Goal: Communication & Community: Answer question/provide support

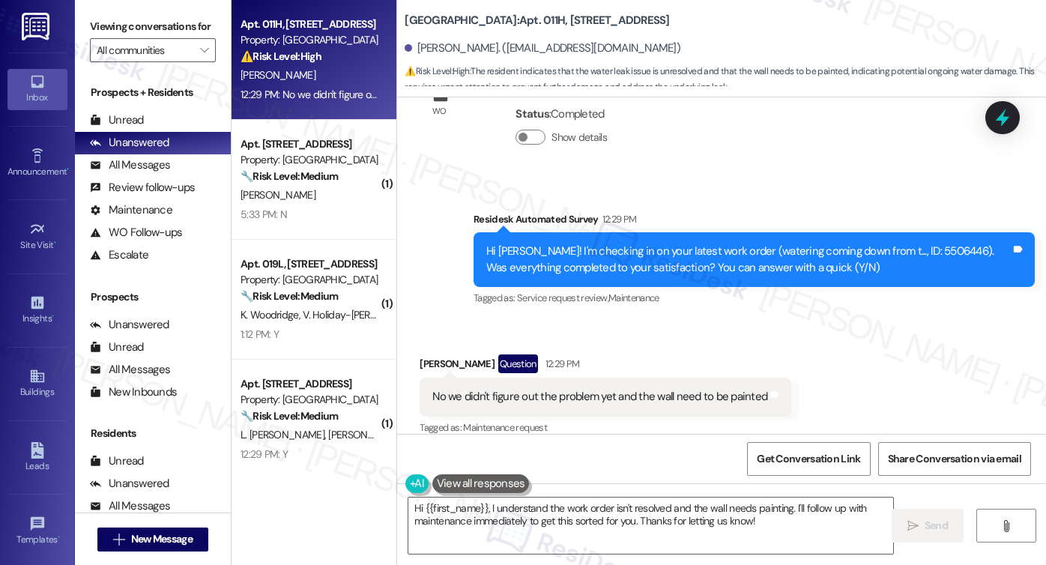
click at [554, 389] on div "No we didn't figure out the problem yet and the wall need to be painted" at bounding box center [599, 397] width 335 height 16
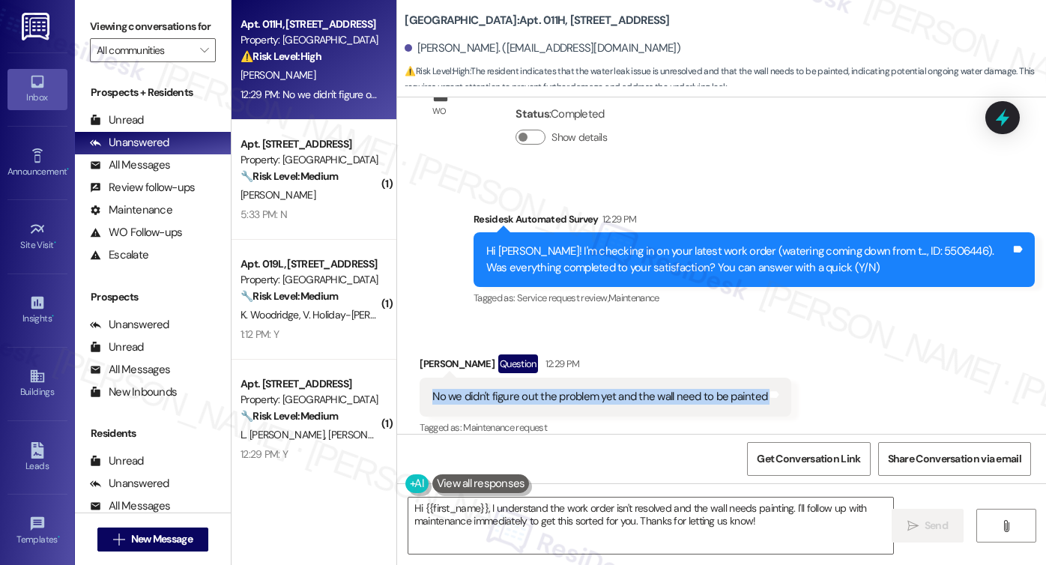
click at [554, 389] on div "No we didn't figure out the problem yet and the wall need to be painted" at bounding box center [599, 397] width 335 height 16
click at [604, 389] on div "No we didn't figure out the problem yet and the wall need to be painted" at bounding box center [599, 397] width 335 height 16
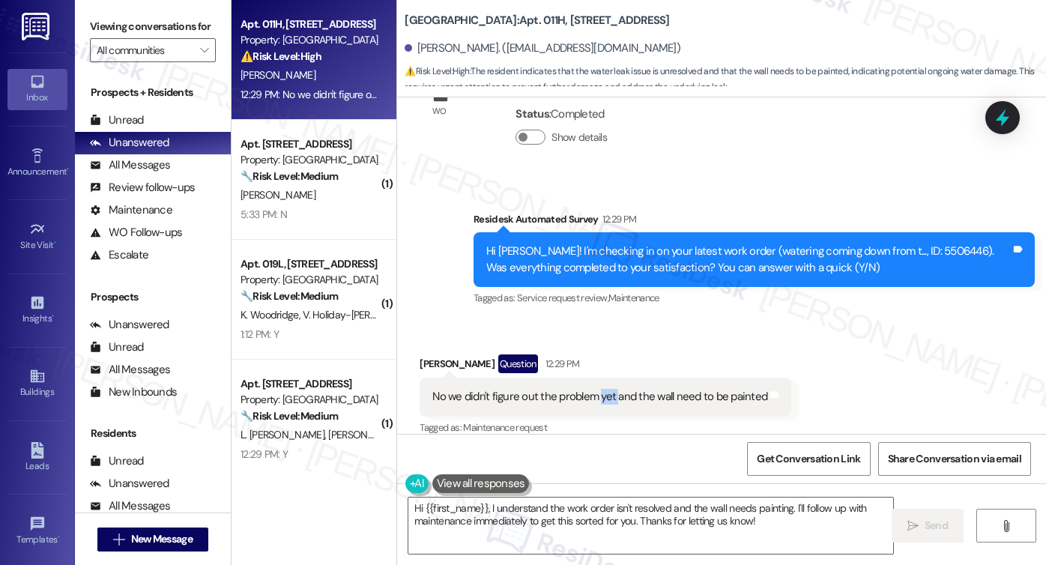
click at [604, 389] on div "No we didn't figure out the problem yet and the wall need to be painted" at bounding box center [599, 397] width 335 height 16
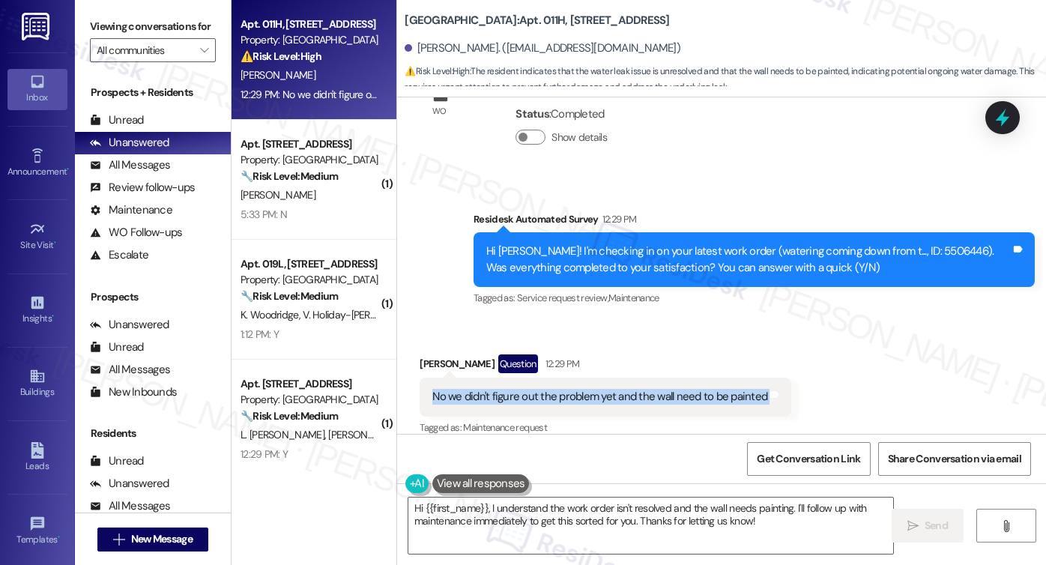
click at [604, 389] on div "No we didn't figure out the problem yet and the wall need to be painted" at bounding box center [599, 397] width 335 height 16
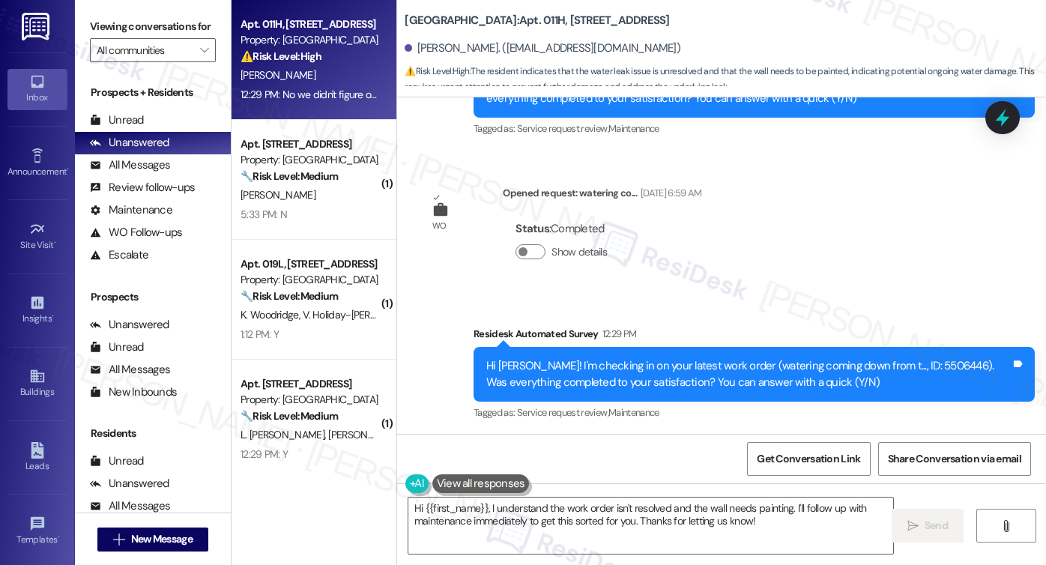
scroll to position [5624, 0]
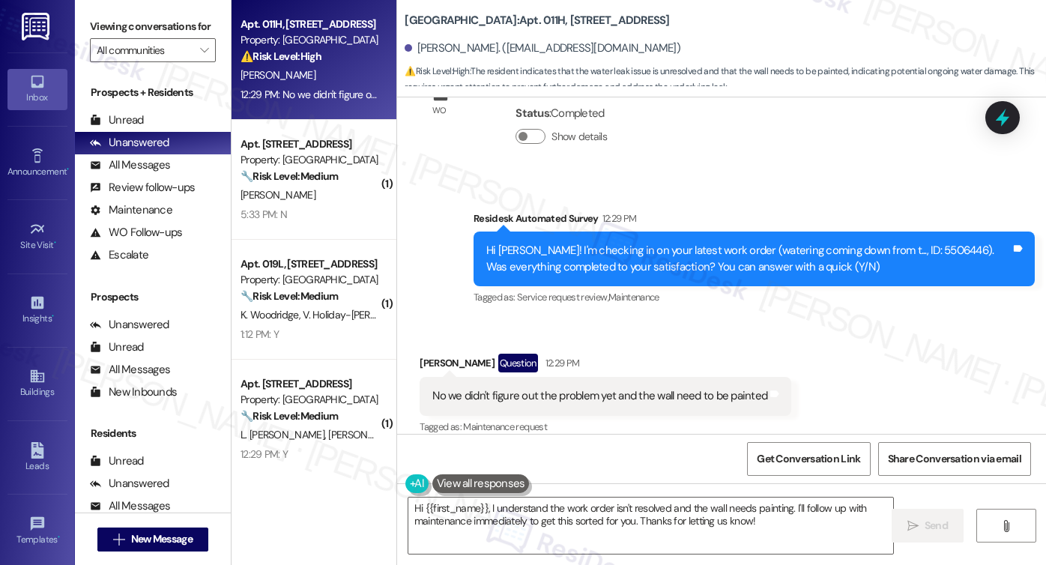
click at [710, 243] on div "Hi Abdallah! I'm checking in on your latest work order (watering coming down fr…" at bounding box center [748, 259] width 525 height 32
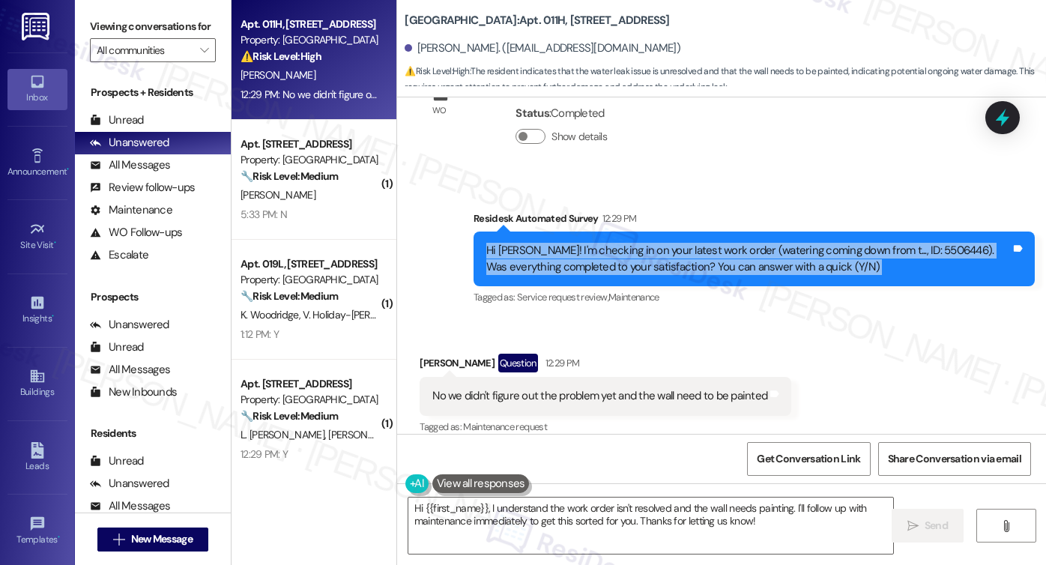
click at [710, 243] on div "Hi Abdallah! I'm checking in on your latest work order (watering coming down fr…" at bounding box center [748, 259] width 525 height 32
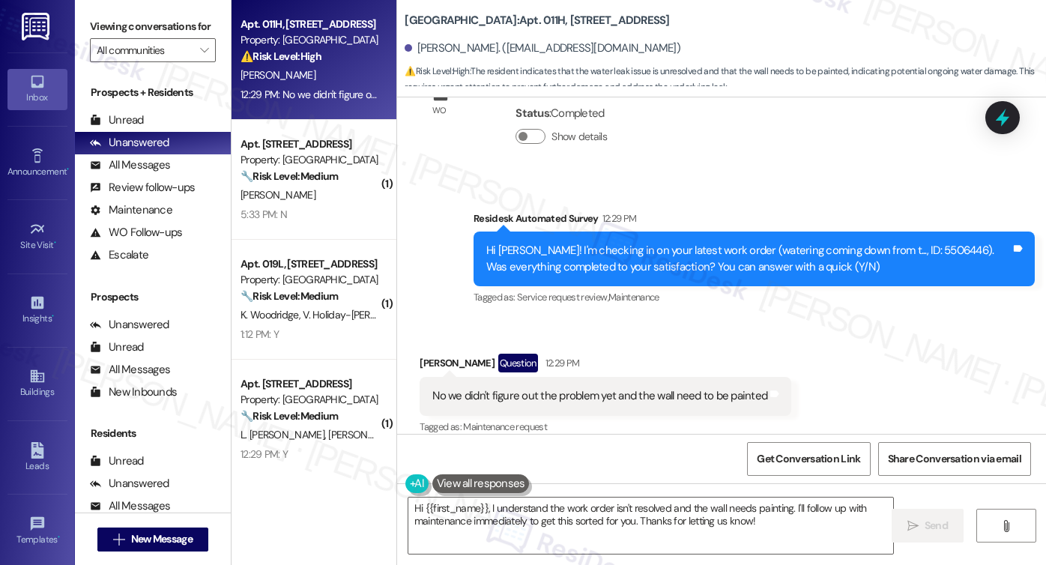
click at [698, 388] on div "No we didn't figure out the problem yet and the wall need to be painted" at bounding box center [599, 396] width 335 height 16
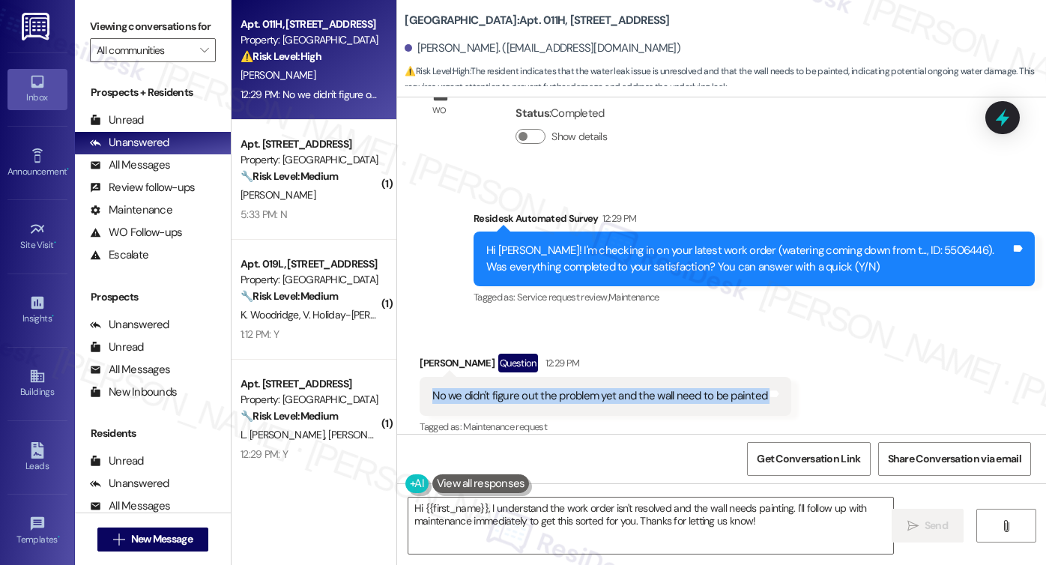
click at [698, 388] on div "No we didn't figure out the problem yet and the wall need to be painted" at bounding box center [599, 396] width 335 height 16
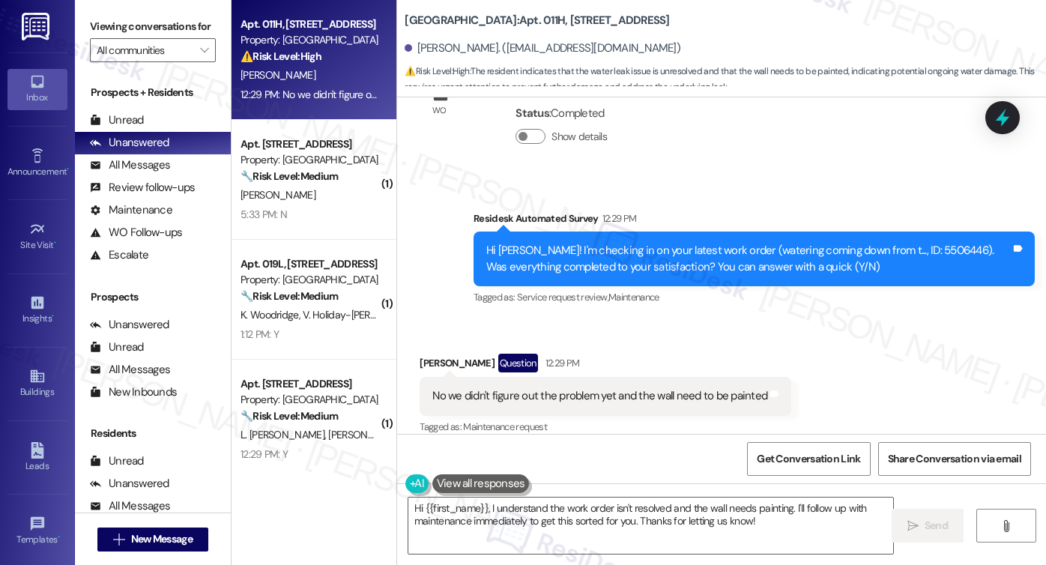
click at [659, 243] on div "Hi Abdallah! I'm checking in on your latest work order (watering coming down fr…" at bounding box center [748, 259] width 525 height 32
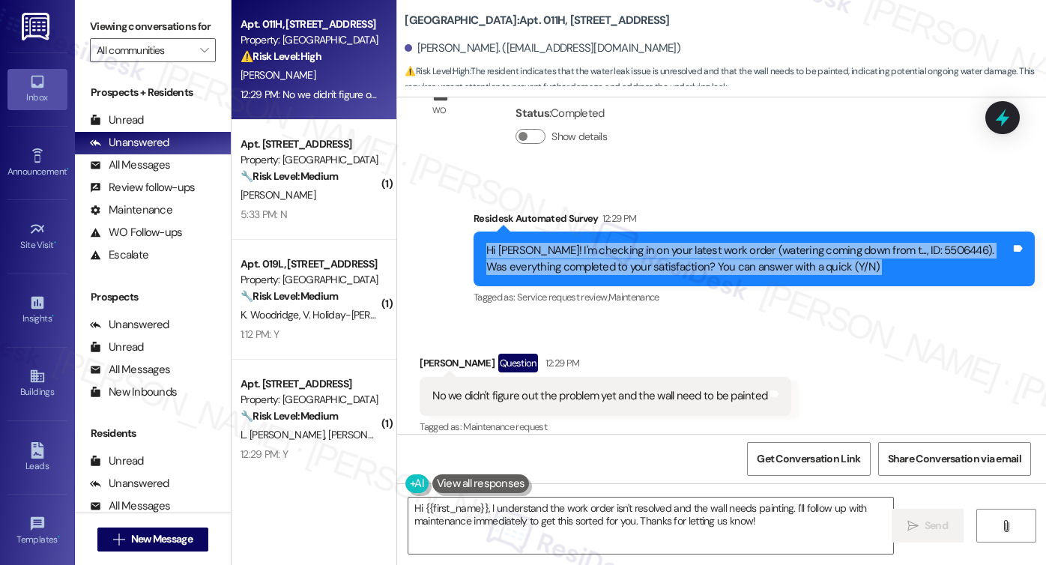
click at [659, 243] on div "Hi Abdallah! I'm checking in on your latest work order (watering coming down fr…" at bounding box center [748, 259] width 525 height 32
copy div "Hi Abdallah! I'm checking in on your latest work order (watering coming down fr…"
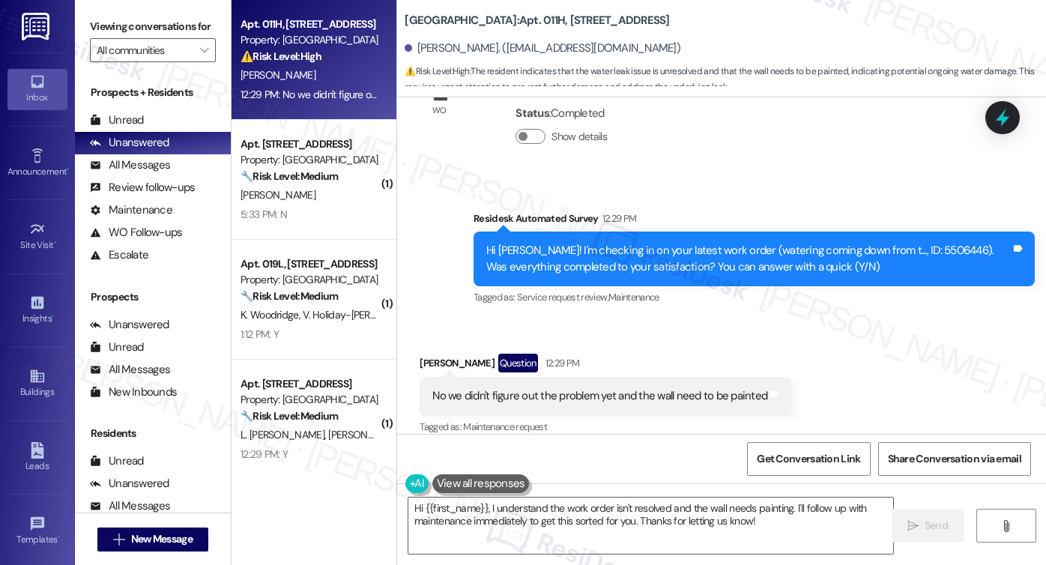
click at [90, 32] on label "Viewing conversations for" at bounding box center [153, 26] width 126 height 23
click at [576, 357] on div "Abdallah Farhoud Question 12:29 PM" at bounding box center [606, 366] width 372 height 24
click at [573, 377] on div "No we didn't figure out the problem yet and the wall need to be painted Tags an…" at bounding box center [606, 396] width 372 height 38
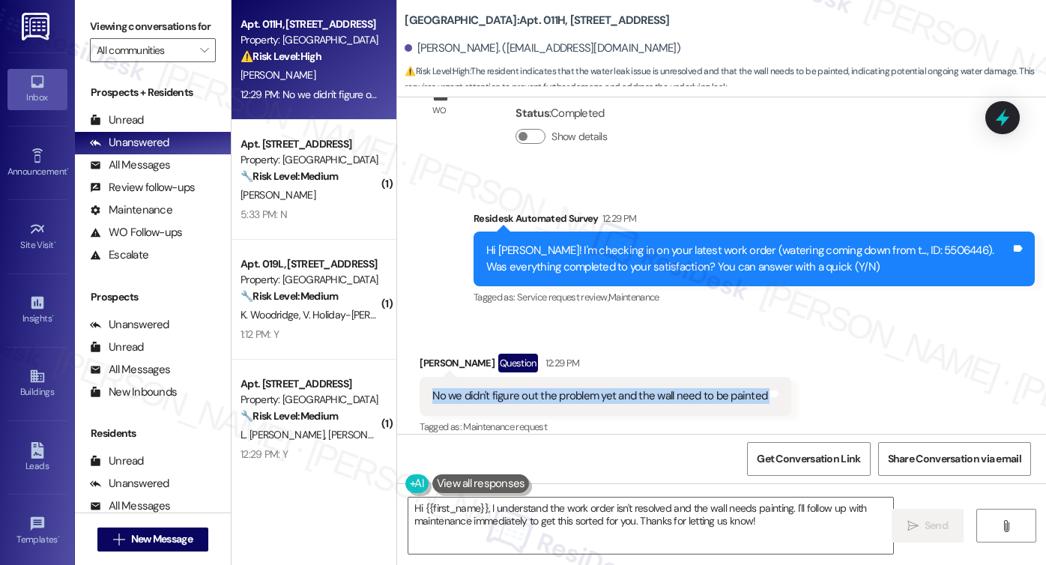
click at [573, 377] on div "No we didn't figure out the problem yet and the wall need to be painted Tags an…" at bounding box center [606, 396] width 372 height 38
copy div "No we didn't figure out the problem yet and the wall need to be painted Tags an…"
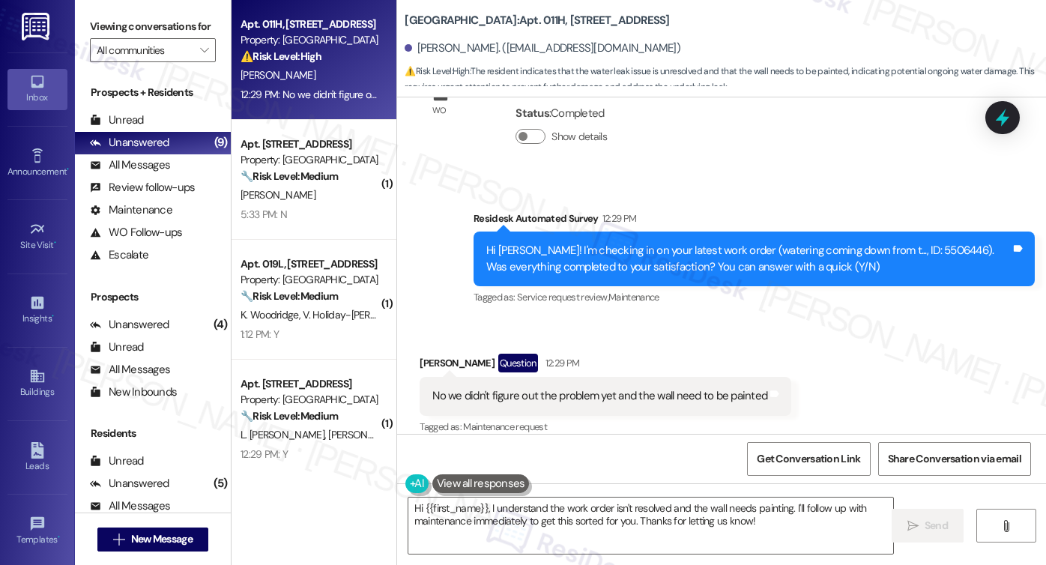
click at [109, 22] on label "Viewing conversations for" at bounding box center [153, 26] width 126 height 23
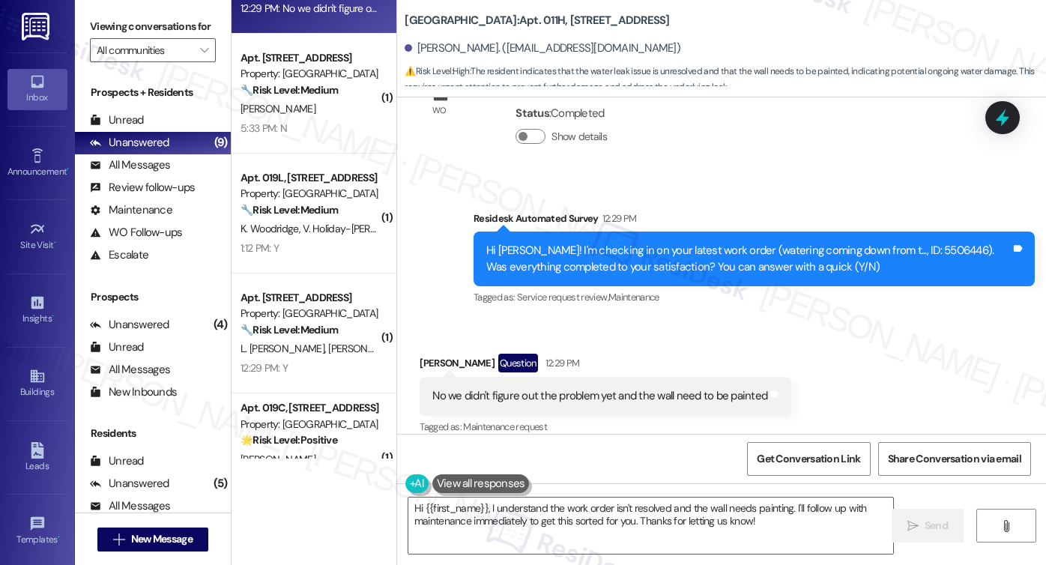
scroll to position [141, 0]
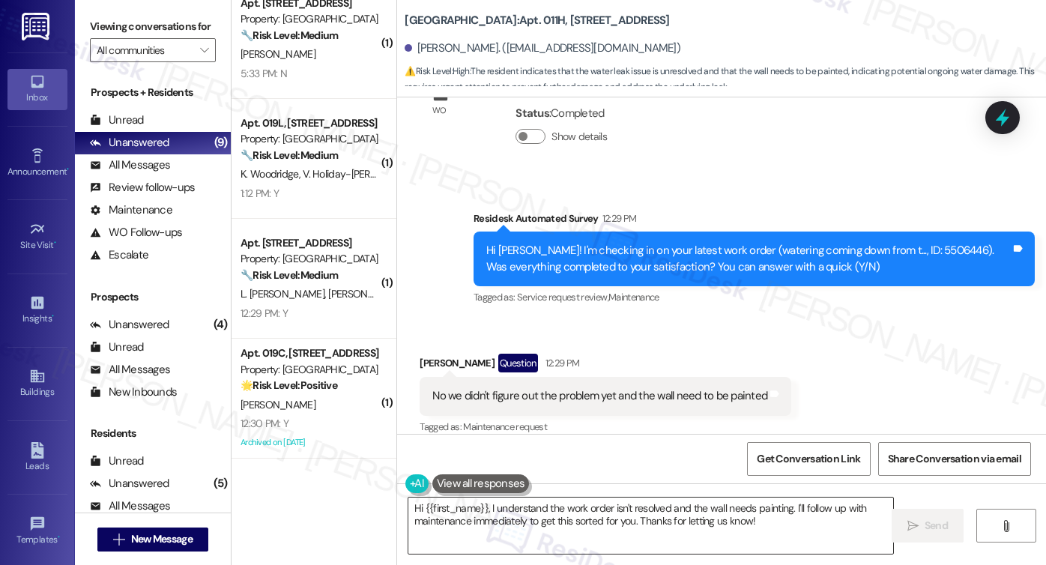
click at [528, 510] on textarea "Hi {{first_name}}, I understand the work order isn't resolved and the wall need…" at bounding box center [650, 526] width 485 height 56
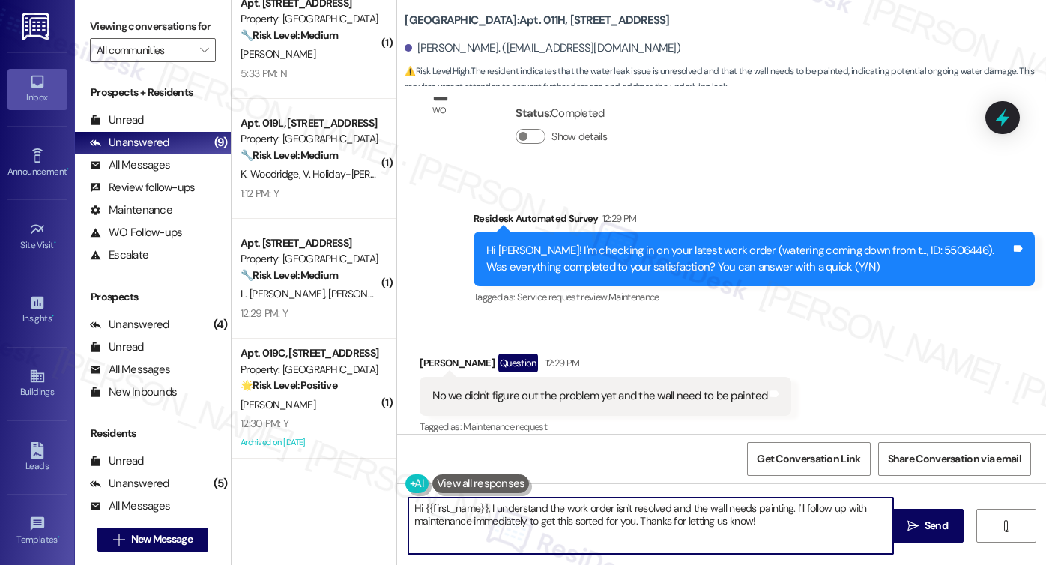
click at [528, 510] on textarea "Hi {{first_name}}, I understand the work order isn't resolved and the wall need…" at bounding box center [650, 526] width 485 height 56
click at [423, 354] on div "Abdallah Farhoud Question 12:29 PM" at bounding box center [606, 366] width 372 height 24
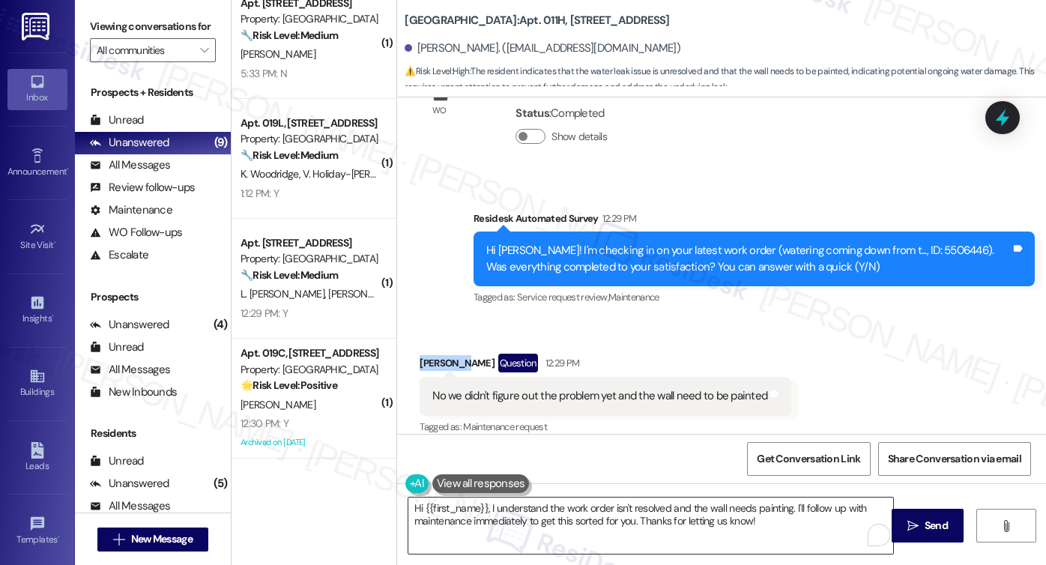
click at [635, 515] on textarea "Hi {{first_name}}, I understand the work order isn't resolved and the wall need…" at bounding box center [650, 526] width 485 height 56
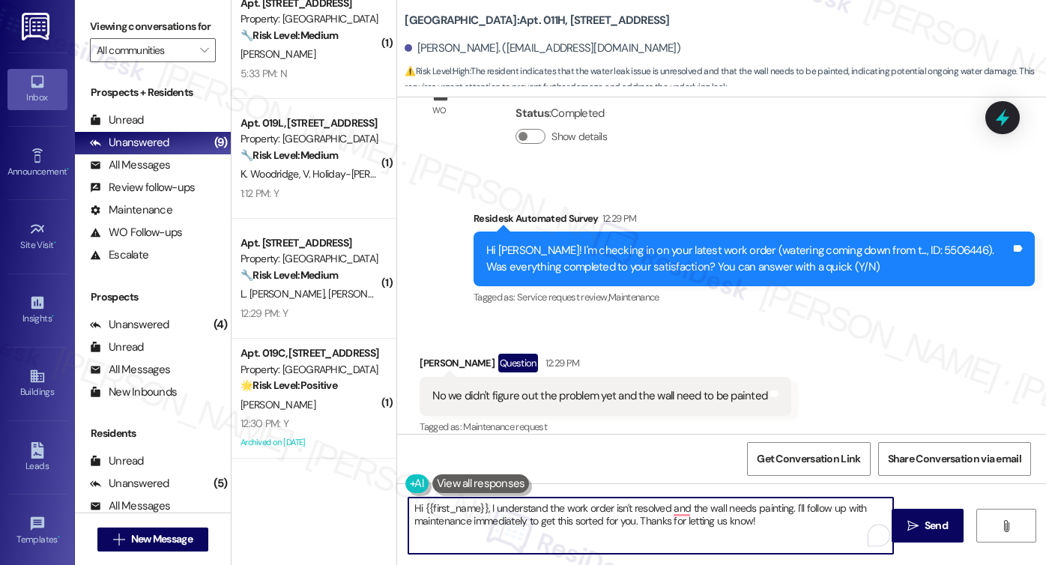
click at [751, 507] on textarea "Hi {{first_name}}, I understand the work order isn't resolved and the wall need…" at bounding box center [650, 526] width 485 height 56
click at [776, 522] on textarea "Hi {{first_name}}, I understand the work order isn't resolved and the wall need…" at bounding box center [650, 526] width 485 height 56
drag, startPoint x: 791, startPoint y: 520, endPoint x: 788, endPoint y: 506, distance: 14.6
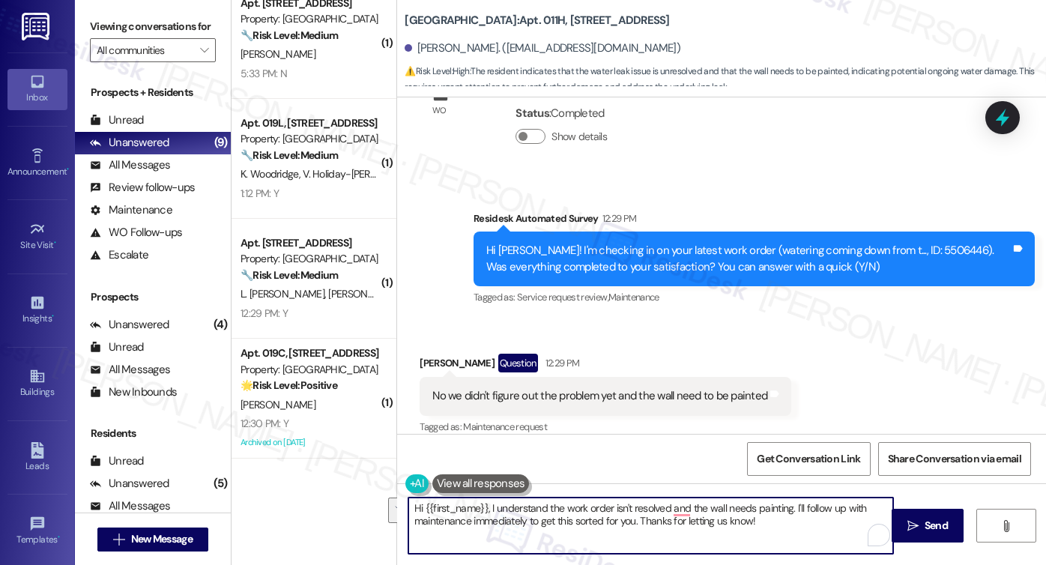
click at [788, 506] on textarea "Hi {{first_name}}, I understand the work order isn't resolved and the wall need…" at bounding box center [650, 526] width 485 height 56
click at [783, 532] on textarea "Hi {{first_name}}, I understand the work order isn't resolved and the wall need…" at bounding box center [650, 526] width 485 height 56
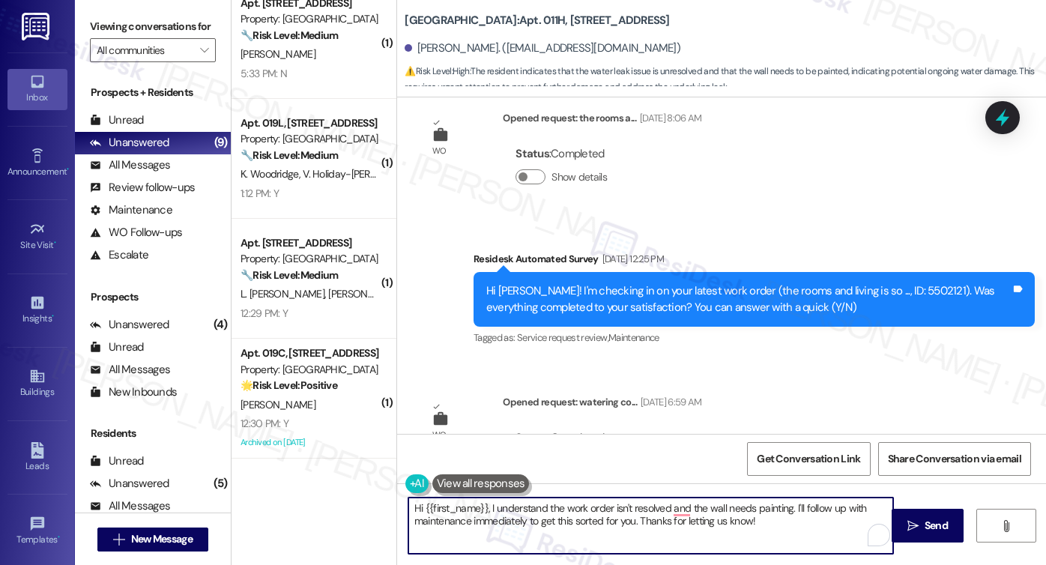
scroll to position [5324, 0]
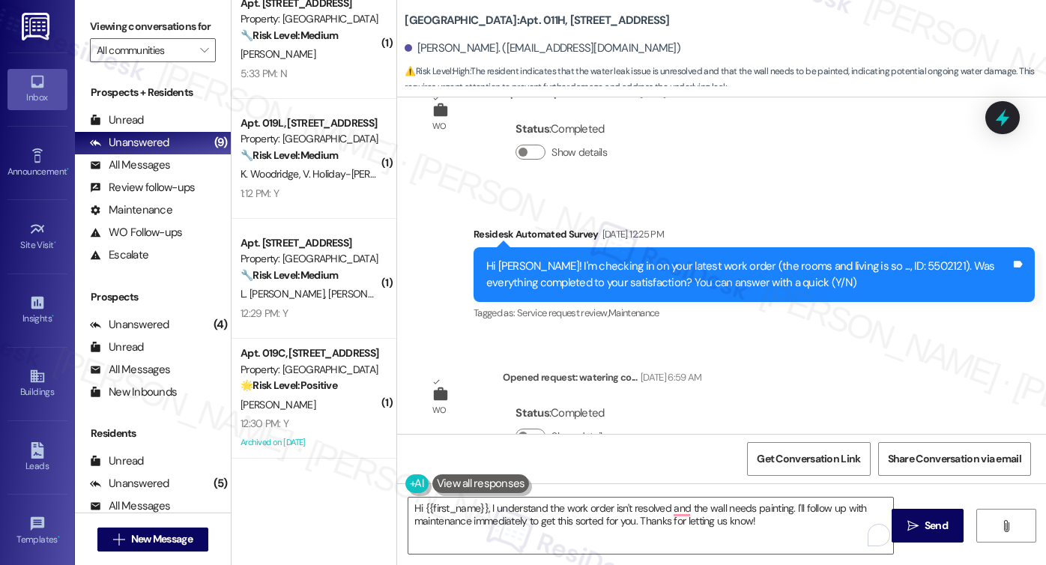
click at [887, 259] on div "Hi Abdallah! I'm checking in on your latest work order (the rooms and living is…" at bounding box center [748, 275] width 525 height 32
copy div "5502121"
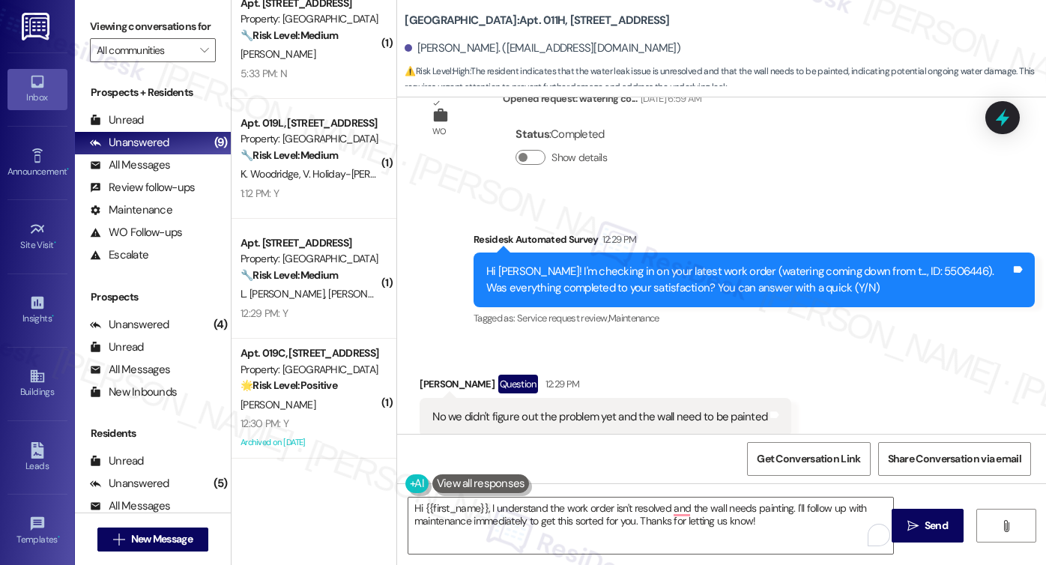
scroll to position [5624, 0]
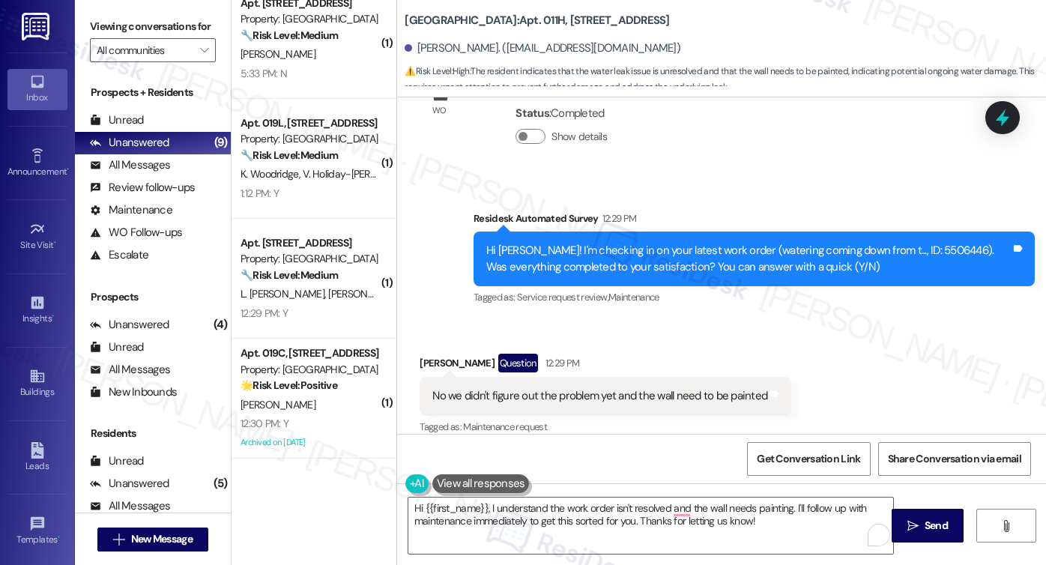
click at [901, 243] on div "Hi Abdallah! I'm checking in on your latest work order (watering coming down fr…" at bounding box center [748, 259] width 525 height 32
copy div "5506446"
click at [659, 388] on div "No we didn't figure out the problem yet and the wall need to be painted" at bounding box center [599, 396] width 335 height 16
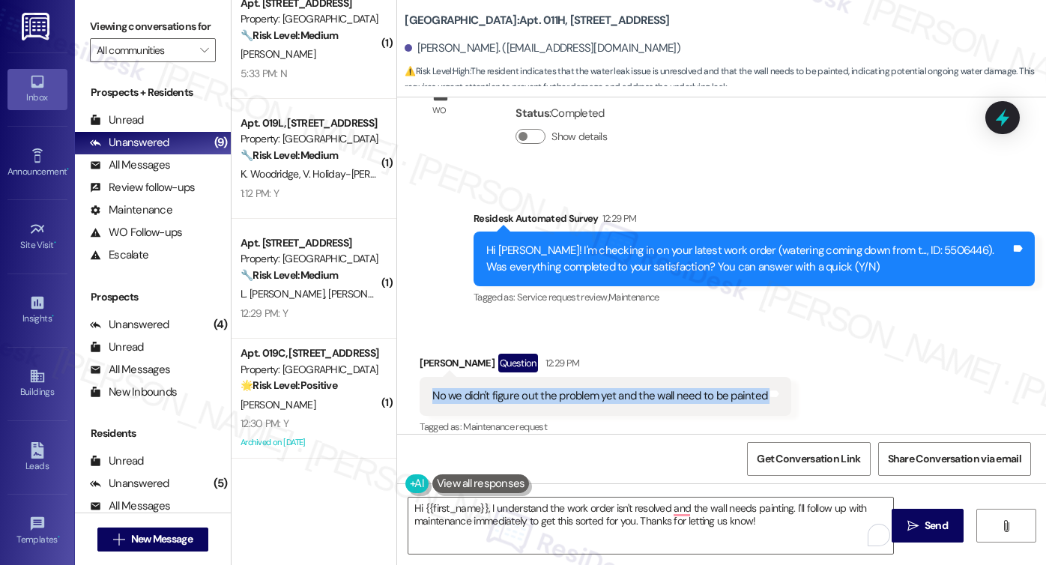
click at [659, 388] on div "No we didn't figure out the problem yet and the wall need to be painted" at bounding box center [599, 396] width 335 height 16
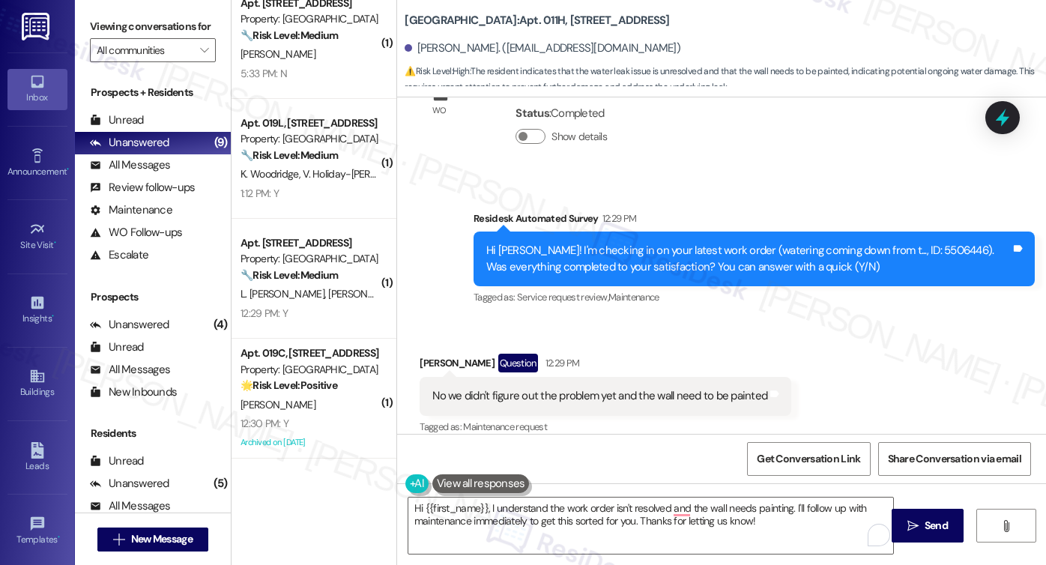
click at [120, 21] on label "Viewing conversations for" at bounding box center [153, 26] width 126 height 23
click at [141, 28] on label "Viewing conversations for" at bounding box center [153, 26] width 126 height 23
click at [96, 10] on div "Viewing conversations for All communities " at bounding box center [153, 38] width 156 height 77
click at [582, 515] on textarea "Hi {{first_name}}, I understand the work order isn't resolved and the wall need…" at bounding box center [650, 526] width 485 height 56
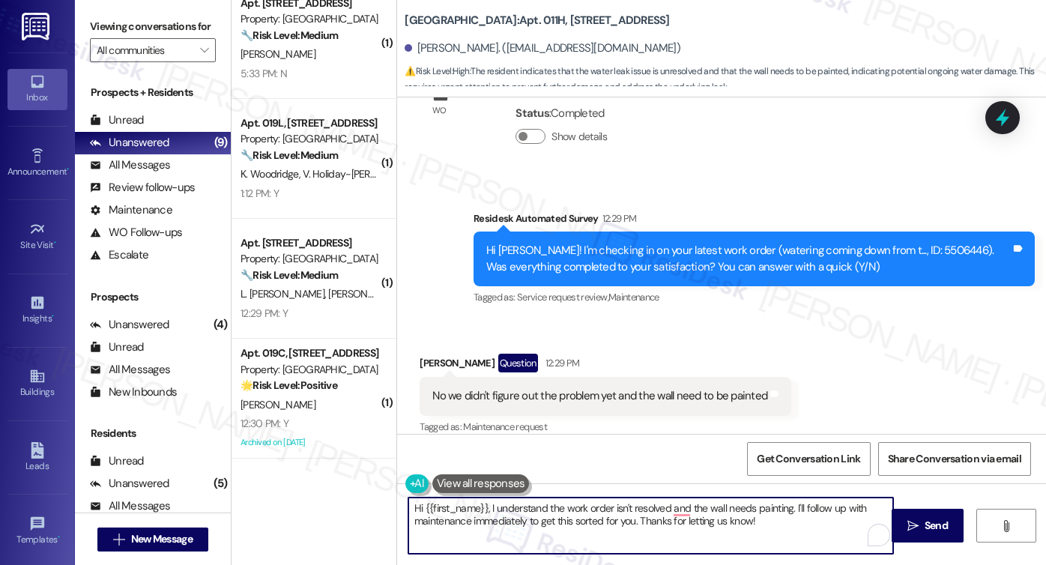
click at [582, 515] on textarea "Hi {{first_name}}, I understand the work order isn't resolved and the wall need…" at bounding box center [650, 526] width 485 height 56
paste textarea "Abdallah, thanks for letting me know. I’m sorry the problem hasn’t been fully r…"
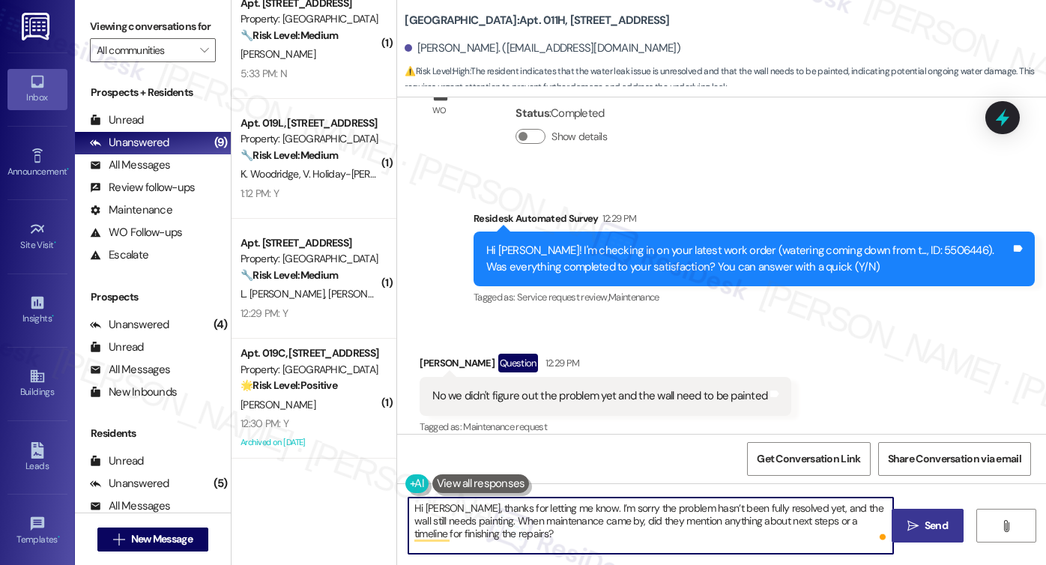
type textarea "Hi Abdallah, thanks for letting me know. I’m sorry the problem hasn’t been full…"
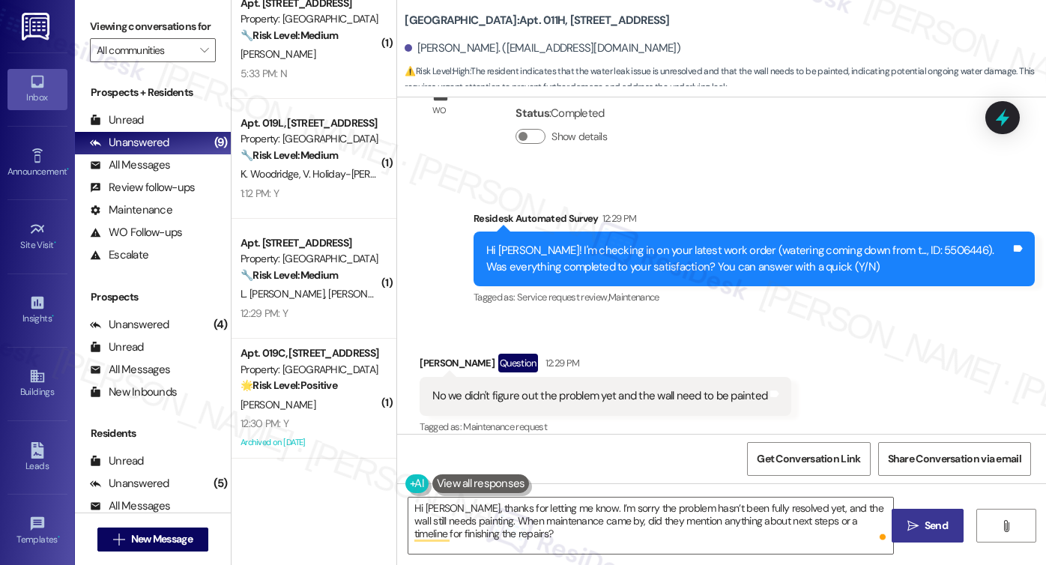
click at [910, 525] on icon "" at bounding box center [912, 526] width 11 height 12
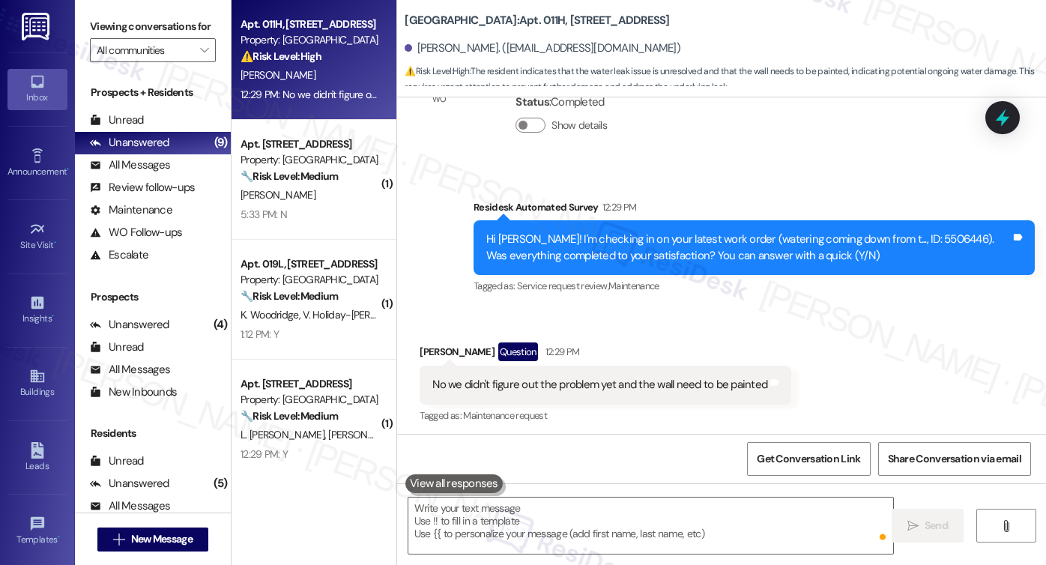
scroll to position [5761, 0]
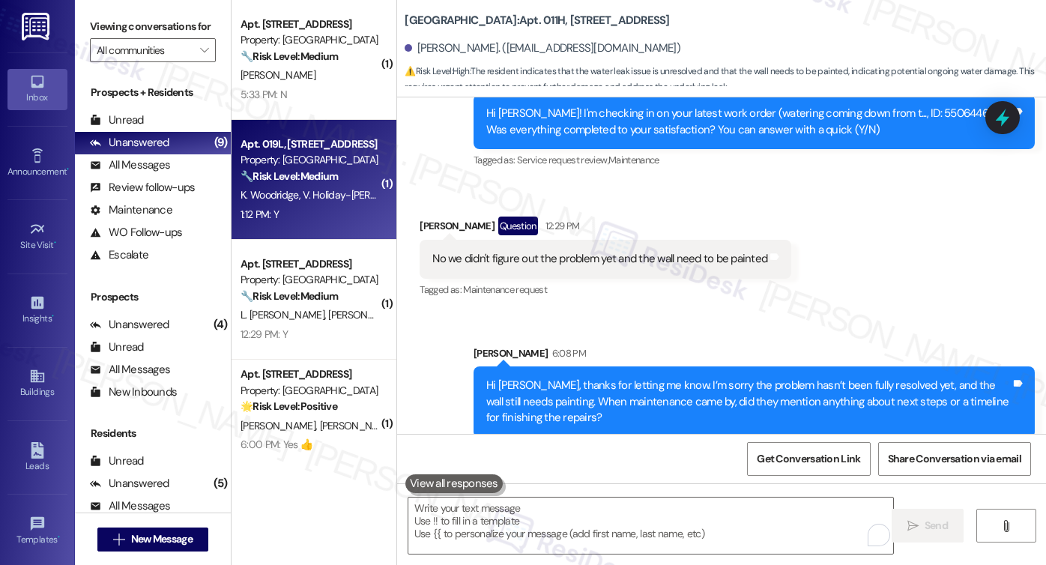
click at [327, 141] on div "Apt. 019L, 1 Stonebridge Manor" at bounding box center [310, 144] width 139 height 16
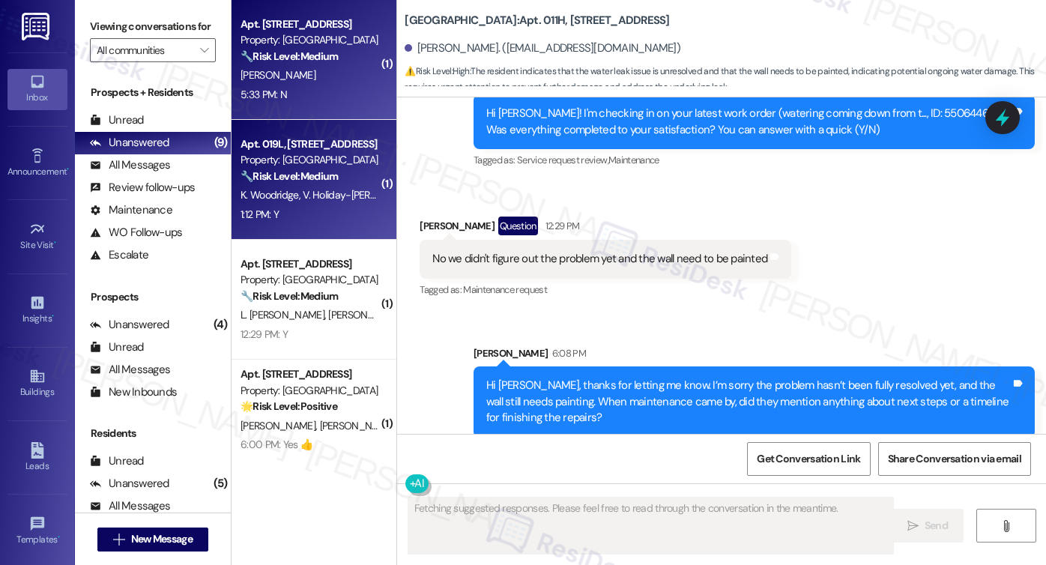
scroll to position [757, 0]
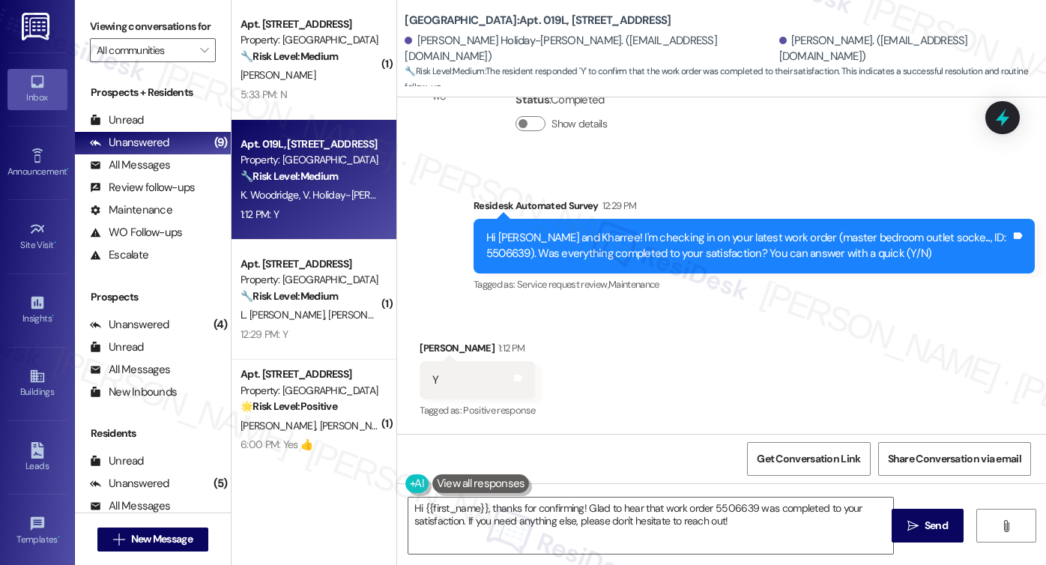
click at [94, 20] on label "Viewing conversations for" at bounding box center [153, 26] width 126 height 23
click at [585, 522] on textarea "Hi {{first_name}}, thanks for confirming! Glad to hear that work order 5506639 …" at bounding box center [650, 526] width 485 height 56
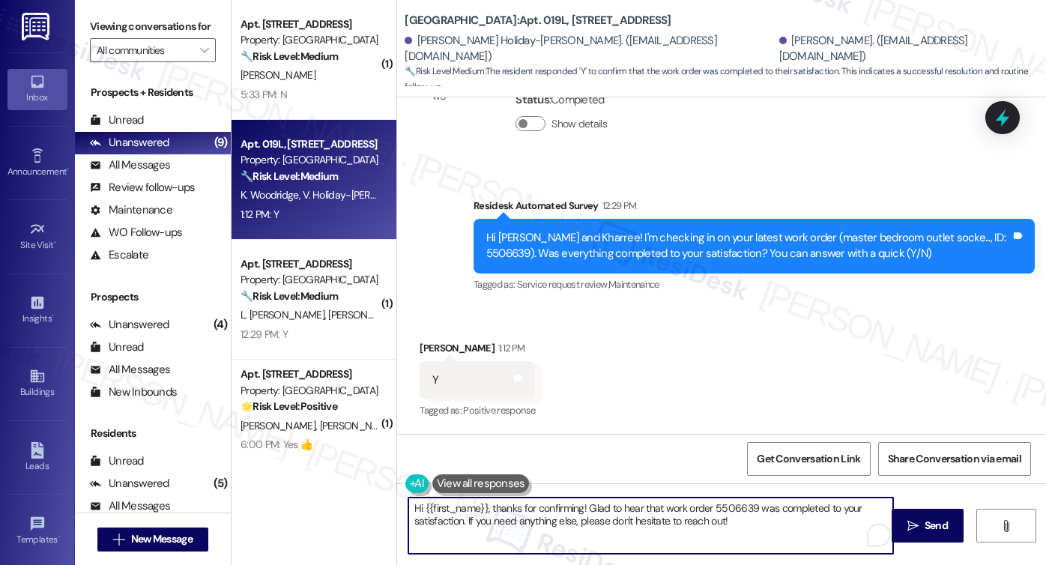
click at [585, 522] on textarea "Hi {{first_name}}, thanks for confirming! Glad to hear that work order 5506639 …" at bounding box center [650, 526] width 485 height 56
click at [740, 522] on textarea "Hi {{first_name}}, thanks for confirming! Glad to hear that work order 5506639 …" at bounding box center [650, 526] width 485 height 56
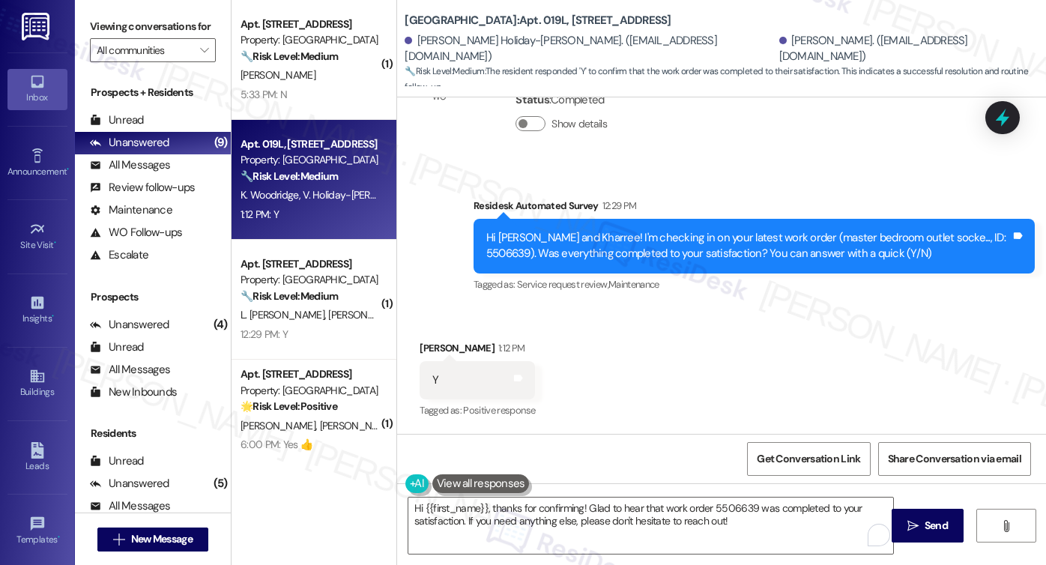
click at [114, 11] on div "Viewing conversations for All communities " at bounding box center [153, 38] width 156 height 77
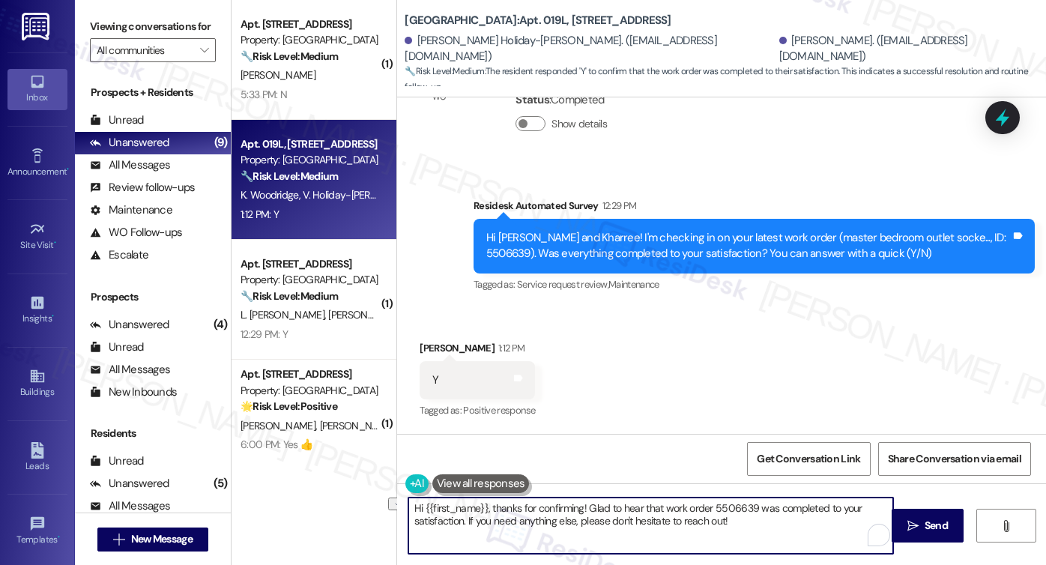
drag, startPoint x: 731, startPoint y: 523, endPoint x: 462, endPoint y: 522, distance: 269.8
click at [462, 522] on textarea "Hi {{first_name}}, thanks for confirming! Glad to hear that work order 5506639 …" at bounding box center [650, 526] width 485 height 56
paste textarea ""Could I also take this chance to ask about your living experience? Has {{prope…"
drag, startPoint x: 464, startPoint y: 523, endPoint x: 472, endPoint y: 522, distance: 8.3
click at [464, 523] on textarea "Hi {{first_name}}, thanks for confirming! Glad to hear that work order 5506639 …" at bounding box center [650, 526] width 485 height 56
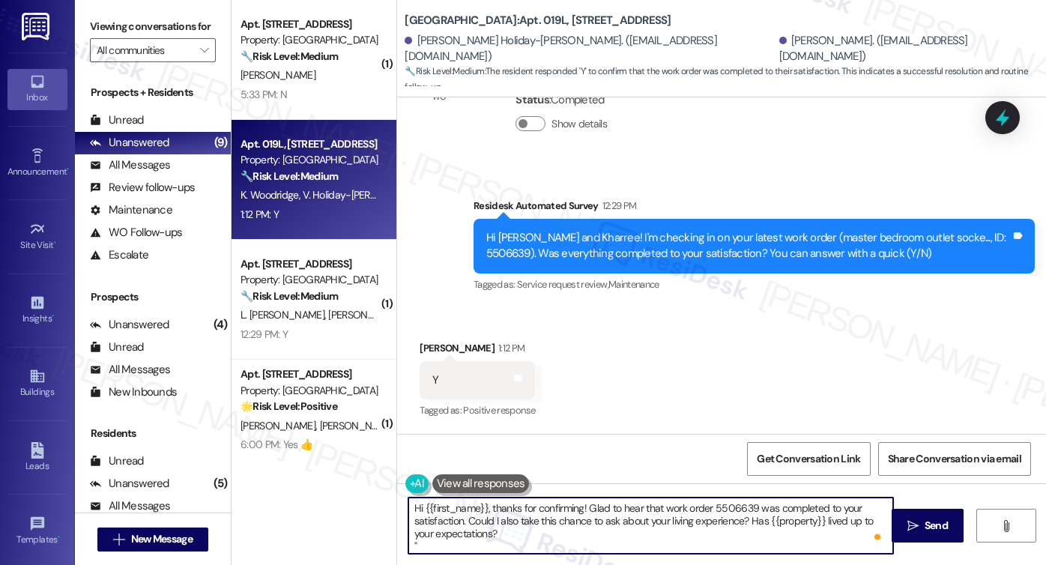
click at [548, 534] on textarea "Hi {{first_name}}, thanks for confirming! Glad to hear that work order 5506639 …" at bounding box center [650, 526] width 485 height 56
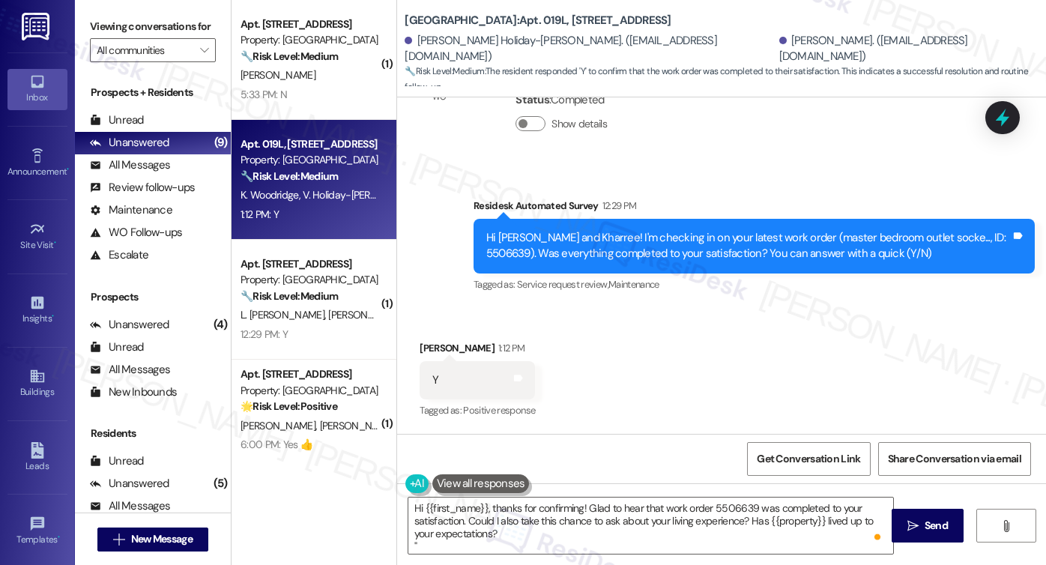
click at [420, 341] on div "Kharree Woodridge 1:12 PM" at bounding box center [477, 350] width 115 height 21
copy div "Kharree"
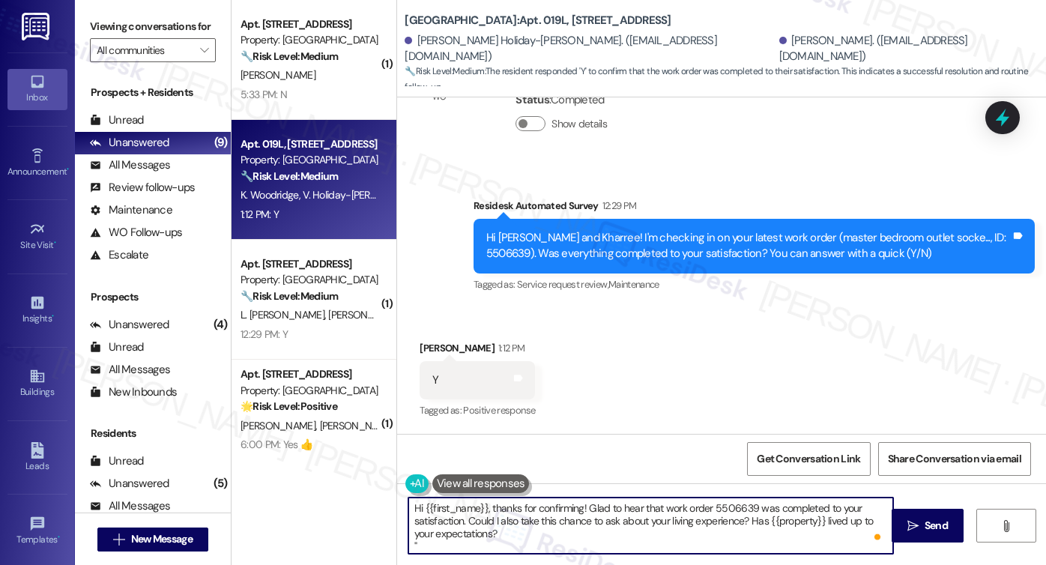
drag, startPoint x: 420, startPoint y: 508, endPoint x: 481, endPoint y: 510, distance: 61.5
click at [481, 510] on textarea "Hi {{first_name}}, thanks for confirming! Glad to hear that work order 5506639 …" at bounding box center [650, 526] width 485 height 56
paste textarea "Kharree"
type textarea "Hi Kharree, thanks for confirming! Glad to hear that work order 5506639 was com…"
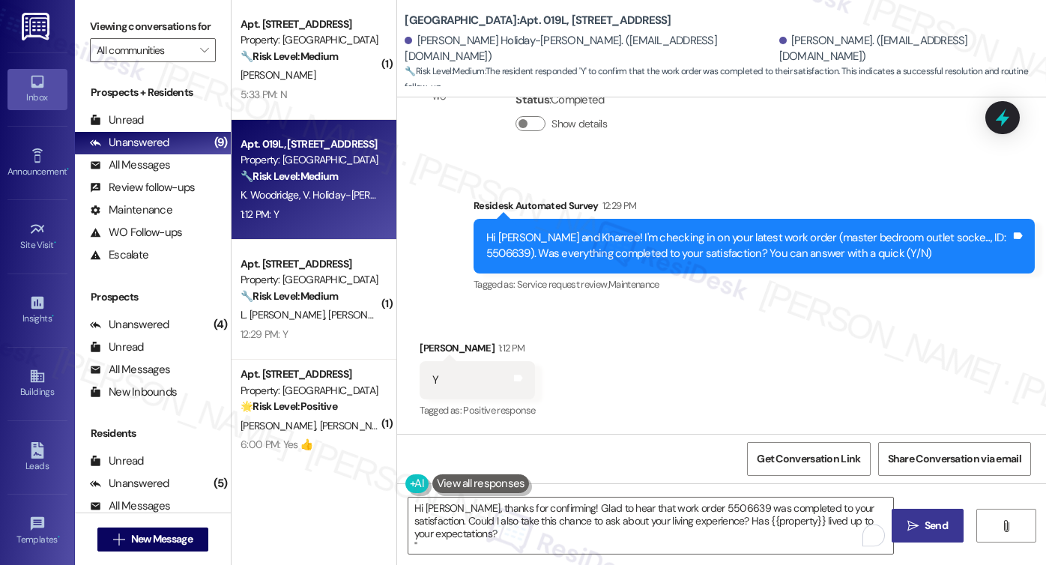
click at [912, 521] on icon "" at bounding box center [912, 526] width 11 height 12
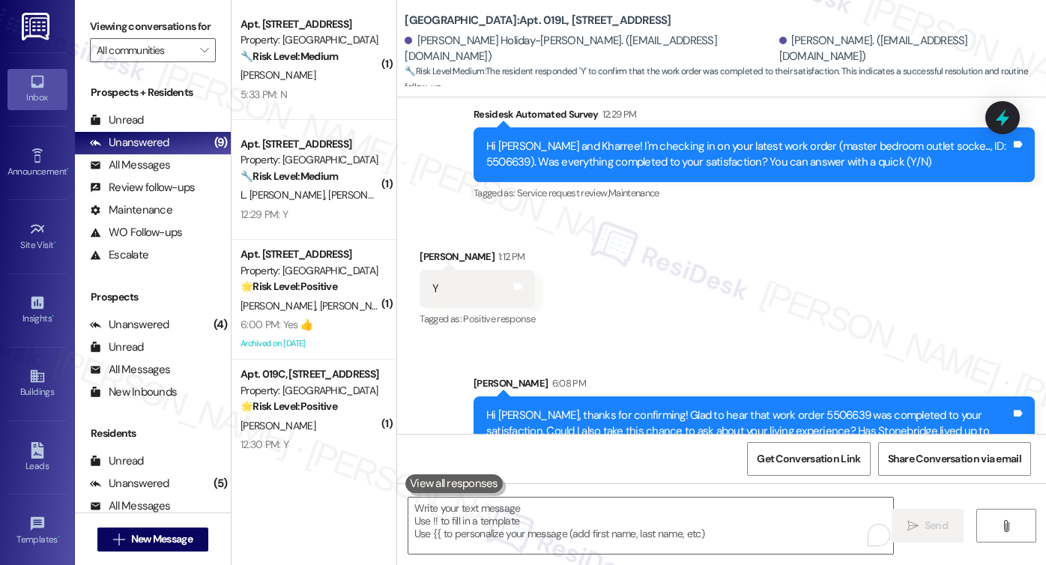
scroll to position [893, 0]
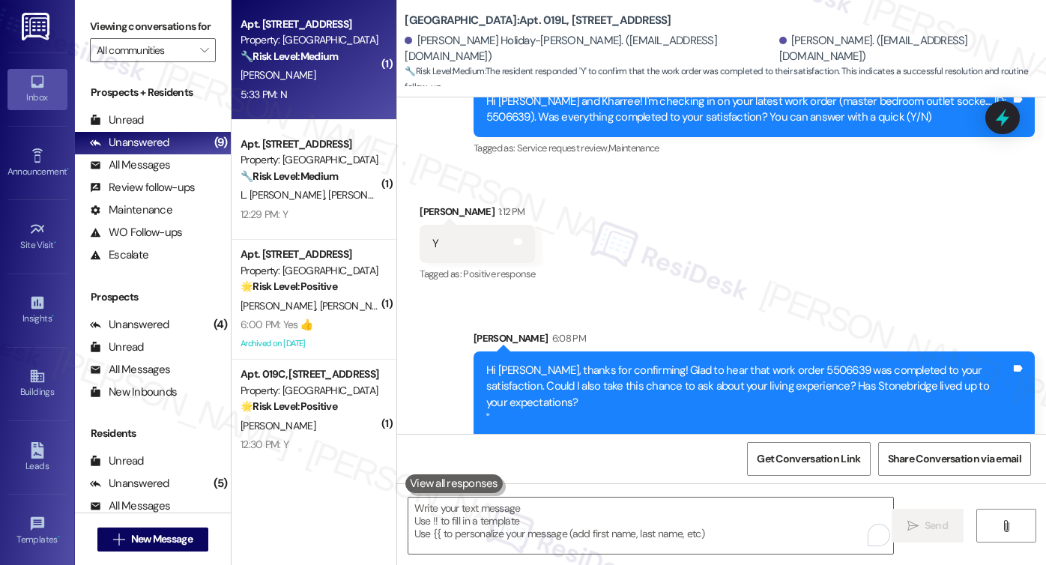
click at [309, 70] on div "A. Ealem" at bounding box center [310, 75] width 142 height 19
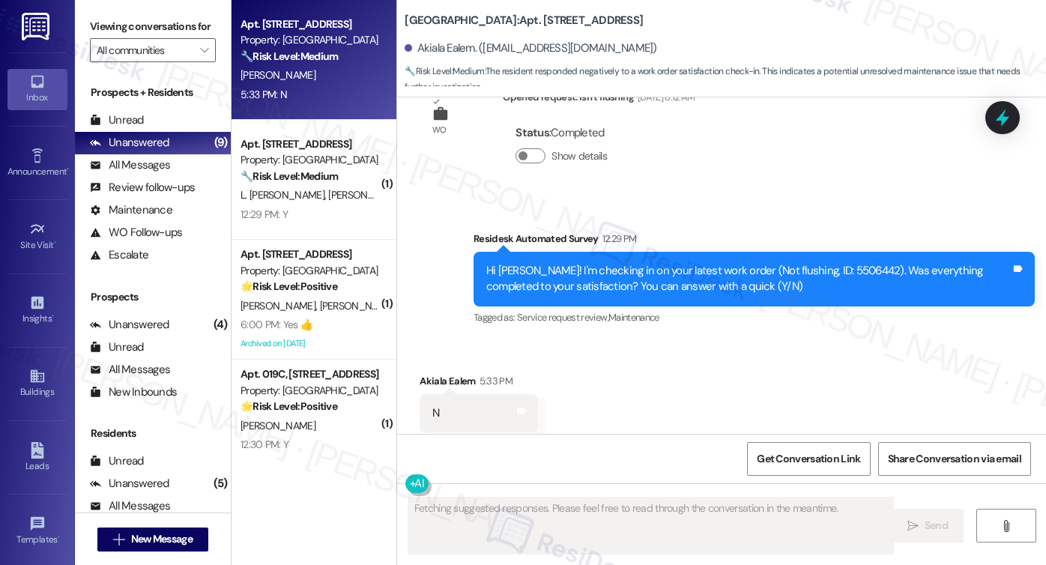
scroll to position [4092, 0]
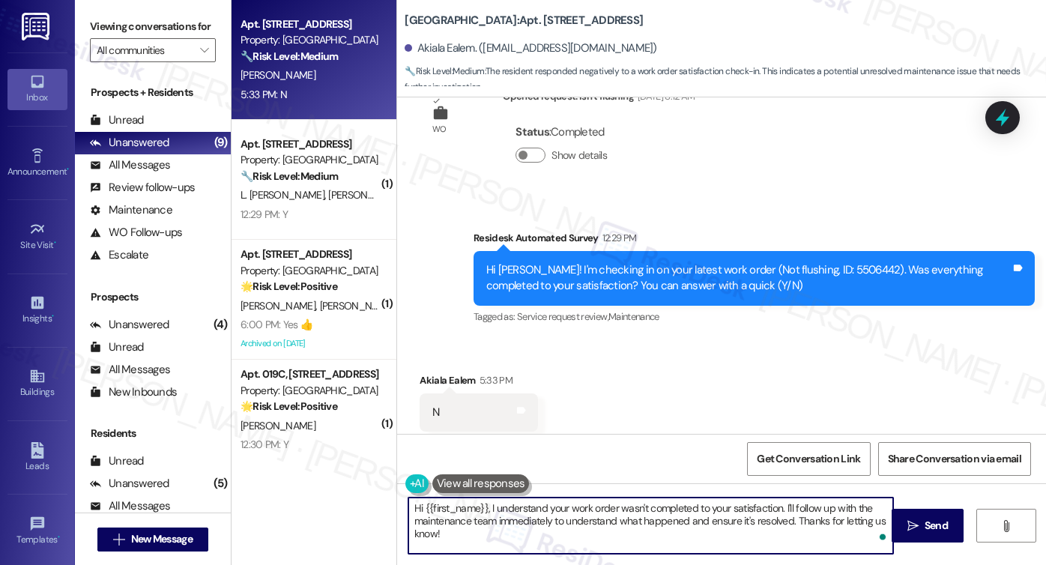
drag, startPoint x: 737, startPoint y: 545, endPoint x: 778, endPoint y: 510, distance: 53.6
click at [778, 510] on textarea "Hi {{first_name}}, I understand your work order wasn't completed to your satisf…" at bounding box center [650, 526] width 485 height 56
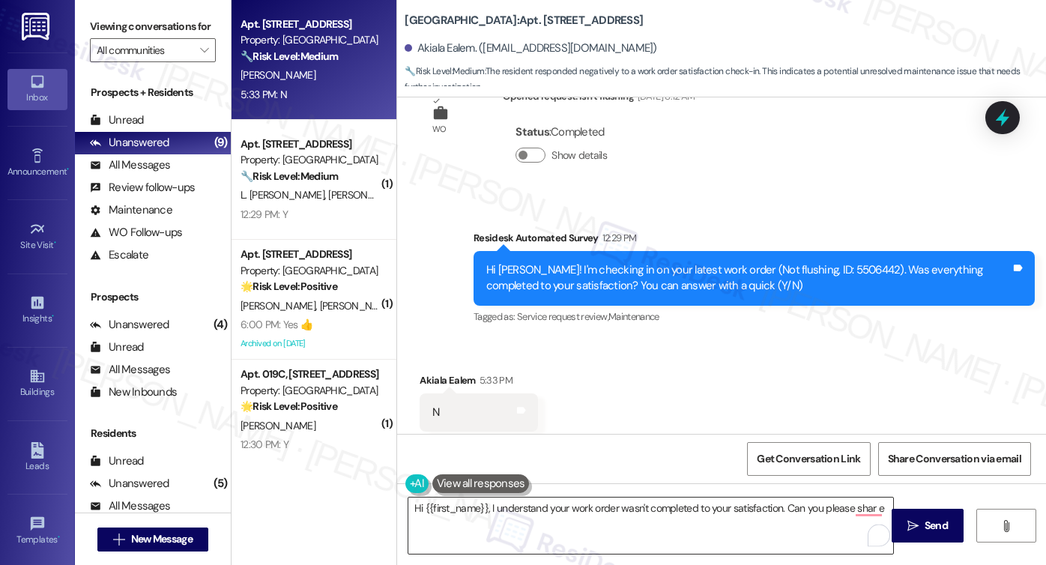
click at [870, 509] on textarea "Hi {{first_name}}, I understand your work order wasn't completed to your satisf…" at bounding box center [650, 526] width 485 height 56
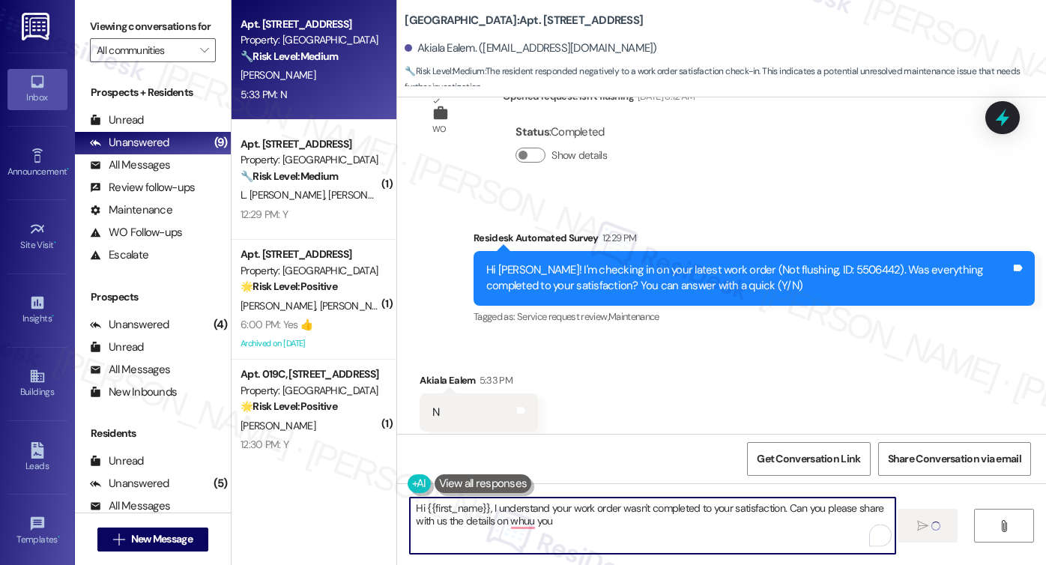
type textarea "Hi {{first_name}}, I understand your work order wasn't completed to your satisf…"
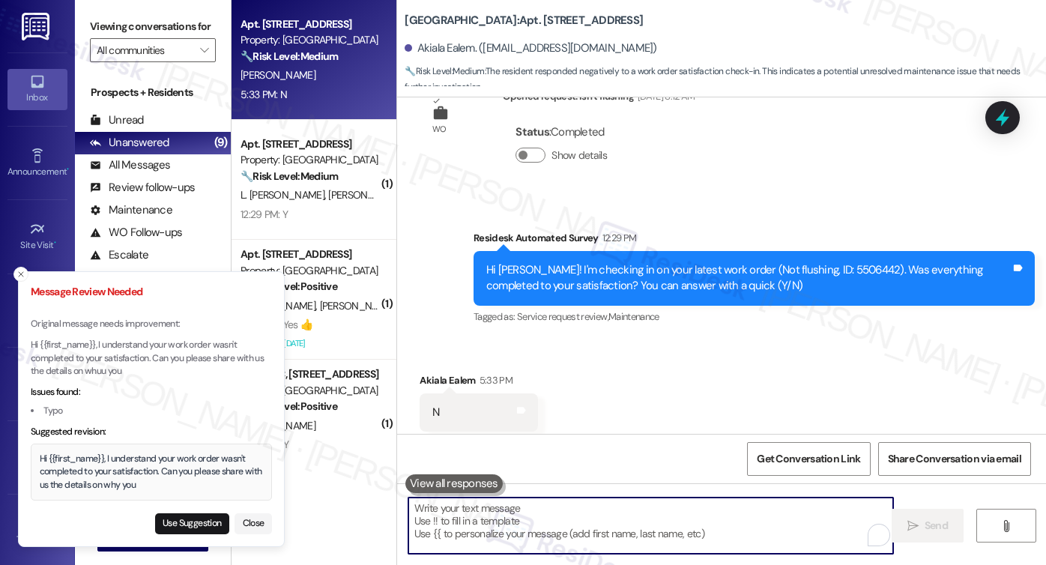
click at [160, 472] on div "Hi {{first_name}}, I understand your work order wasn't completed to your satisf…" at bounding box center [152, 473] width 224 height 40
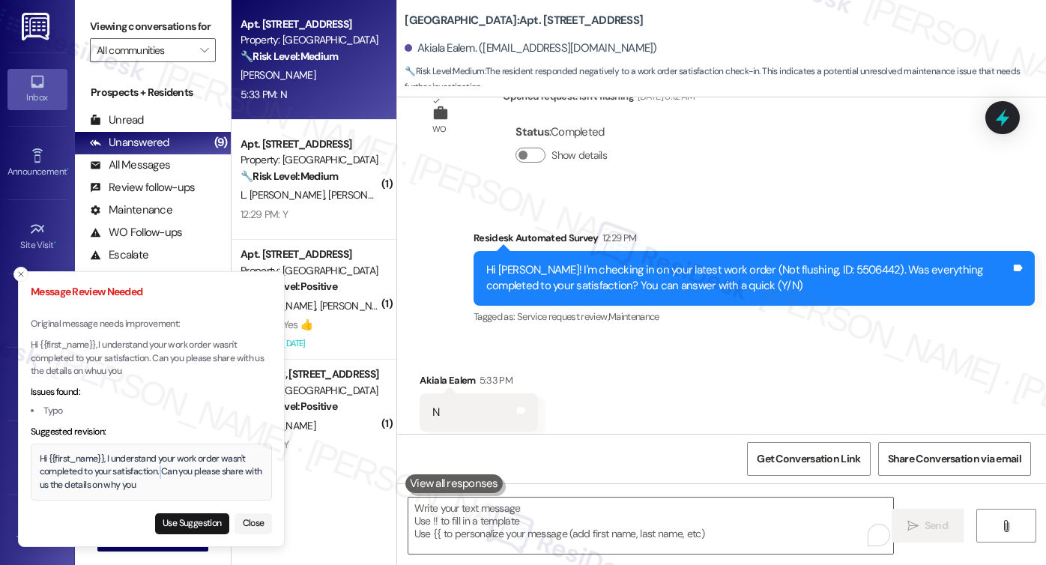
click at [160, 472] on div "Hi {{first_name}}, I understand your work order wasn't completed to your satisf…" at bounding box center [152, 473] width 224 height 40
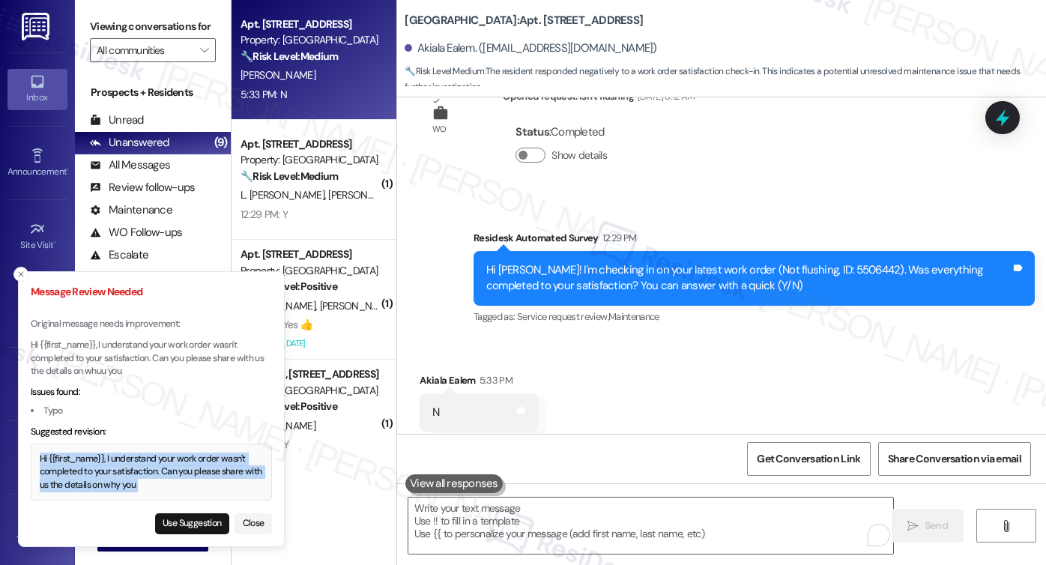
click at [160, 472] on div "Hi {{first_name}}, I understand your work order wasn't completed to your satisf…" at bounding box center [152, 473] width 224 height 40
copy div "Hi {{first_name}}, I understand your work order wasn't completed to your satisf…"
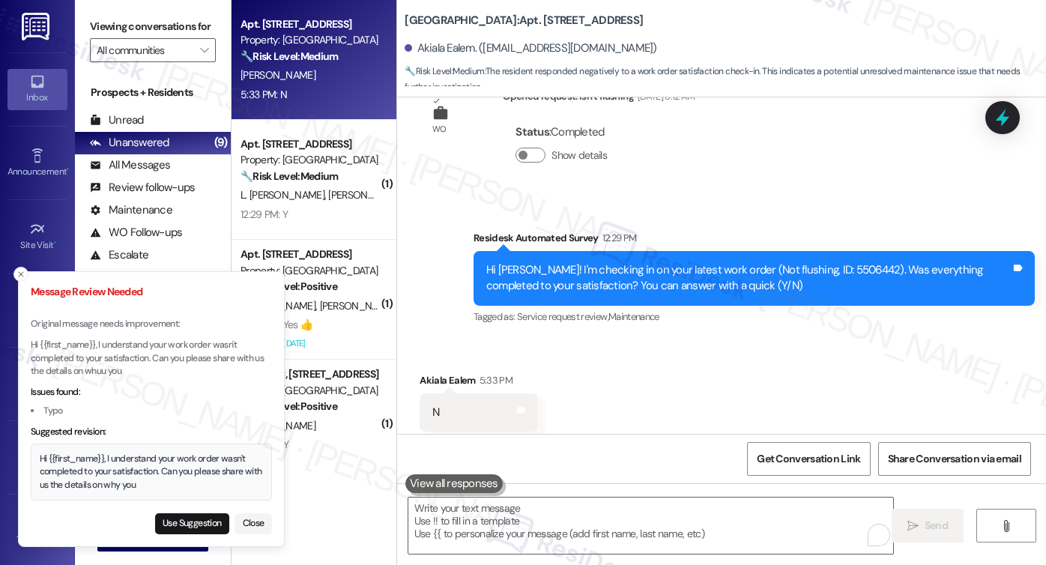
click at [110, 33] on label "Viewing conversations for" at bounding box center [153, 26] width 126 height 23
click at [87, 347] on p "Hi {{first_name}}, I understand your work order wasn't completed to your satisf…" at bounding box center [151, 359] width 241 height 40
click at [23, 277] on icon "Close toast" at bounding box center [20, 274] width 9 height 9
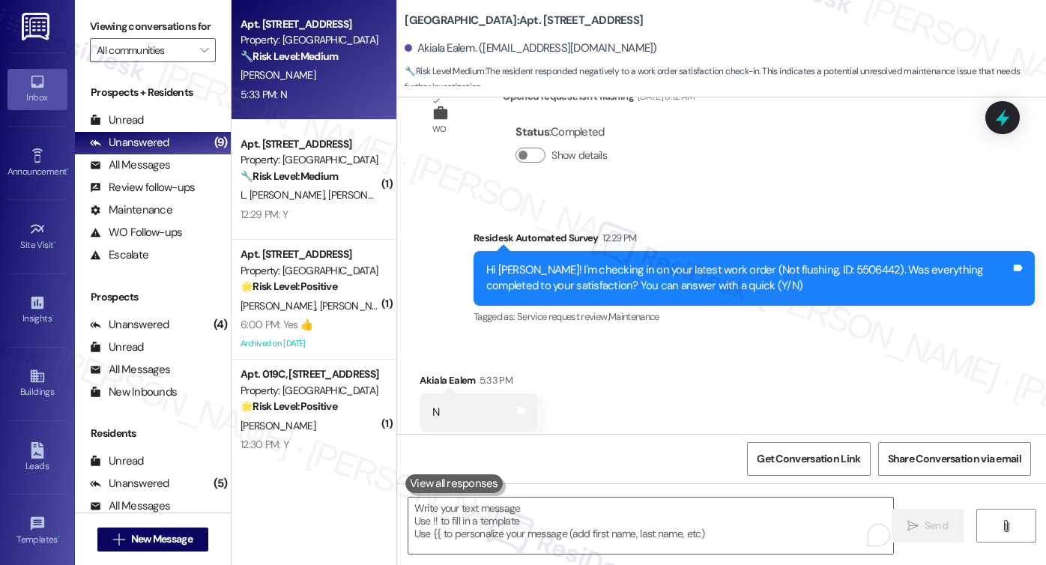
click at [1038, 257] on div "Survey, sent via SMS Residesk Automated Survey 12:29 PM Hi Akiala! I'm checking…" at bounding box center [754, 279] width 584 height 120
click at [103, 32] on label "Viewing conversations for" at bounding box center [153, 26] width 126 height 23
click at [507, 516] on textarea "To enrich screen reader interactions, please activate Accessibility in Grammarl…" at bounding box center [650, 526] width 485 height 56
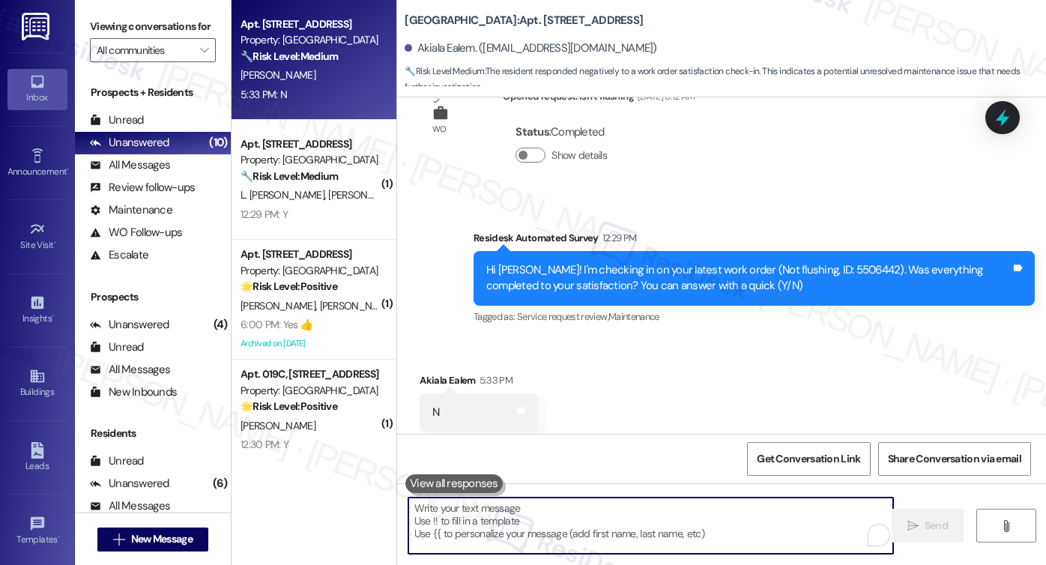
paste textarea "Hi {{first_name}}, I understand your work order wasn’t completed to your satisf…"
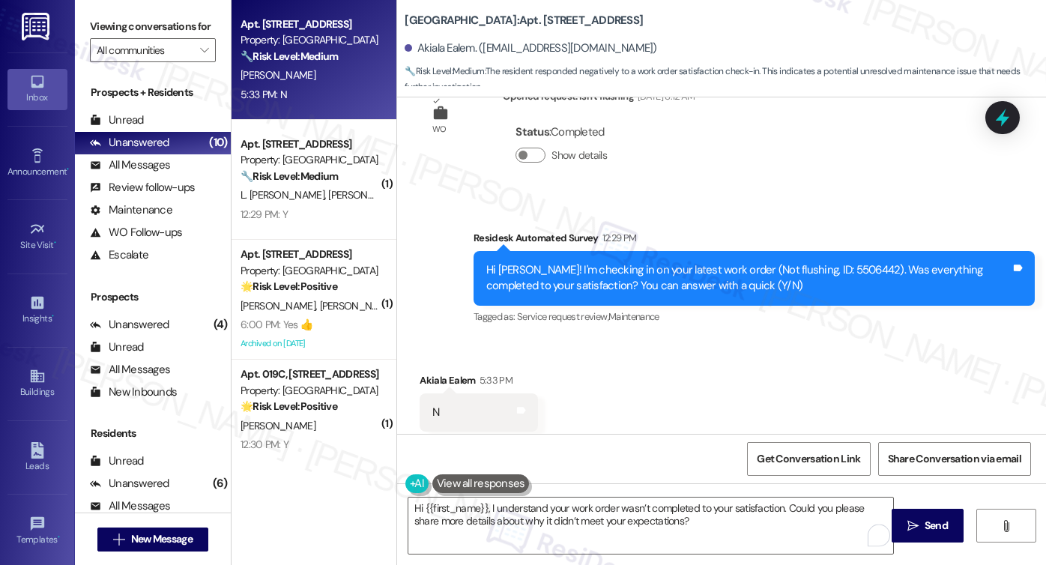
click at [435, 393] on div "N Tags and notes" at bounding box center [479, 412] width 118 height 38
click at [782, 505] on textarea "Hi {{first_name}}, I understand your work order wasn’t completed to your satisf…" at bounding box center [650, 526] width 485 height 56
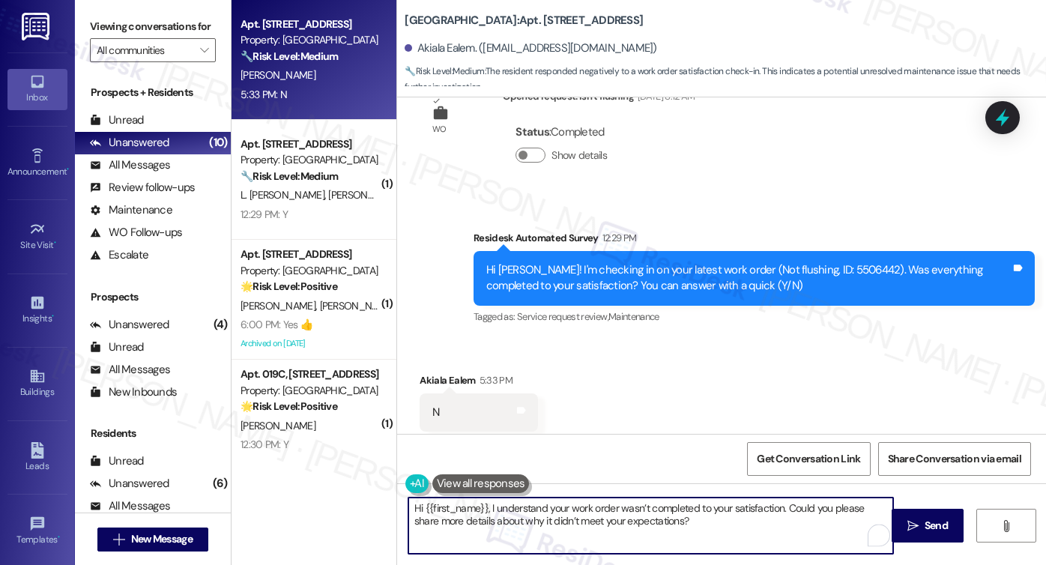
click at [782, 505] on textarea "Hi {{first_name}}, I understand your work order wasn’t completed to your satisf…" at bounding box center [650, 526] width 485 height 56
click at [734, 530] on textarea "Hi {{first_name}}, I understand your work order wasn’t completed to your satisf…" at bounding box center [650, 526] width 485 height 56
type textarea "Hi {{first_name}}, I understand your work order wasn’t completed to your satisf…"
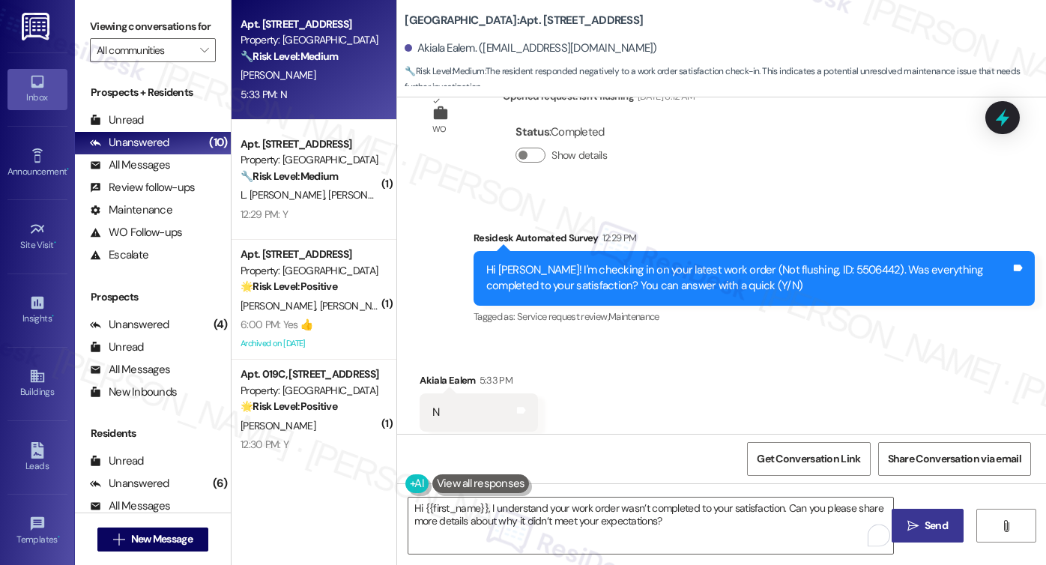
click at [929, 522] on span "Send" at bounding box center [936, 526] width 23 height 16
drag, startPoint x: 674, startPoint y: 427, endPoint x: 562, endPoint y: 272, distance: 191.1
click at [635, 347] on div "Received via SMS Akiala Ealem 5:33 PM N Tags and notes Tagged as: Negative resp…" at bounding box center [721, 402] width 649 height 127
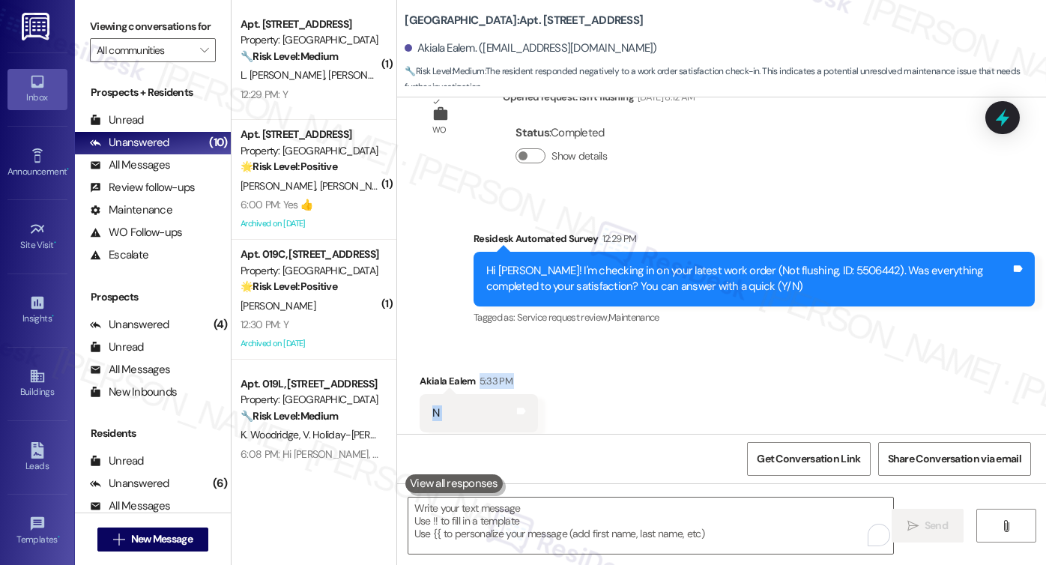
scroll to position [4213, 0]
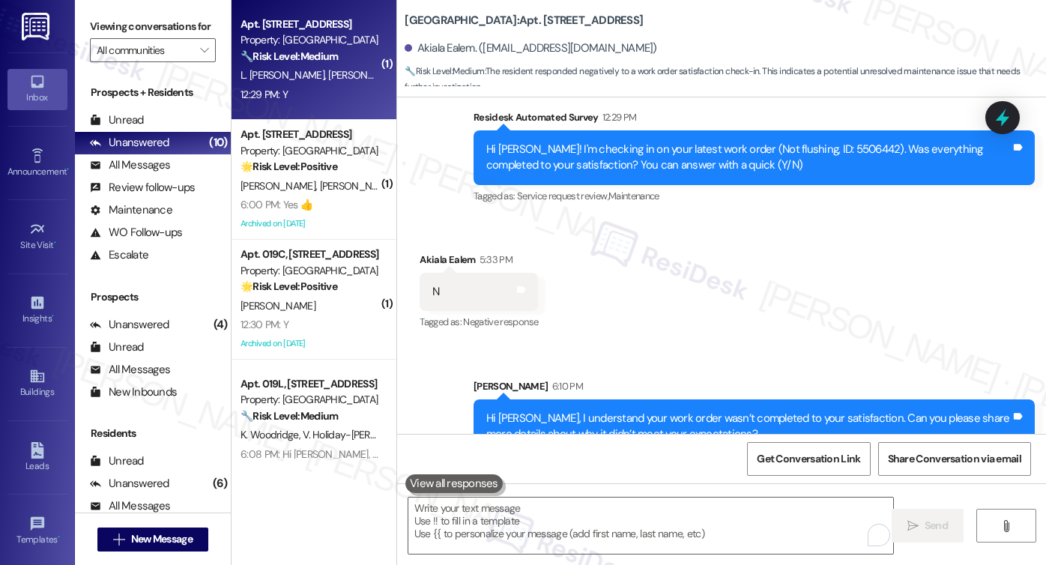
click at [323, 67] on div "L. Martinez Santos A. Castaldi" at bounding box center [310, 75] width 142 height 19
type textarea "Fetching suggested responses. Please feel free to read through the conversation…"
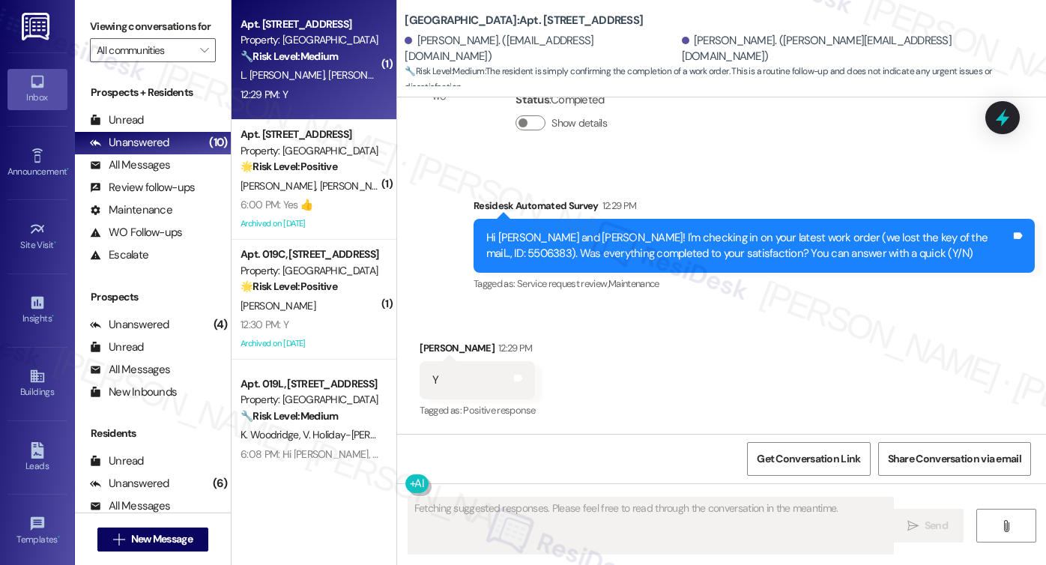
scroll to position [1091, 0]
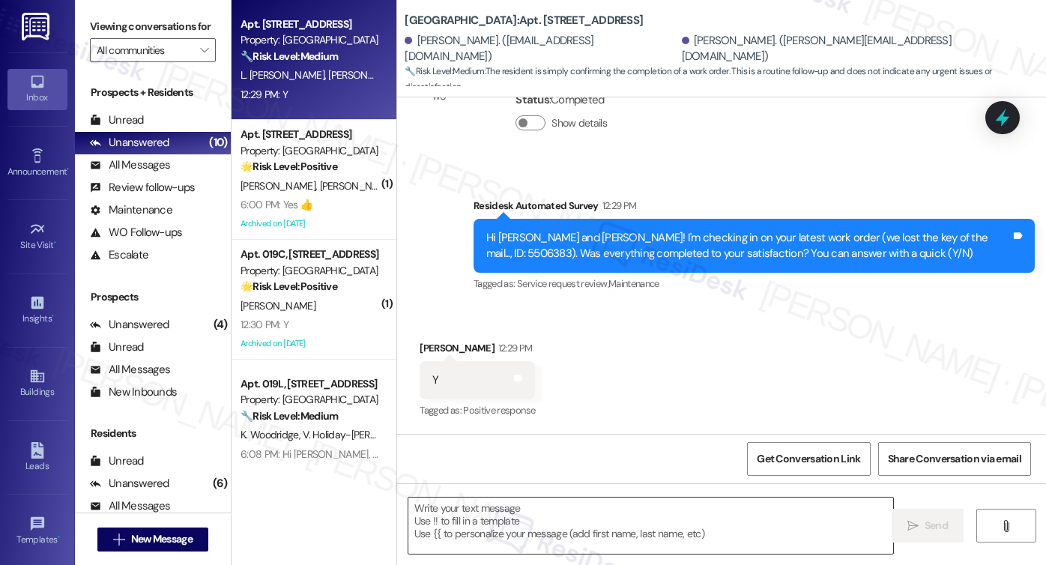
click at [531, 520] on textarea at bounding box center [650, 526] width 485 height 56
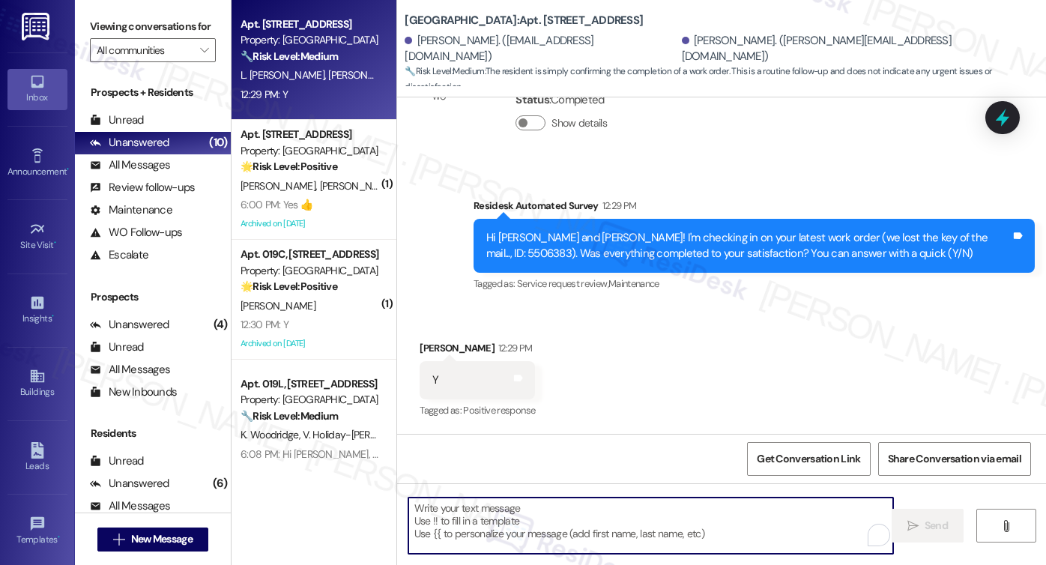
paste textarea "Hi {{first_name}}! I'm glad to hear that the latest work order was completed to…"
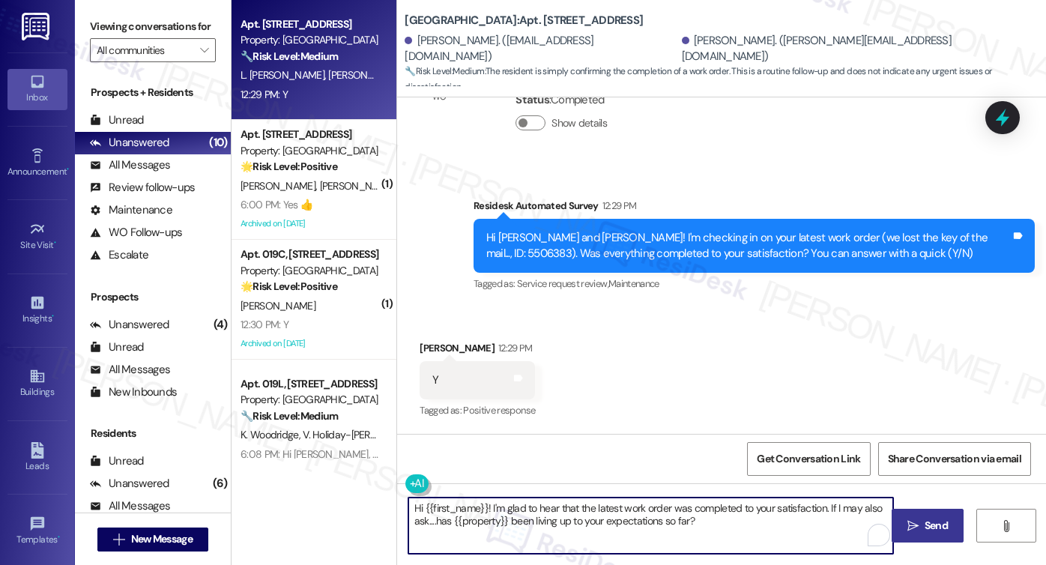
click at [420, 337] on div "Received via SMS Andrea Castaldi 12:29 PM Y Tags and notes Tagged as: Positive …" at bounding box center [477, 381] width 138 height 104
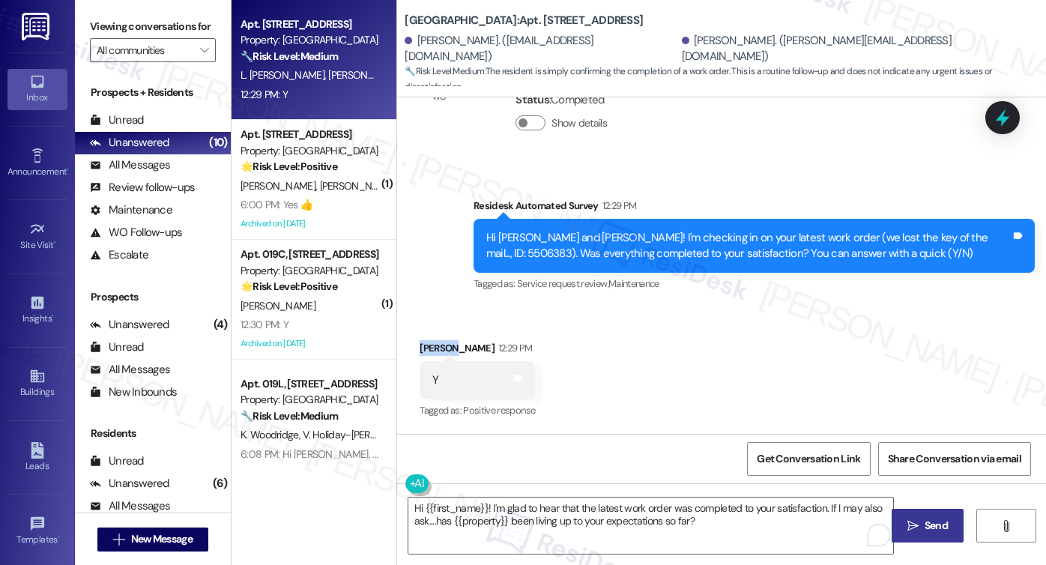
click at [420, 337] on div "Received via SMS Andrea Castaldi 12:29 PM Y Tags and notes Tagged as: Positive …" at bounding box center [477, 381] width 138 height 104
copy div "Andrea"
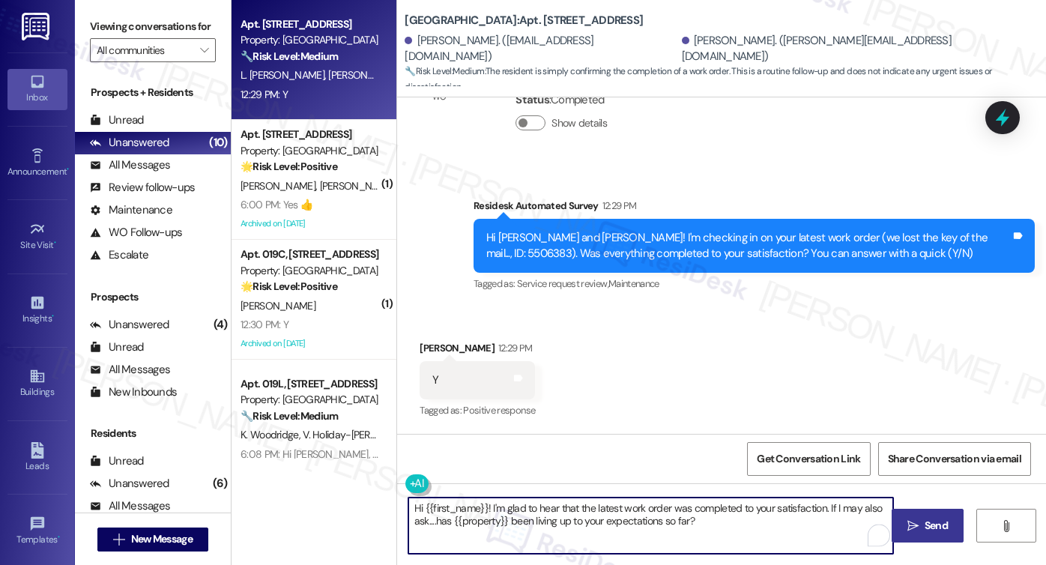
drag, startPoint x: 416, startPoint y: 505, endPoint x: 432, endPoint y: 509, distance: 16.9
click at [426, 507] on textarea "Hi {{first_name}}! I'm glad to hear that the latest work order was completed to…" at bounding box center [650, 526] width 485 height 56
click at [435, 509] on textarea "Hi {{first_name}}! I'm glad to hear that the latest work order was completed to…" at bounding box center [650, 526] width 485 height 56
drag, startPoint x: 483, startPoint y: 510, endPoint x: 417, endPoint y: 505, distance: 65.4
click at [417, 505] on textarea "Hi {{first_name}}! I'm glad to hear that the latest work order was completed to…" at bounding box center [650, 526] width 485 height 56
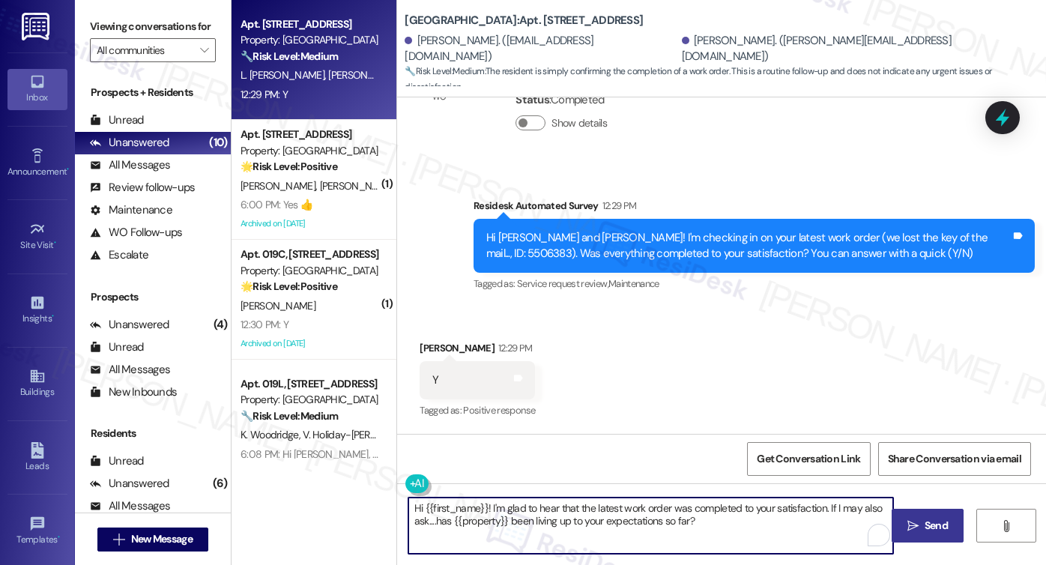
paste textarea "Andrea"
click at [680, 518] on textarea "Hi Andrea! I'm glad to hear that the latest work order was completed to your sa…" at bounding box center [650, 526] width 485 height 56
type textarea "Hi Andrea! I'm glad to hear that the latest work order was completed to your sa…"
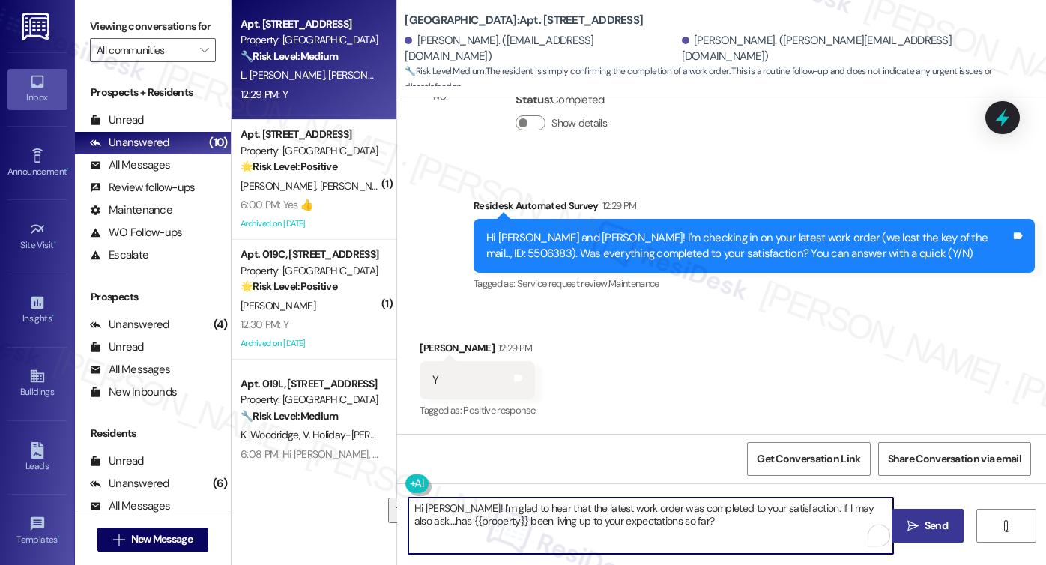
click at [940, 518] on span "Send" at bounding box center [936, 526] width 23 height 16
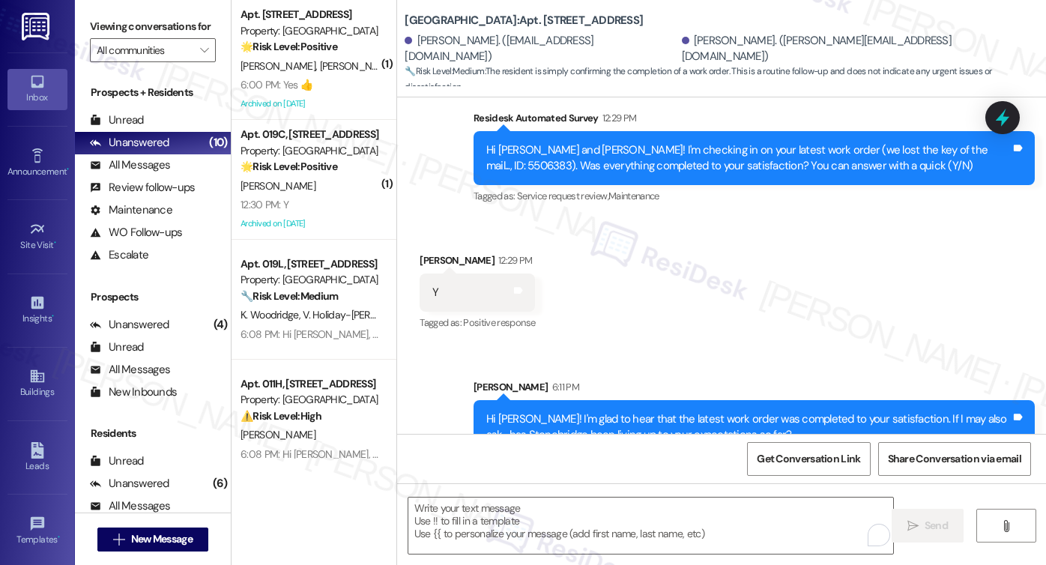
scroll to position [1211, 0]
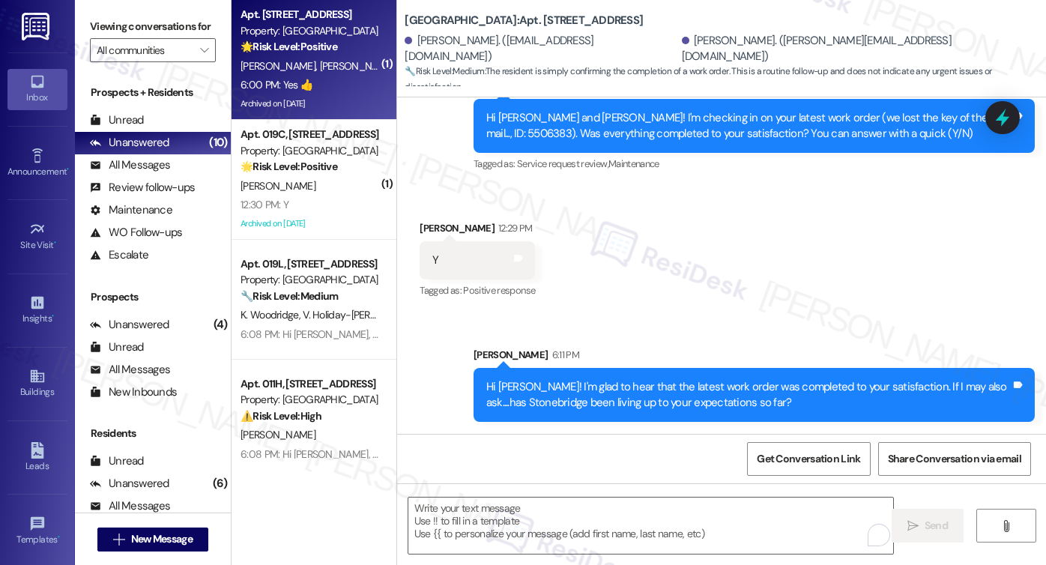
click at [307, 111] on div "Archived on [DATE]" at bounding box center [310, 103] width 142 height 19
type textarea "Fetching suggested responses. Please feel free to read through the conversation…"
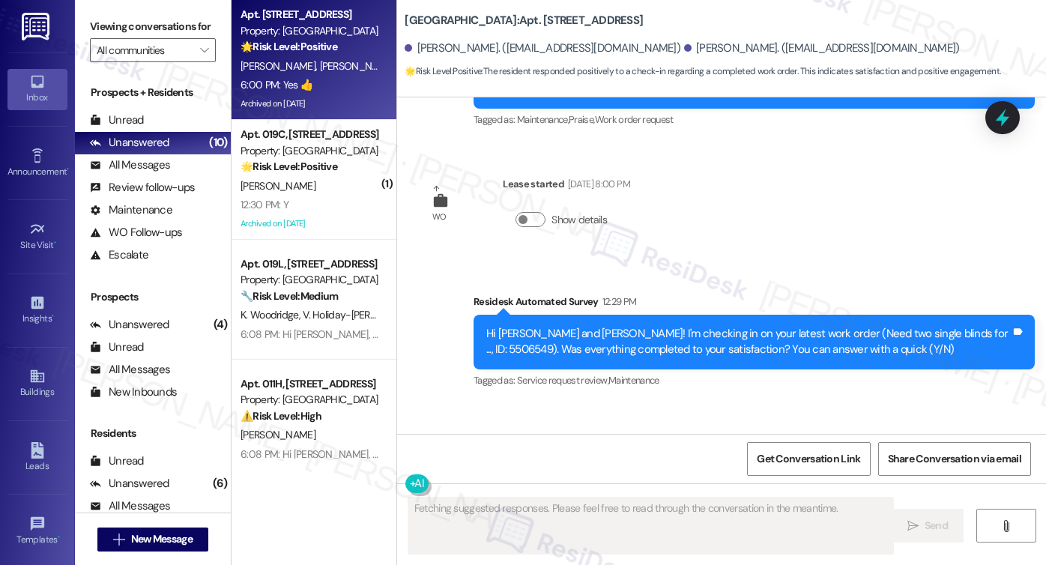
scroll to position [11711, 0]
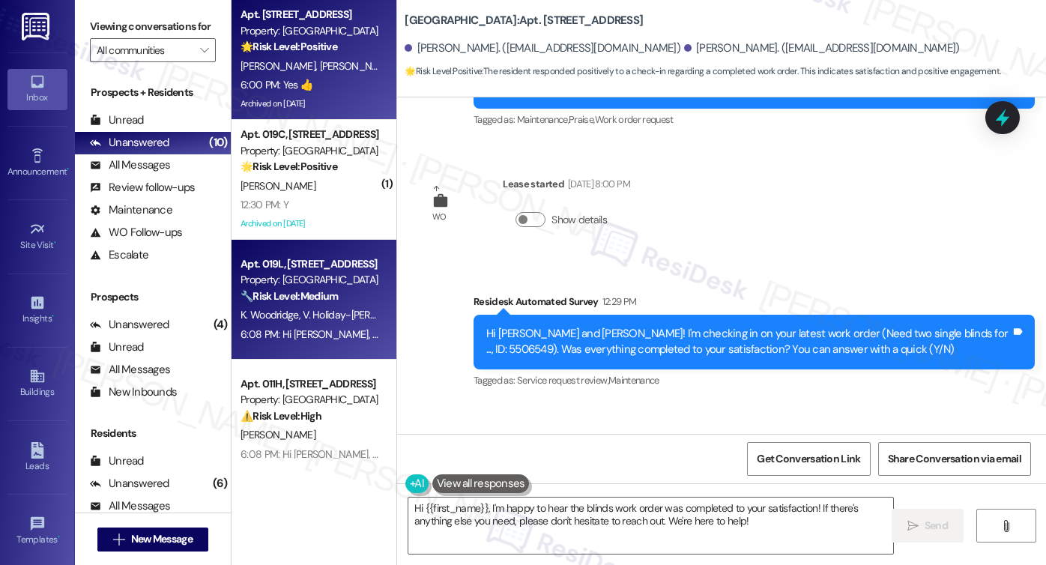
drag, startPoint x: 120, startPoint y: 14, endPoint x: 364, endPoint y: 283, distance: 363.4
click at [120, 14] on div "Viewing conversations for All communities " at bounding box center [153, 38] width 156 height 77
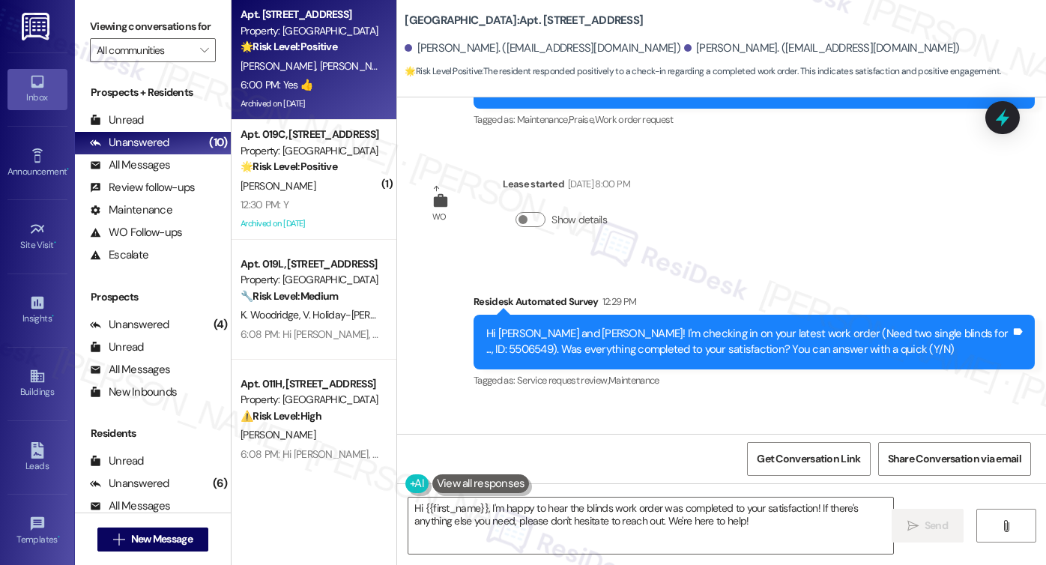
click at [725, 402] on div "Received via SMS Margaret Miller 6:00 PM Yes 👍 Tags and notes Tagged as: Positi…" at bounding box center [721, 465] width 649 height 127
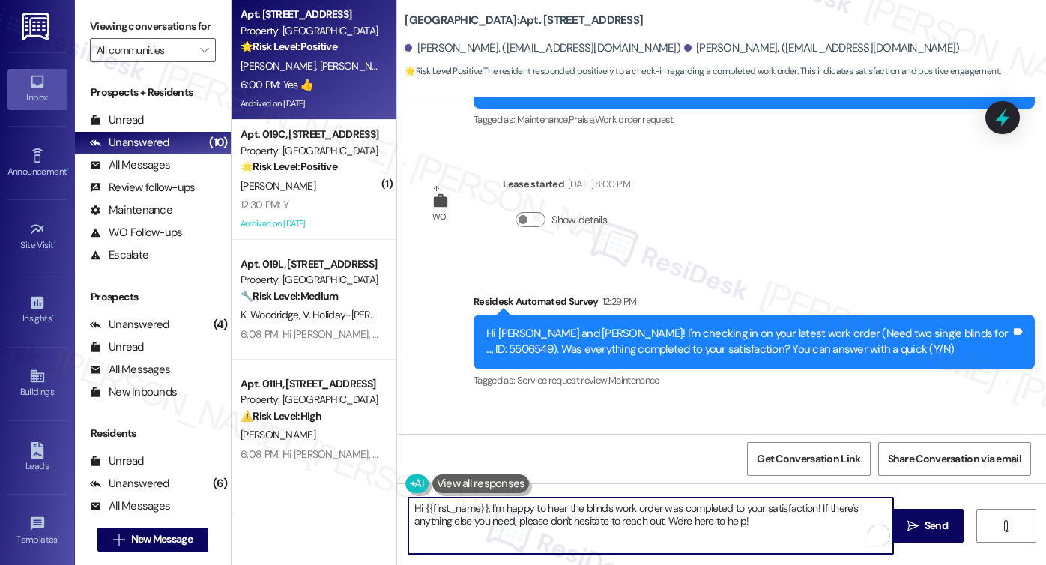
drag, startPoint x: 758, startPoint y: 521, endPoint x: 812, endPoint y: 497, distance: 59.7
click at [812, 498] on textarea "Hi {{first_name}}, I'm happy to hear the blinds work order was completed to you…" at bounding box center [650, 526] width 485 height 56
paste textarea "If I may also ask....has {{property}} been living up to your expectations so fa…"
click at [447, 402] on div "Received via SMS Margaret Miller 6:00 PM Yes 👍 Tags and notes Tagged as: Positi…" at bounding box center [721, 465] width 649 height 127
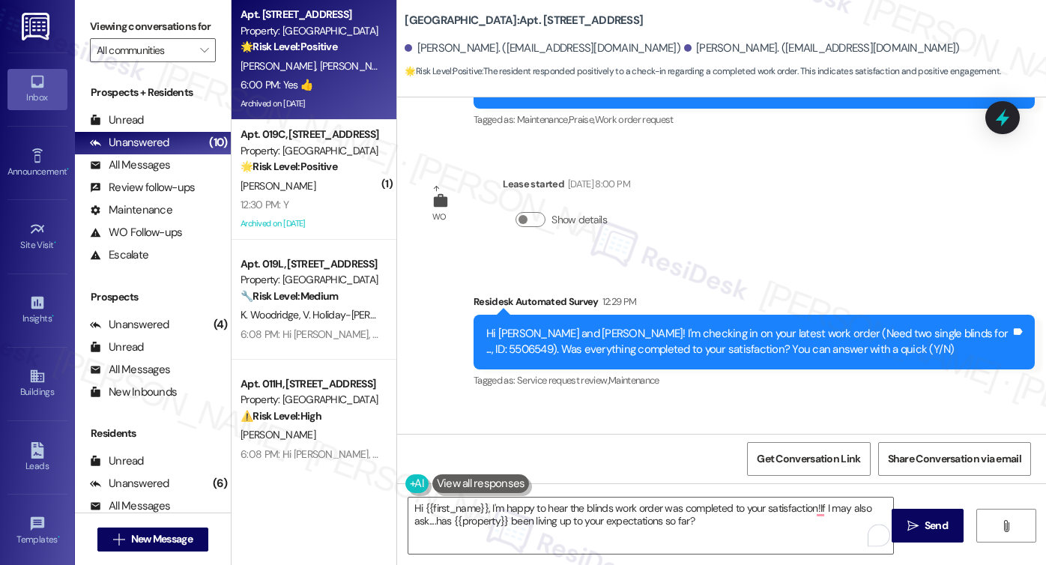
click at [447, 402] on div "Received via SMS Margaret Miller 6:00 PM Yes 👍 Tags and notes Tagged as: Positi…" at bounding box center [721, 465] width 649 height 127
copy div "[PERSON_NAME]"
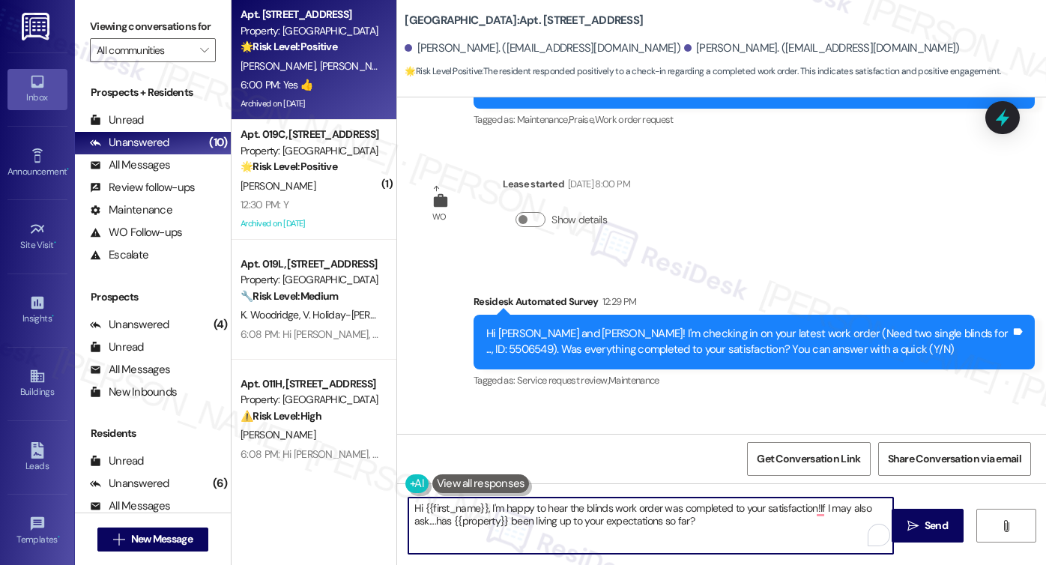
drag, startPoint x: 415, startPoint y: 506, endPoint x: 483, endPoint y: 501, distance: 67.6
click at [483, 501] on textarea "Hi {{first_name}}, I'm happy to hear the blinds work order was completed to you…" at bounding box center [650, 526] width 485 height 56
paste textarea "[PERSON_NAME]"
type textarea "Hi Margaret, I'm happy to hear the blinds work order was completed to your sati…"
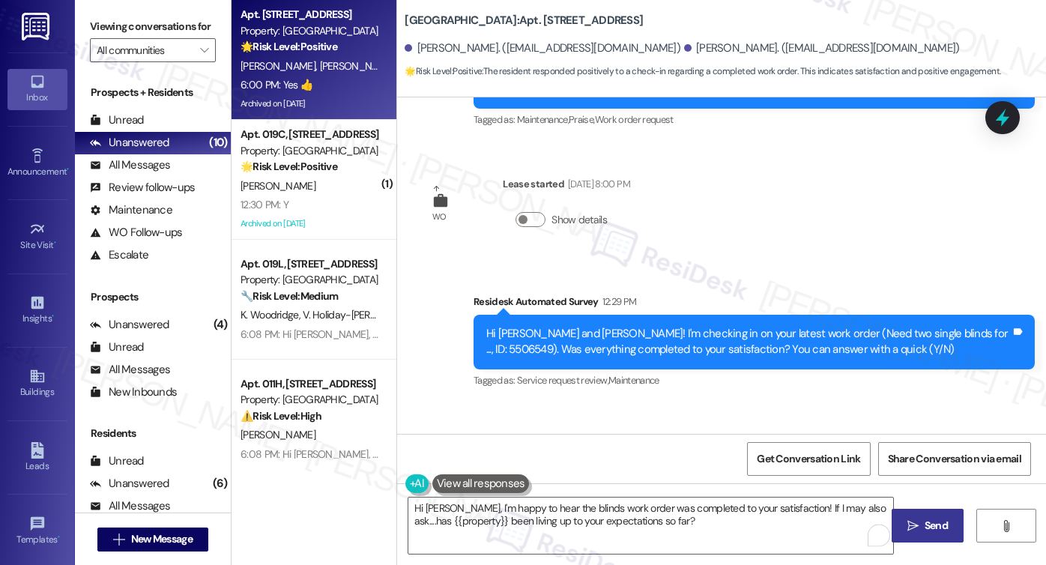
click at [959, 524] on button " Send" at bounding box center [928, 526] width 73 height 34
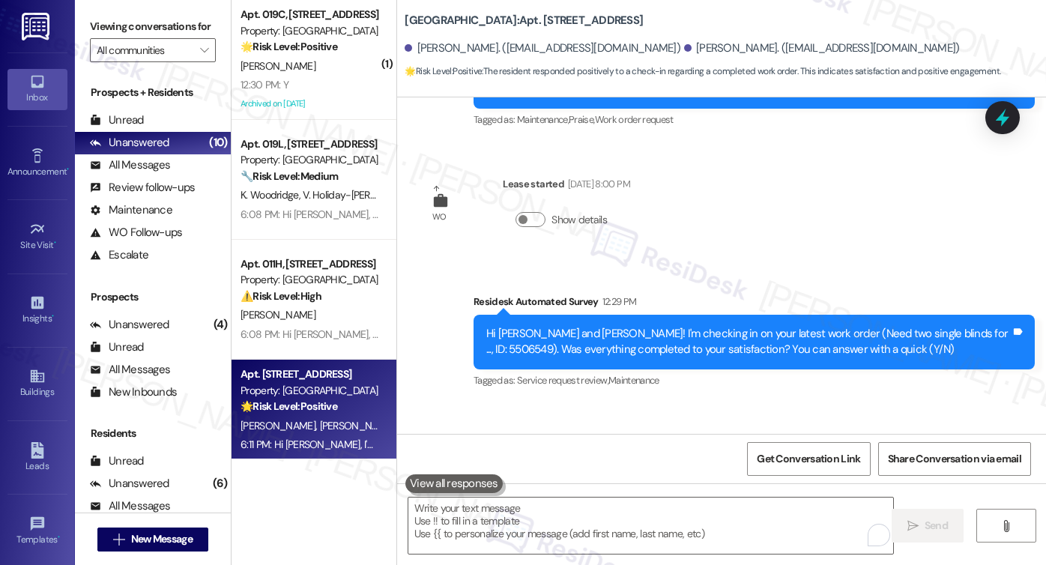
scroll to position [11832, 0]
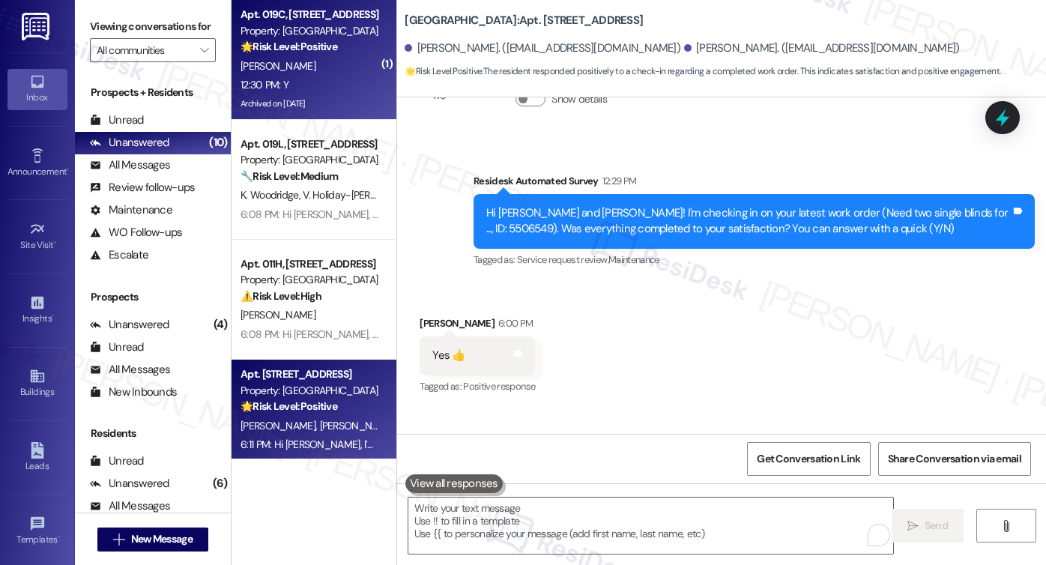
click at [310, 74] on div "[PERSON_NAME]" at bounding box center [310, 66] width 142 height 19
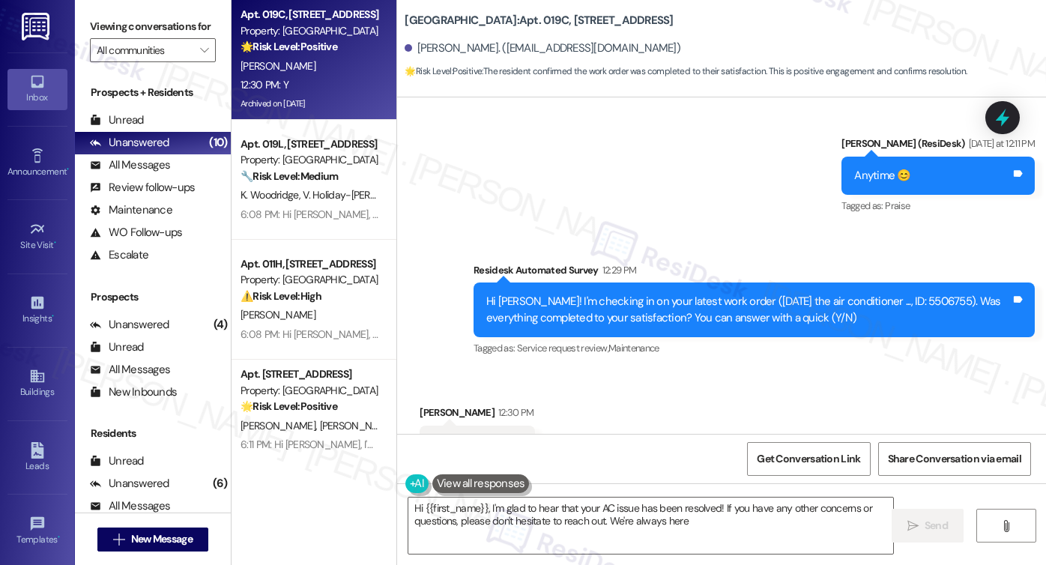
scroll to position [13624, 0]
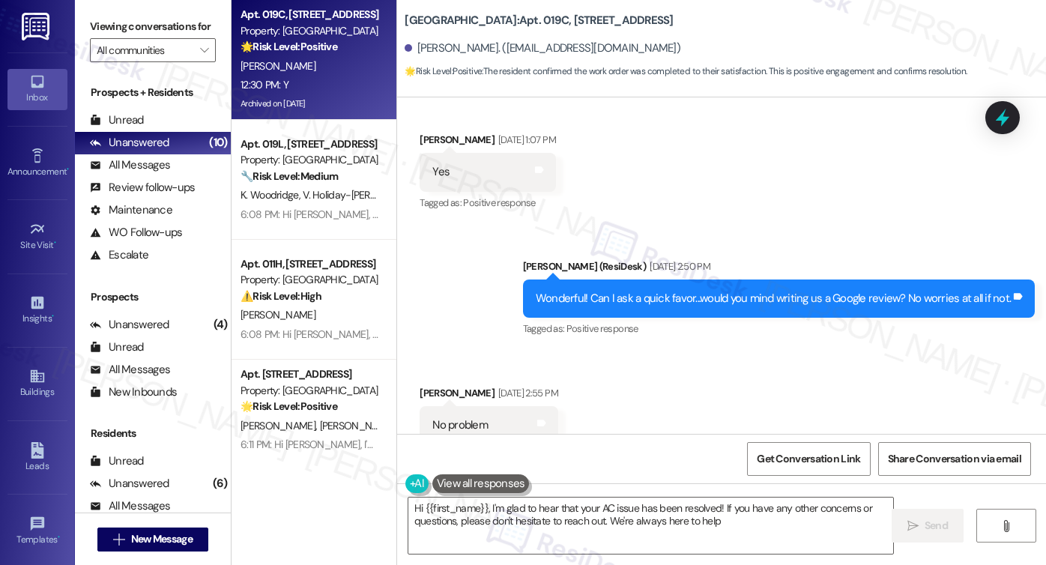
type textarea "Hi {{first_name}}, I'm glad to hear that your AC issue has been resolved! If yo…"
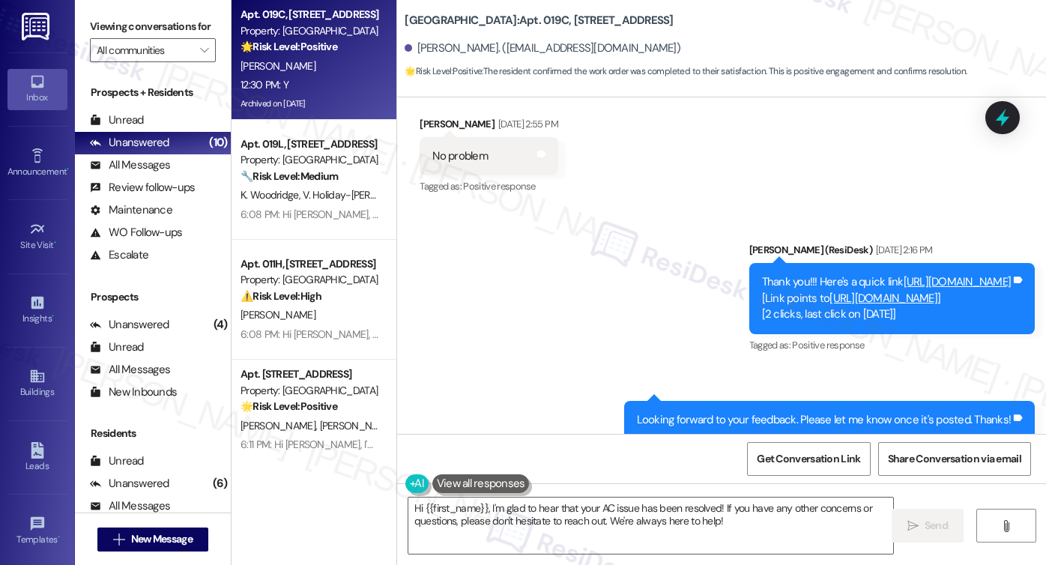
scroll to position [19805, 0]
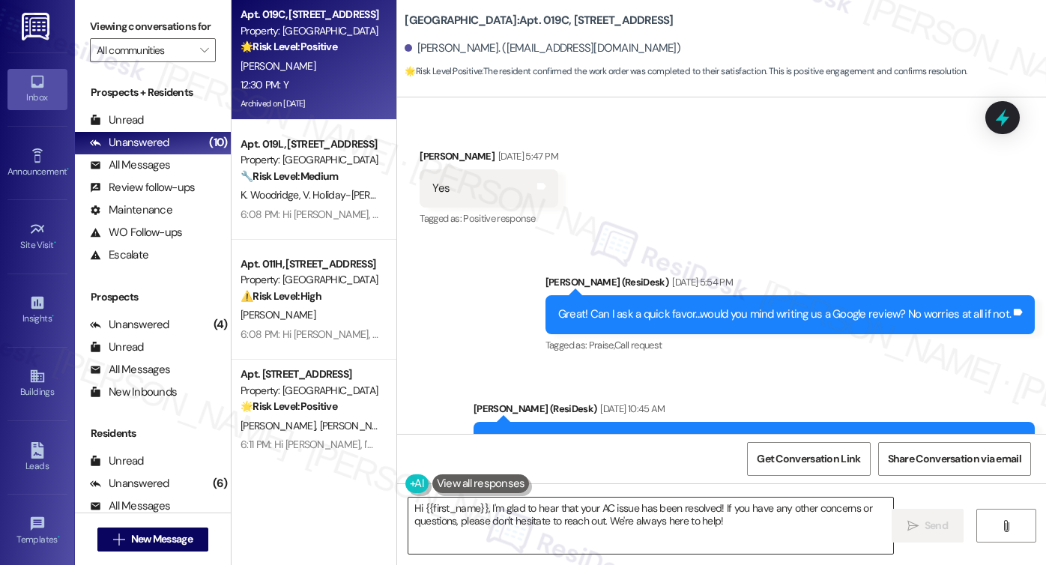
click at [860, 536] on div "Hi {{first_name}}, I'm glad to hear that your AC issue has been resolved! If yo…" at bounding box center [651, 526] width 486 height 58
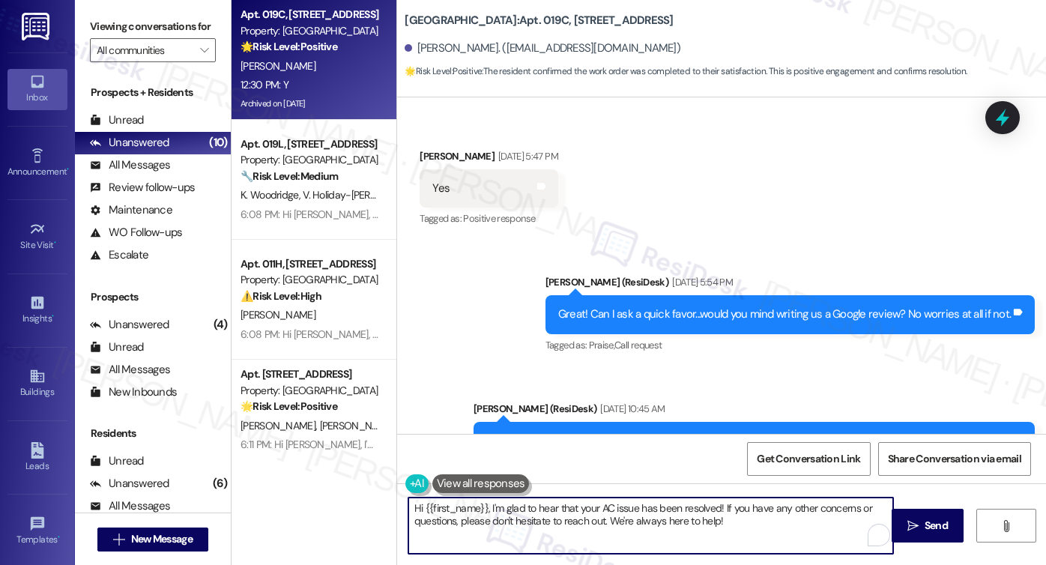
click at [972, 535] on div "Hi {{first_name}}, I'm glad to hear that your AC issue has been resolved! If yo…" at bounding box center [721, 539] width 649 height 112
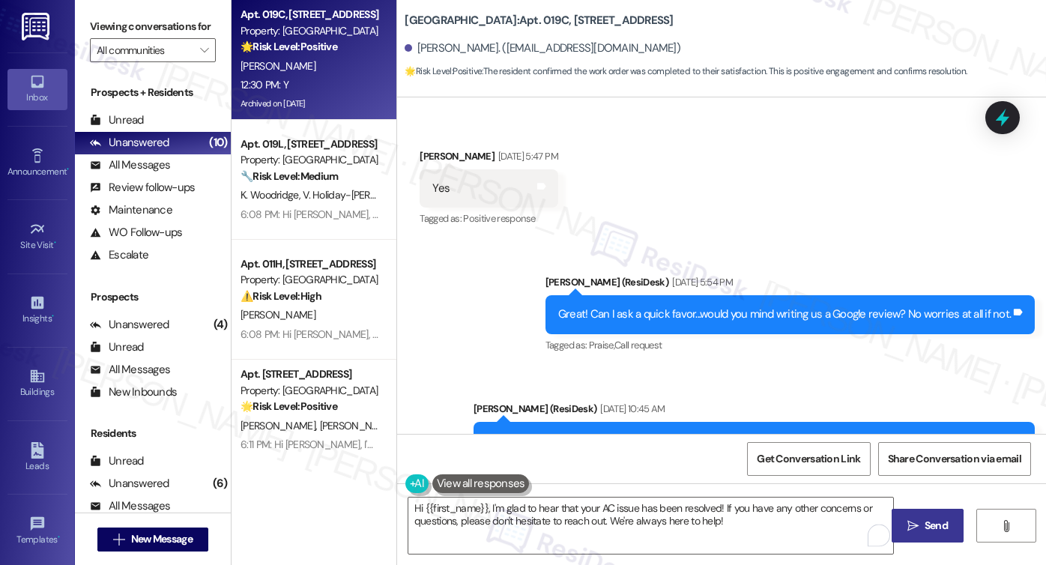
click at [944, 535] on button " Send" at bounding box center [928, 526] width 73 height 34
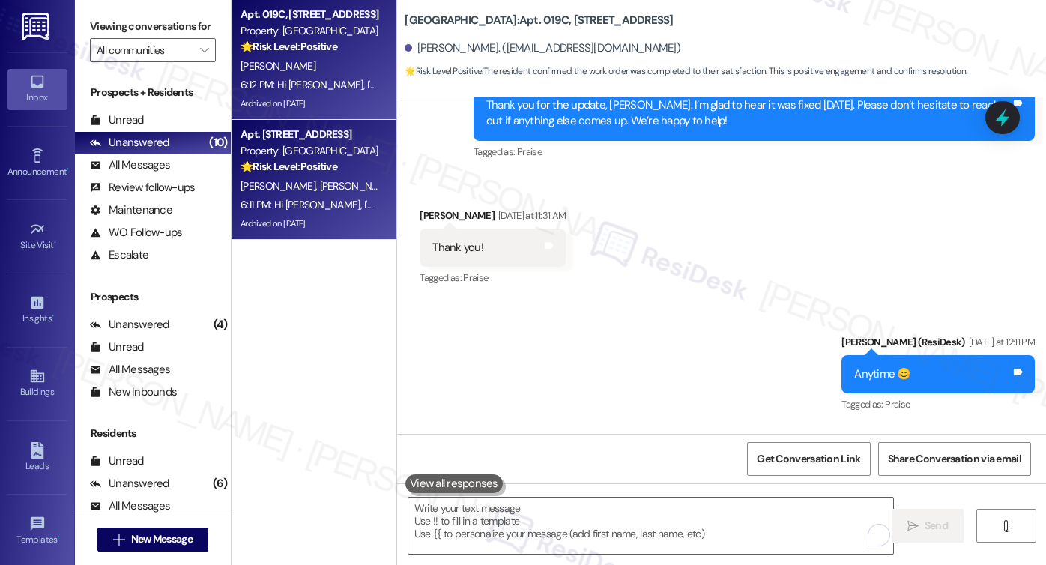
scroll to position [26843, 0]
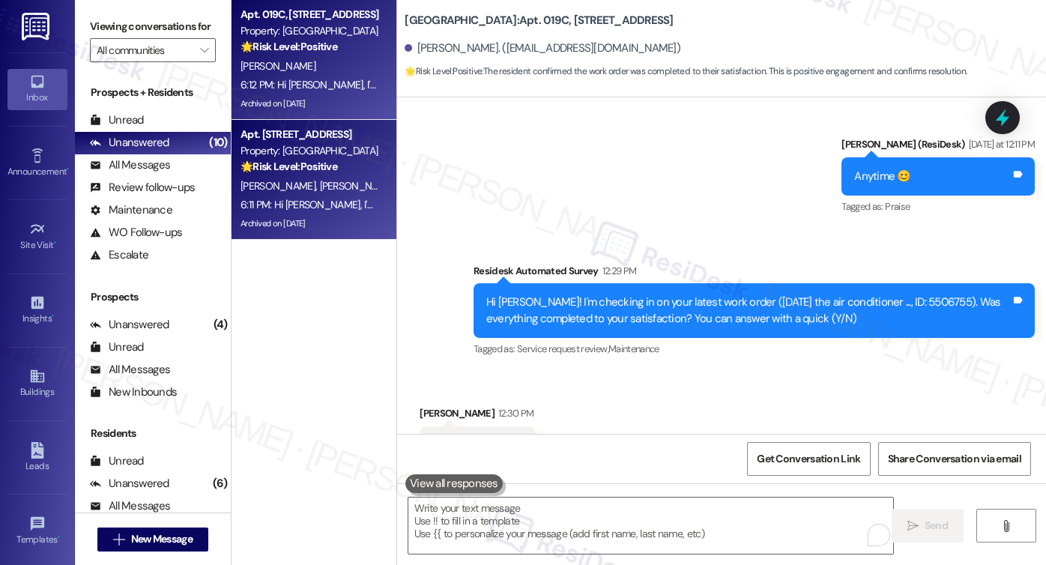
click at [341, 180] on div "M. Miller W. Miller" at bounding box center [310, 186] width 142 height 19
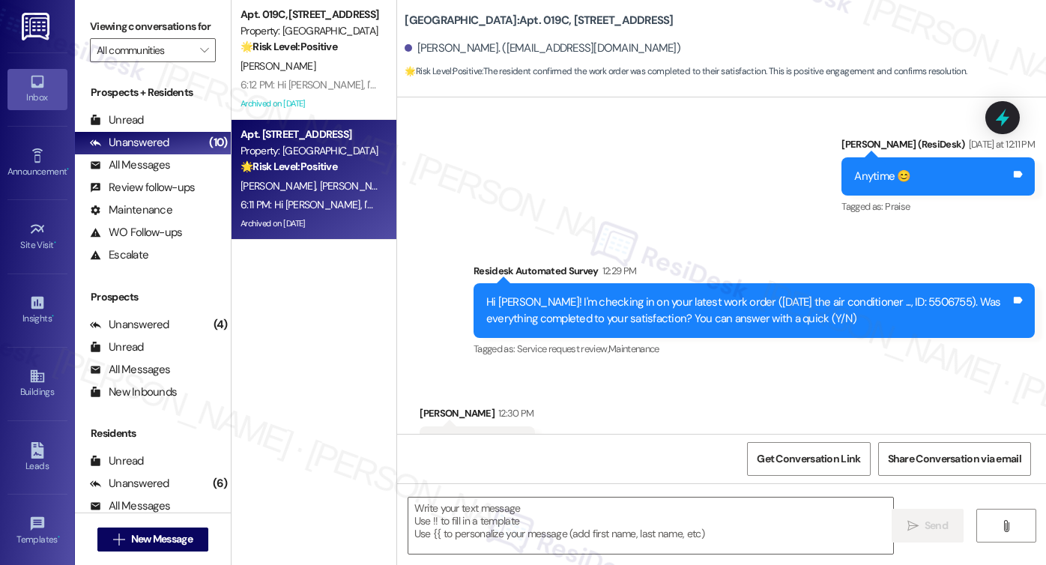
type textarea "Fetching suggested responses. Please feel free to read through the conversation…"
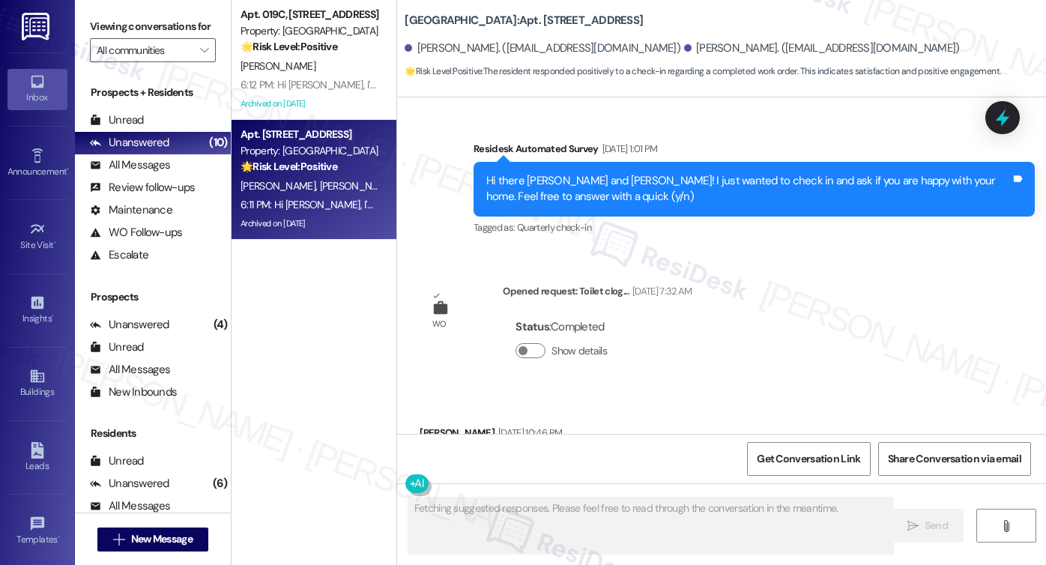
scroll to position [11711, 0]
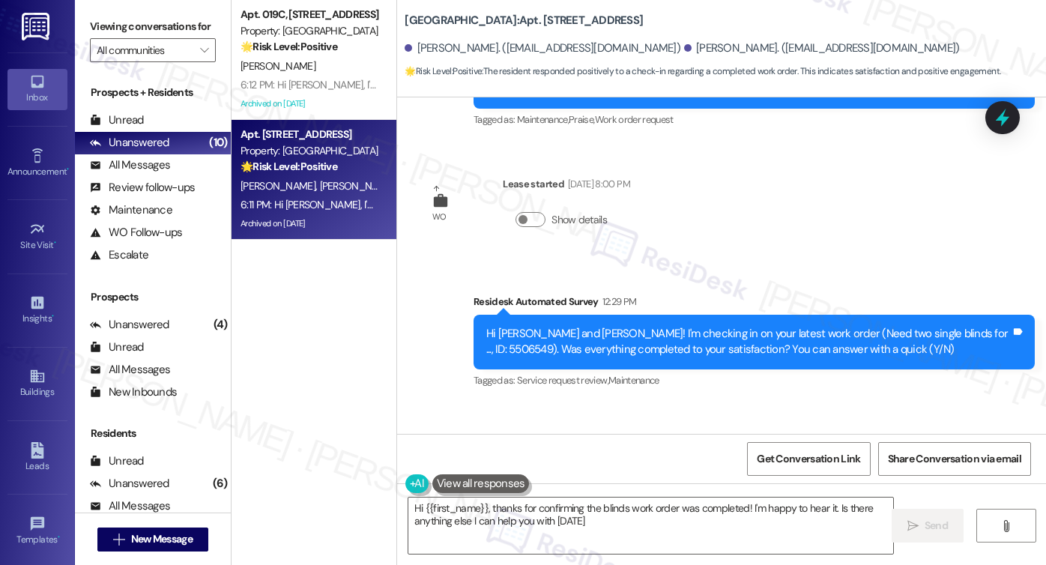
type textarea "Hi {{first_name}}, thanks for confirming the blinds work order was completed! I…"
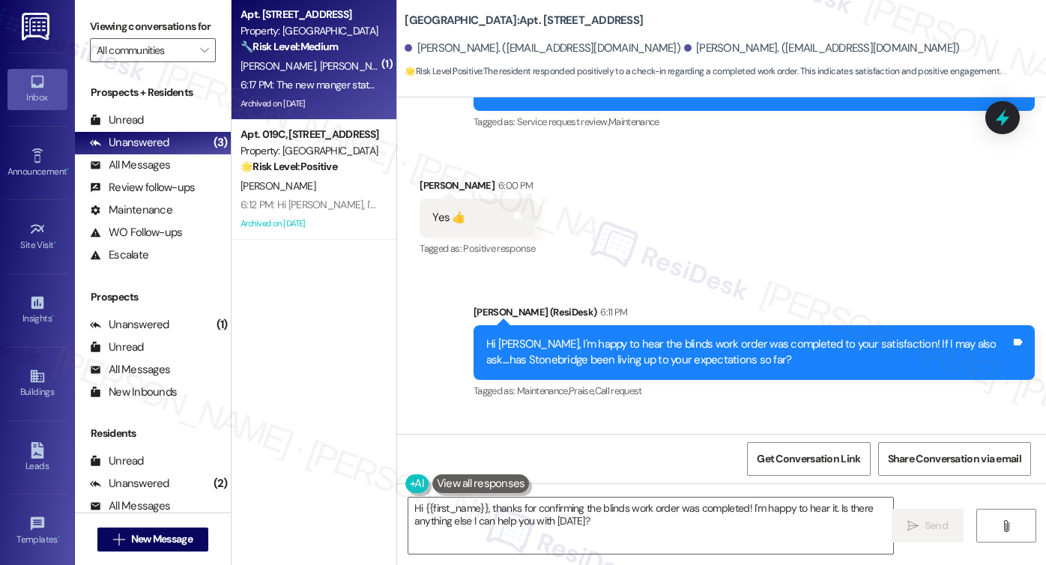
scroll to position [11974, 0]
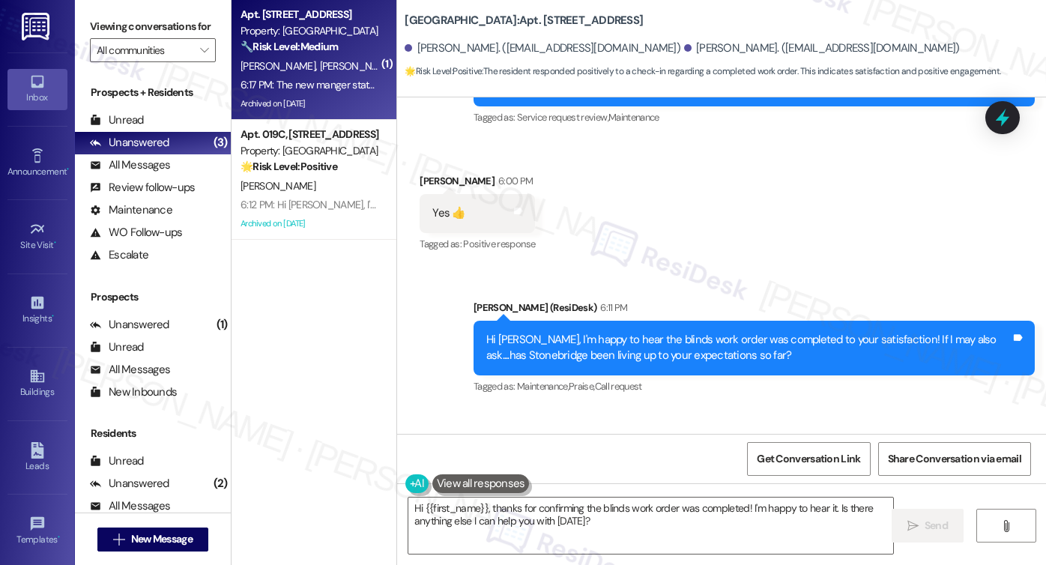
click at [626, 474] on div "The new manger stated she was going to look ibto rails by the sliding glass doo…" at bounding box center [694, 490] width 525 height 32
click at [620, 332] on div "Hi [PERSON_NAME], I'm happy to hear the blinds work order was completed to your…" at bounding box center [748, 348] width 525 height 32
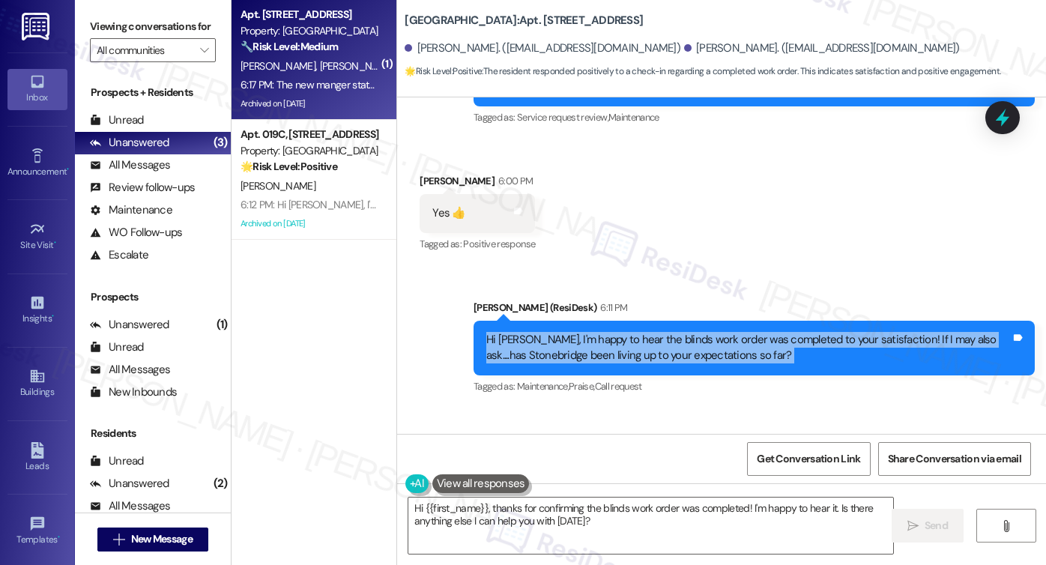
click at [620, 332] on div "Hi [PERSON_NAME], I'm happy to hear the blinds work order was completed to your…" at bounding box center [748, 348] width 525 height 32
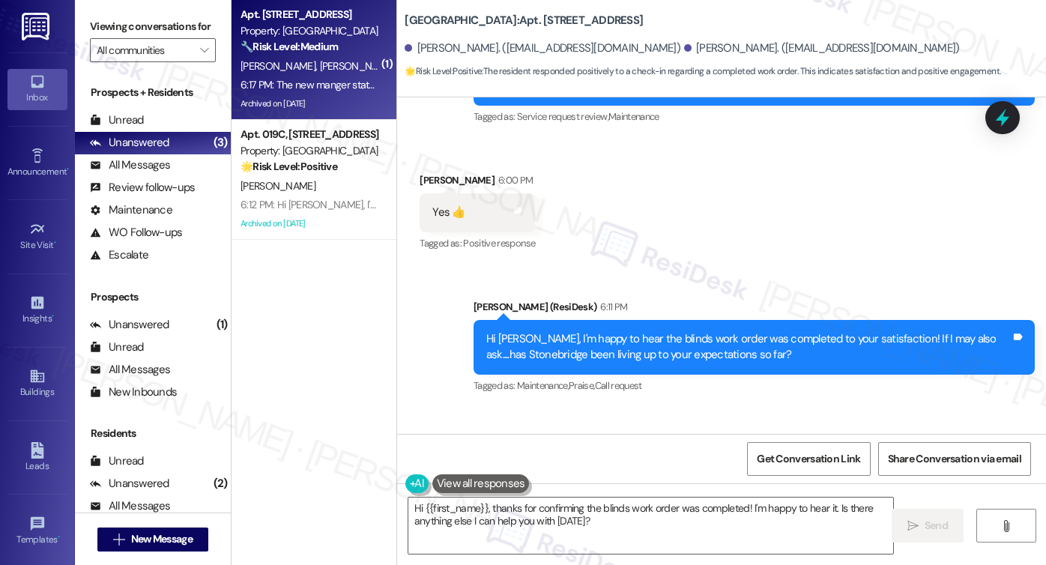
click at [695, 474] on div "The new manger stated she was going to look ibto rails by the sliding glass doo…" at bounding box center [694, 490] width 525 height 32
click at [698, 474] on div "The new manger stated she was going to look ibto rails by the sliding glass doo…" at bounding box center [694, 490] width 525 height 32
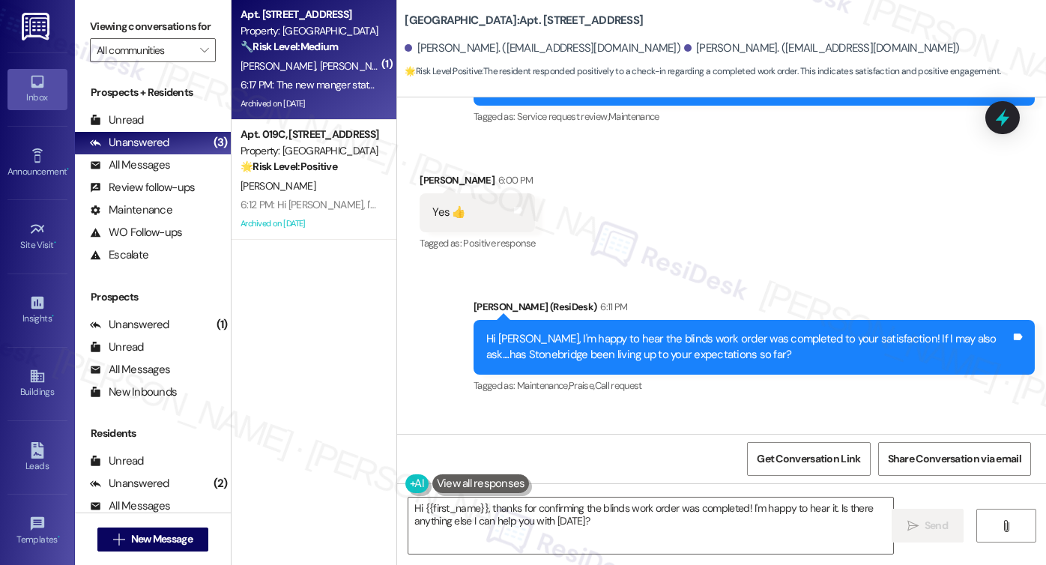
click at [698, 474] on div "The new manger stated she was going to look ibto rails by the sliding glass doo…" at bounding box center [694, 490] width 525 height 32
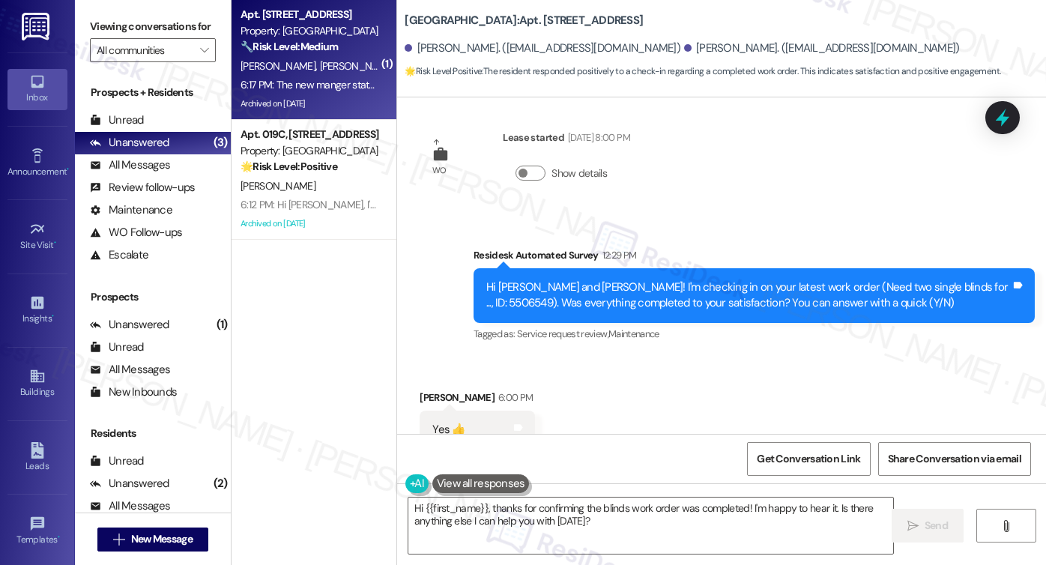
scroll to position [11750, 0]
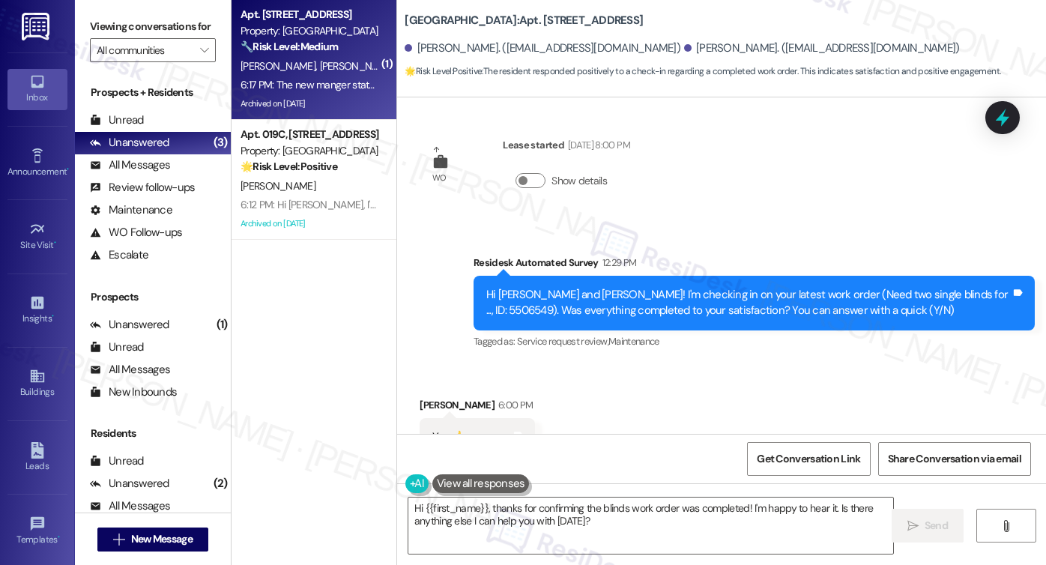
click at [614, 287] on div "Hi [PERSON_NAME] and [PERSON_NAME]! I'm checking in on your latest work order (…" at bounding box center [748, 303] width 525 height 32
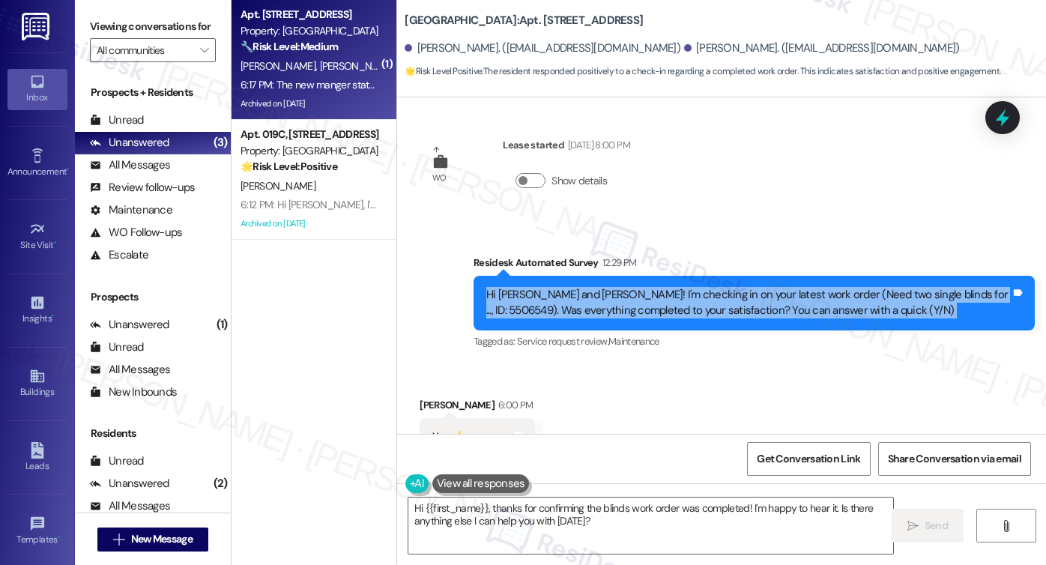
click at [614, 287] on div "Hi [PERSON_NAME] and [PERSON_NAME]! I'm checking in on your latest work order (…" at bounding box center [748, 303] width 525 height 32
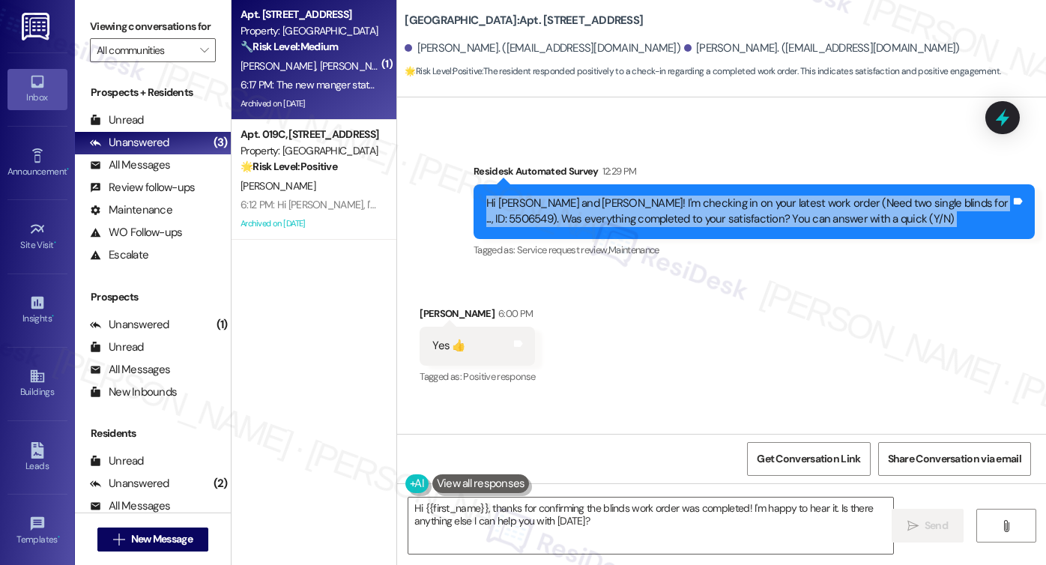
scroll to position [11975, 0]
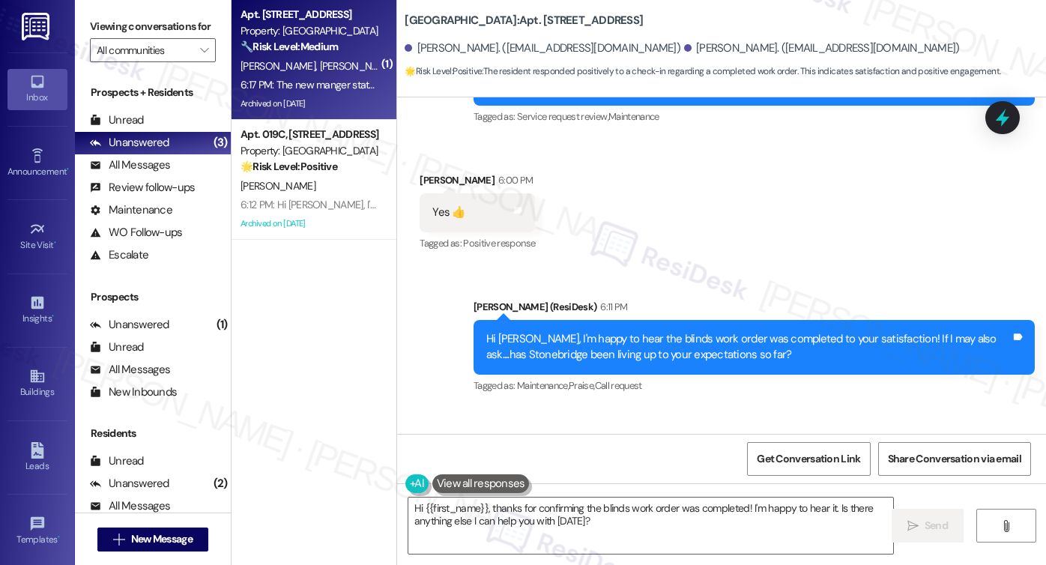
click at [616, 320] on div "Hi Margaret, I'm happy to hear the blinds work order was completed to your sati…" at bounding box center [754, 347] width 561 height 55
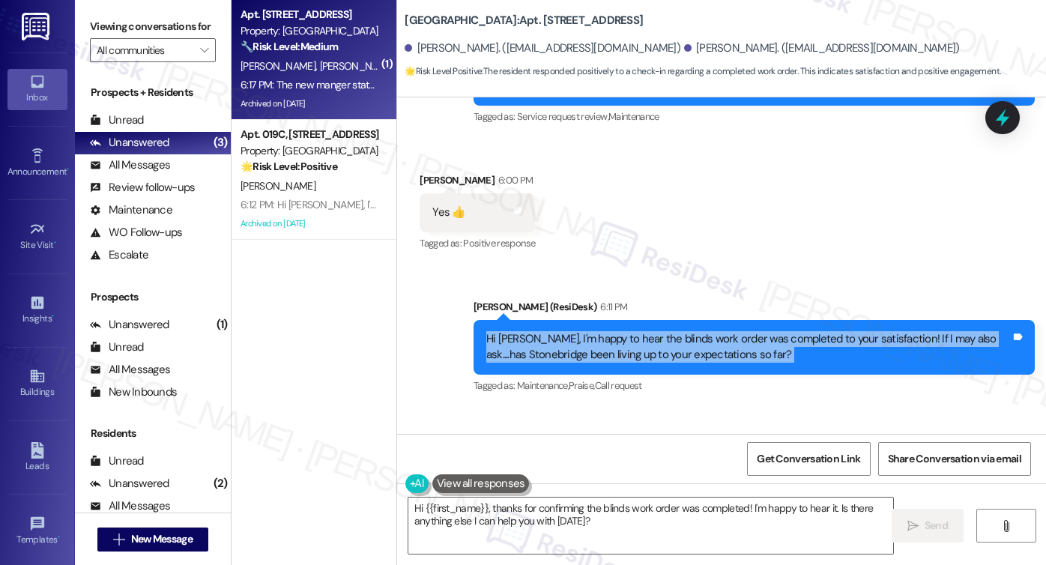
click at [616, 320] on div "Hi Margaret, I'm happy to hear the blinds work order was completed to your sati…" at bounding box center [754, 347] width 561 height 55
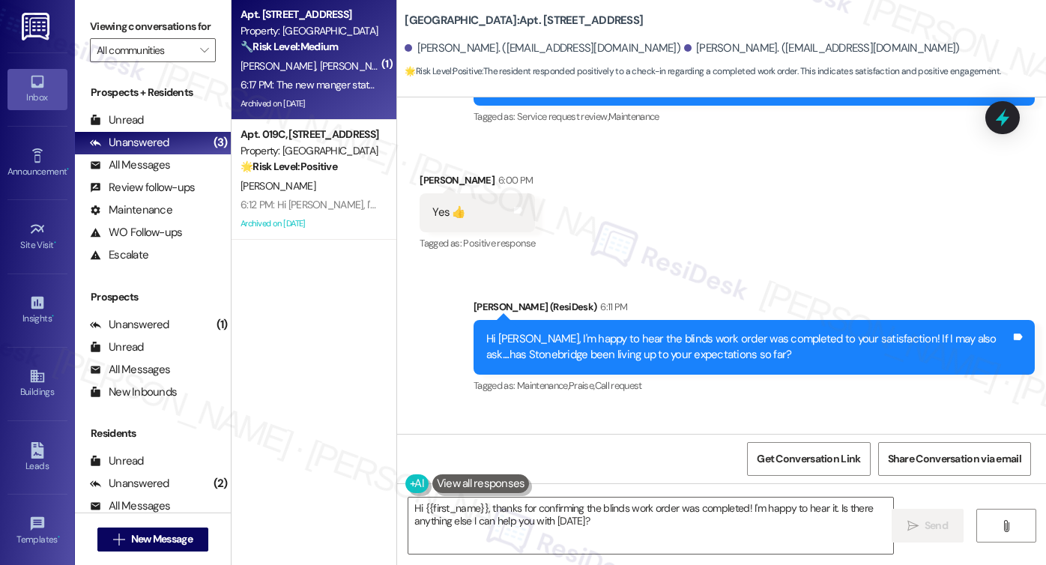
click at [652, 248] on div "WO Opened request: Shower knob... Aug 03, 2023 at 9:33 AM Status : Completed Sh…" at bounding box center [721, 379] width 649 height 565
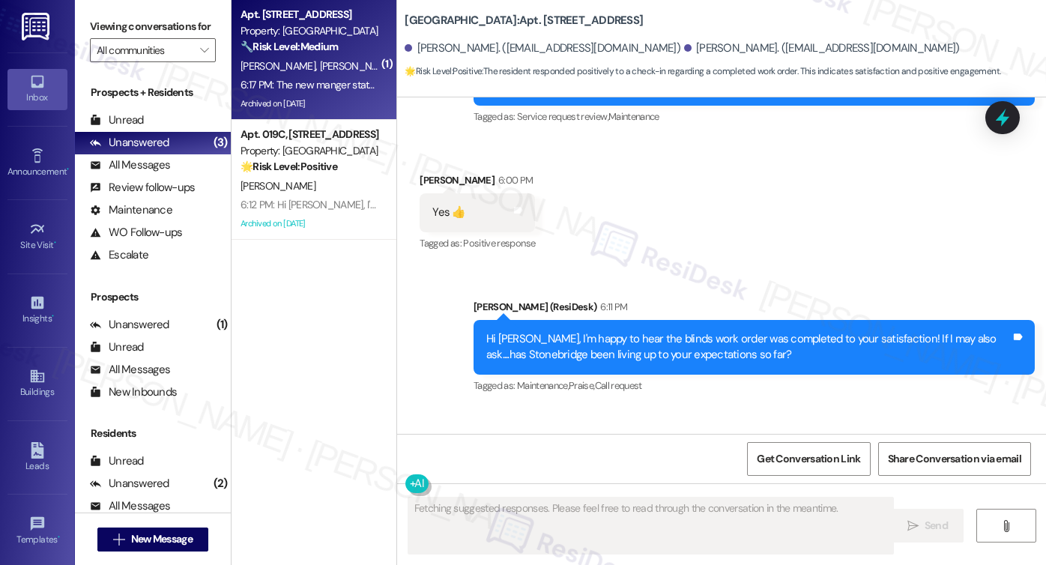
click at [575, 474] on div "The new manger stated she was going to look ibto rails by the sliding glass doo…" at bounding box center [694, 490] width 525 height 32
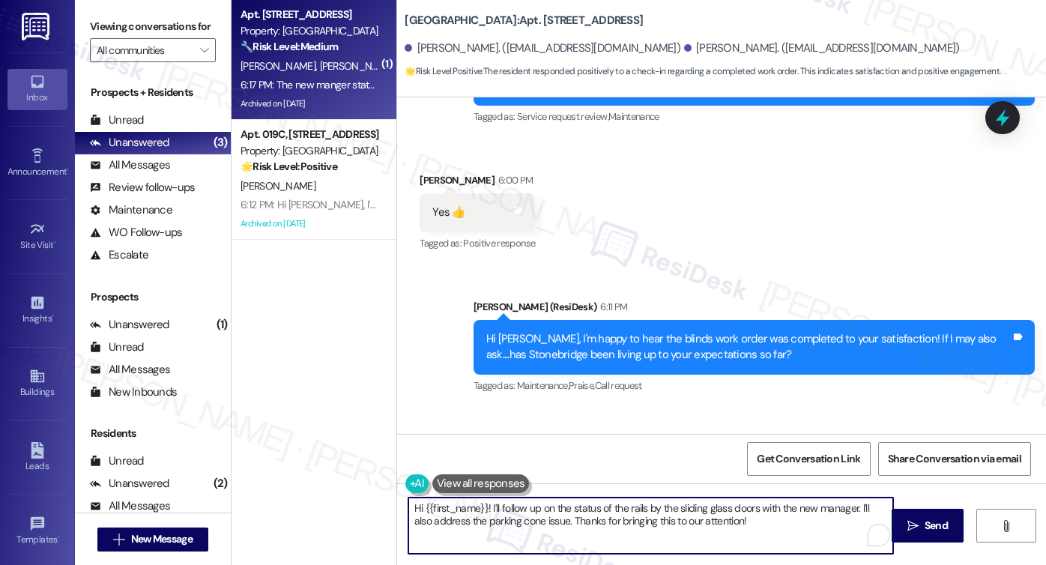
click at [763, 525] on textarea "Hi {{first_name}}! I'll follow up on the status of the rails by the sliding gla…" at bounding box center [650, 526] width 485 height 56
type textarea "Hi {{first_name}}! I'll follow up on the status of the rails by the sliding gla…"
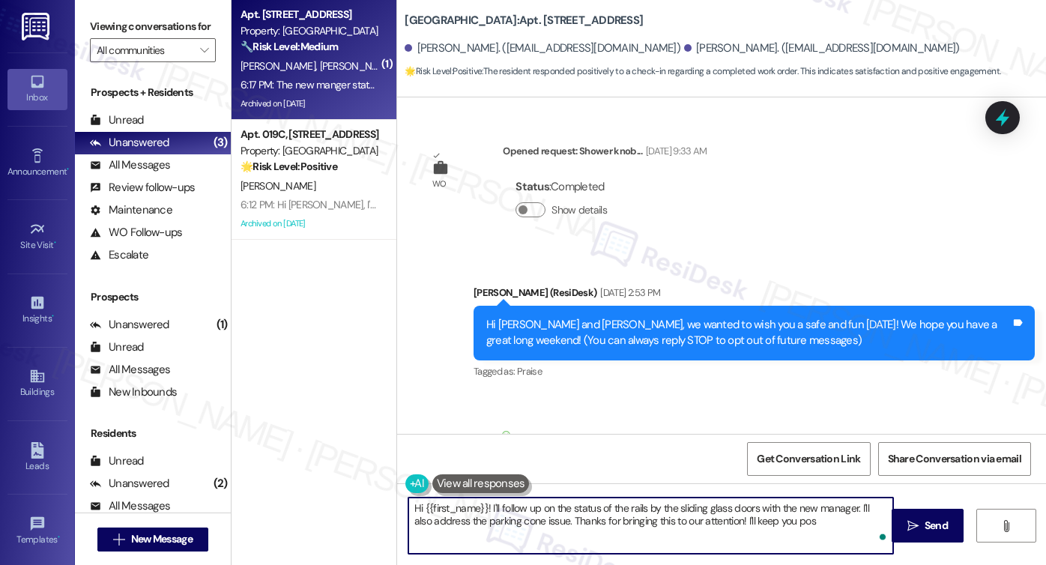
scroll to position [11975, 0]
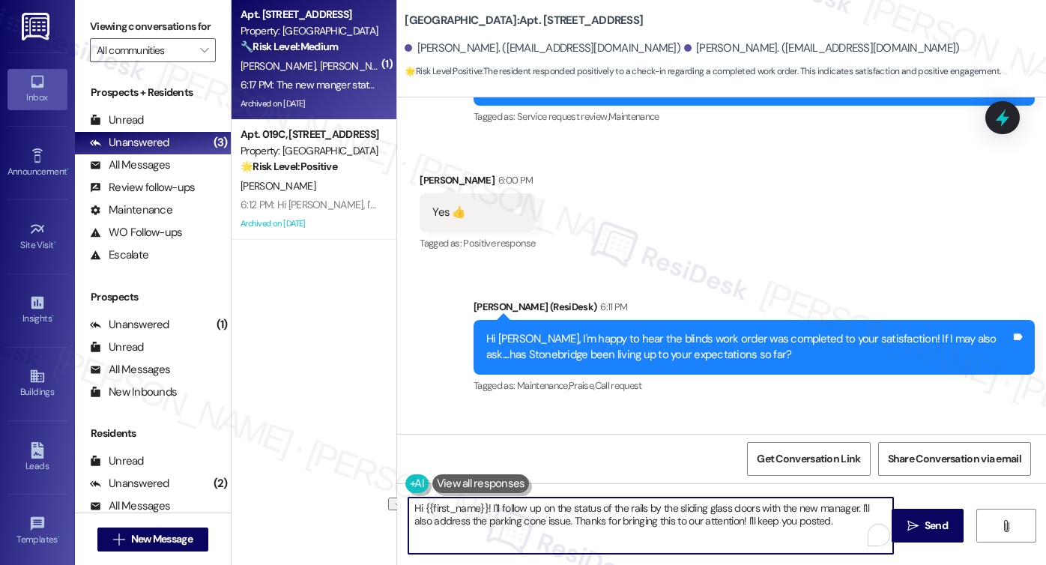
drag, startPoint x: 483, startPoint y: 504, endPoint x: 393, endPoint y: 498, distance: 90.9
click at [400, 498] on div "Hi {{first_name}}! I'll follow up on the status of the rails by the sliding gla…" at bounding box center [643, 526] width 486 height 58
click at [511, 331] on div "Hi [PERSON_NAME], I'm happy to hear the blinds work order was completed to your…" at bounding box center [748, 347] width 525 height 32
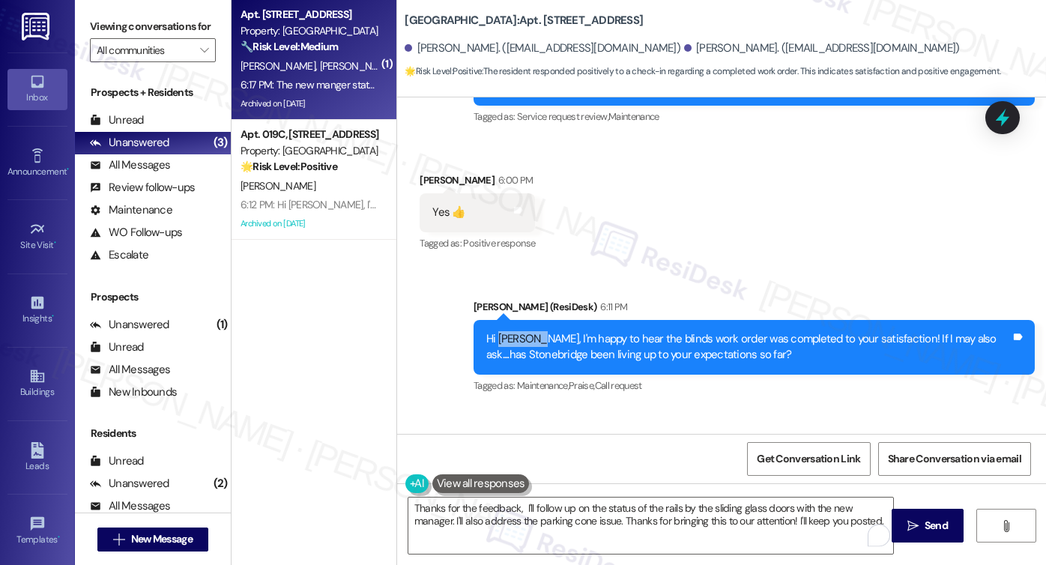
click at [511, 331] on div "Hi [PERSON_NAME], I'm happy to hear the blinds work order was completed to your…" at bounding box center [748, 347] width 525 height 32
copy div "[PERSON_NAME]"
click at [515, 515] on textarea "Thanks for the feedback, I'll follow up on the status of the rails by the slidi…" at bounding box center [650, 526] width 485 height 56
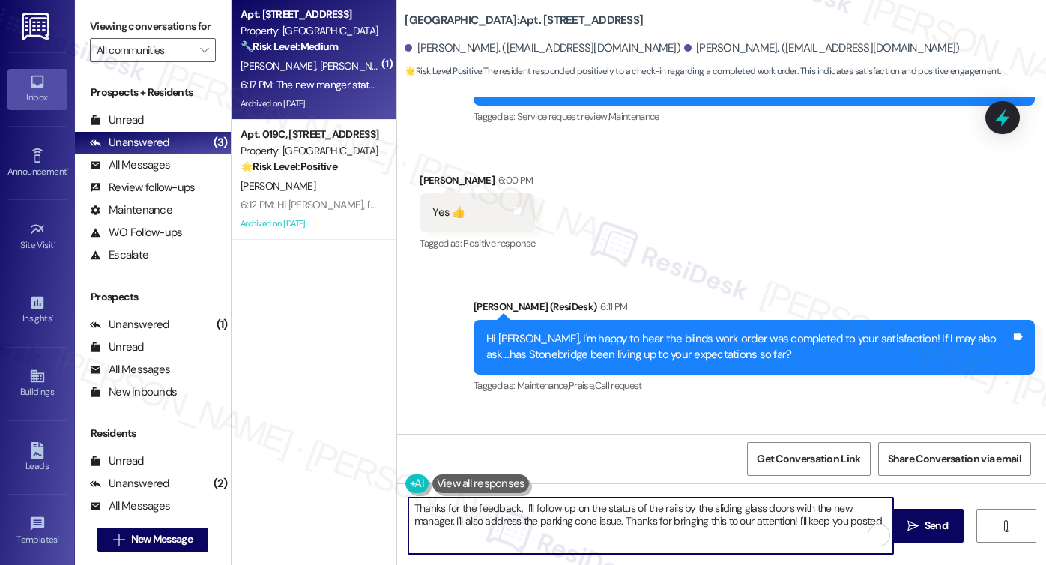
click at [516, 503] on textarea "Thanks for the feedback, I'll follow up on the status of the rails by the slidi…" at bounding box center [650, 526] width 485 height 56
paste textarea "[PERSON_NAME]"
click at [440, 523] on textarea "Thanks for the feedback, [PERSON_NAME]! I'll follow up on the status of the rai…" at bounding box center [650, 526] width 485 height 56
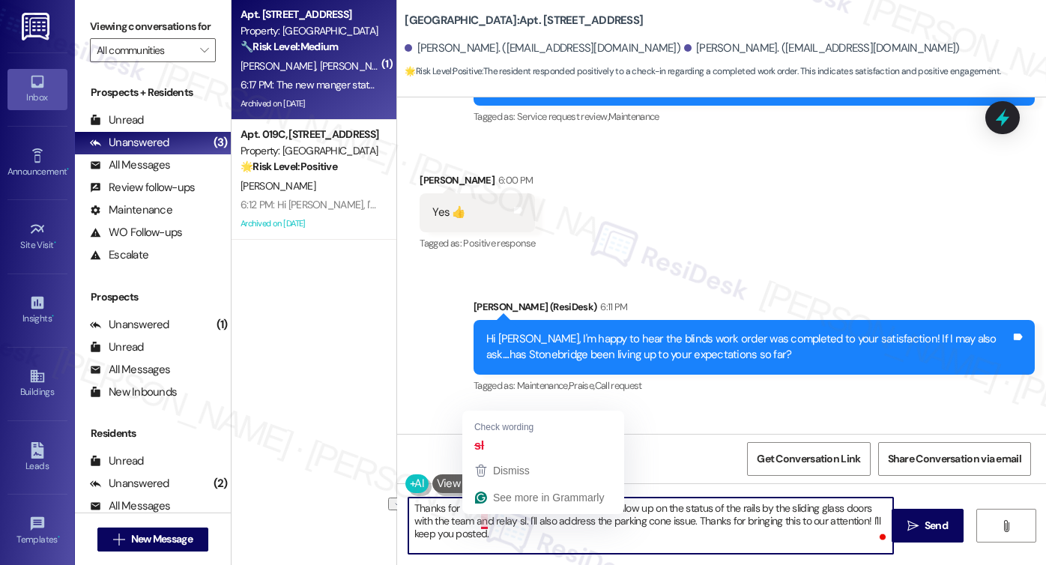
drag, startPoint x: 549, startPoint y: 521, endPoint x: 474, endPoint y: 522, distance: 74.9
click at [474, 522] on textarea "Thanks for the feedback, [PERSON_NAME]! I'll follow up on the status of the rai…" at bounding box center [650, 526] width 485 height 56
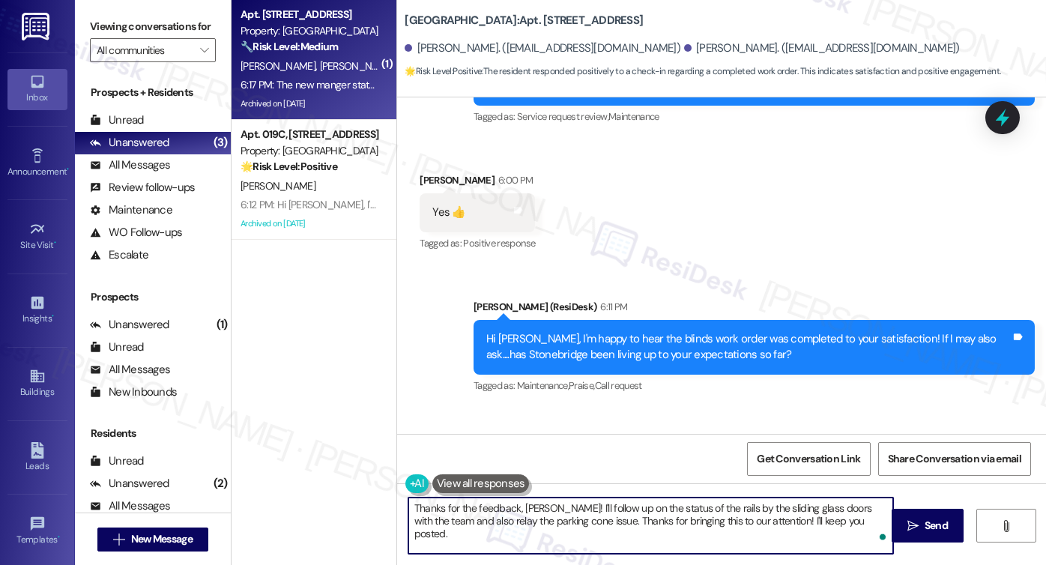
type textarea "Thanks for the feedback, [PERSON_NAME]! I'll follow up on the status of the rai…"
click at [860, 510] on textarea "Thanks for the feedback, [PERSON_NAME]! I'll follow up on the status of the rai…" at bounding box center [650, 526] width 485 height 56
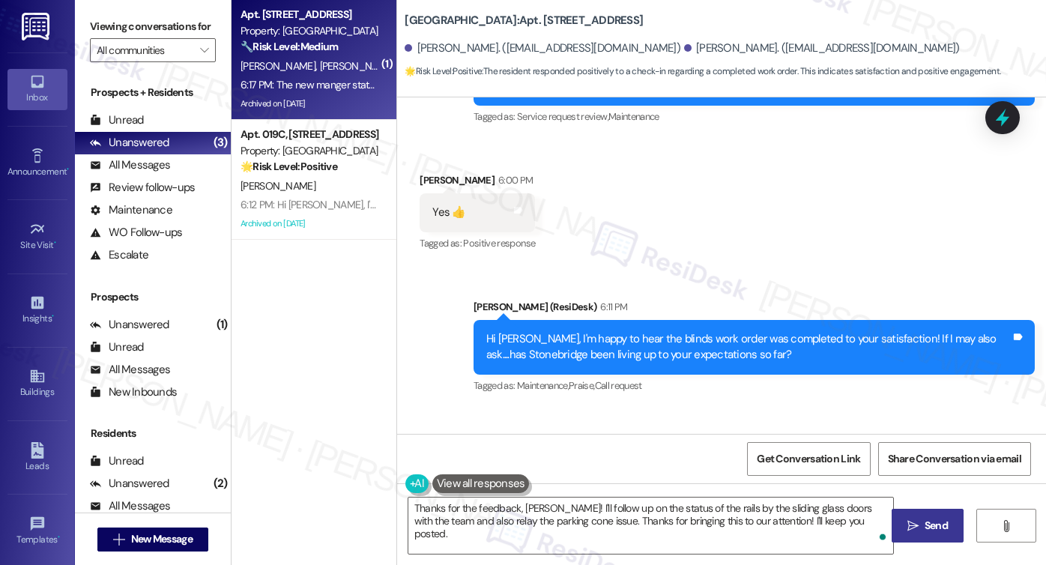
click at [929, 532] on span "Send" at bounding box center [936, 526] width 23 height 16
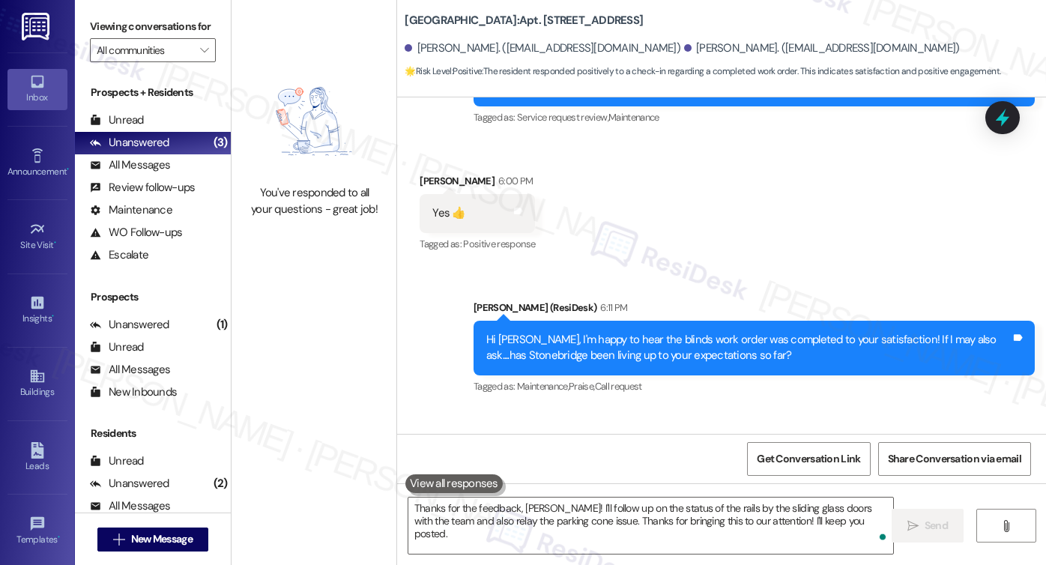
scroll to position [12095, 0]
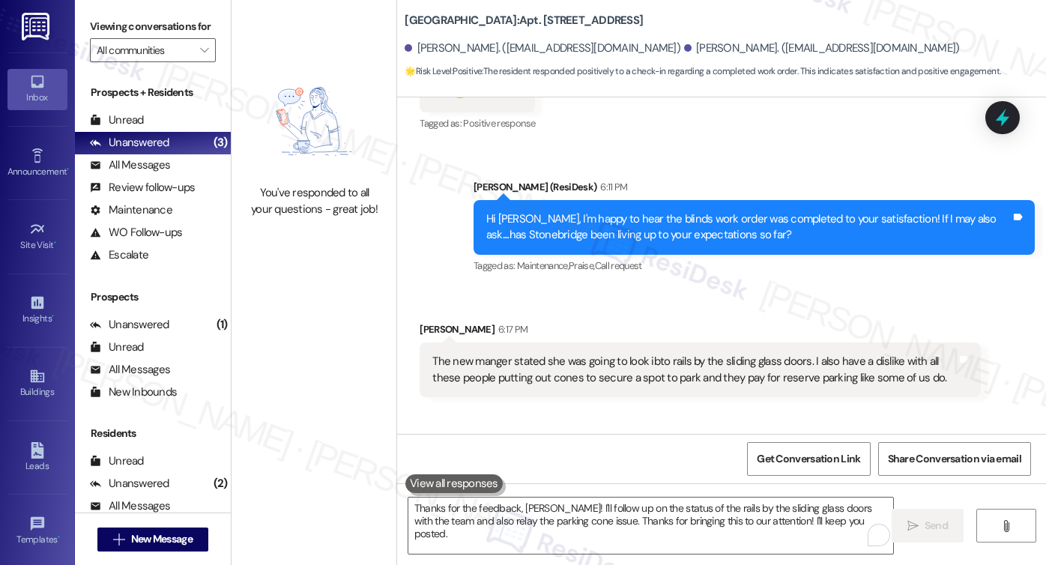
click at [585, 354] on div "The new manger stated she was going to look ibto rails by the sliding glass doo…" at bounding box center [694, 370] width 525 height 32
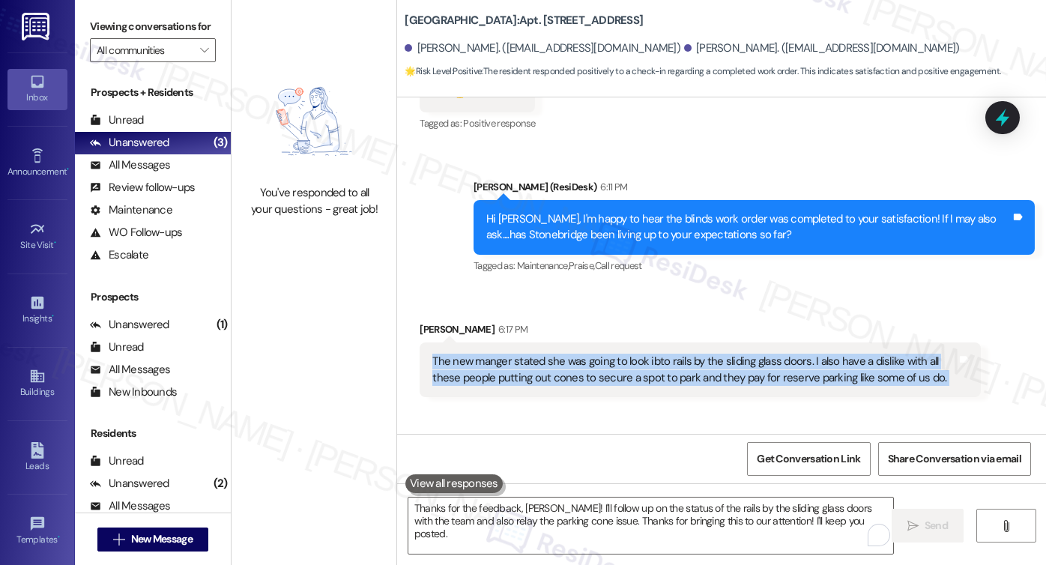
click at [585, 354] on div "The new manger stated she was going to look ibto rails by the sliding glass doo…" at bounding box center [694, 370] width 525 height 32
click at [639, 354] on div "The new manger stated she was going to look ibto rails by the sliding glass doo…" at bounding box center [694, 370] width 525 height 32
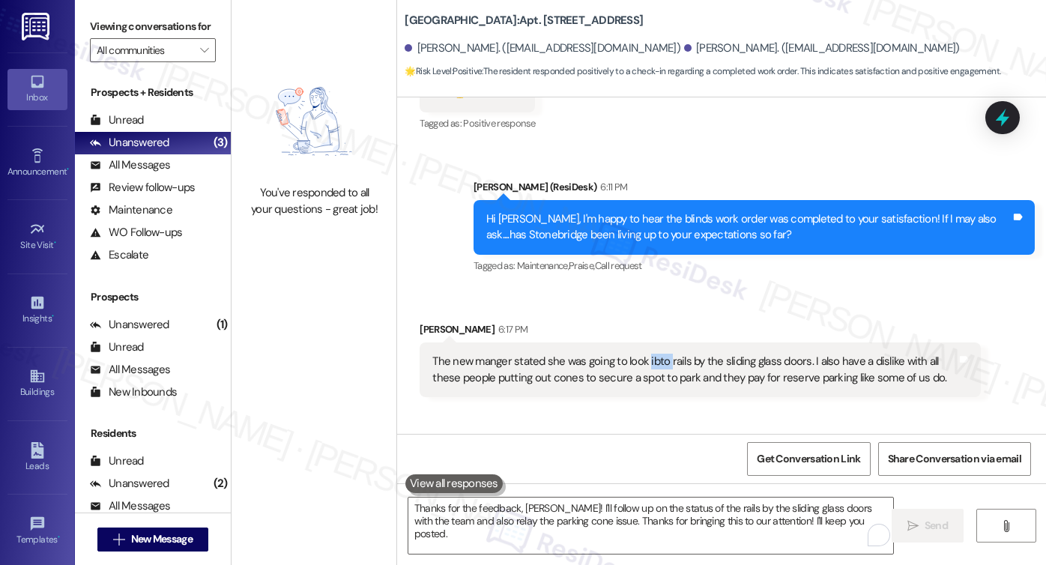
click at [639, 354] on div "The new manger stated she was going to look ibto rails by the sliding glass doo…" at bounding box center [694, 370] width 525 height 32
click at [671, 354] on div "The new manger stated she was going to look ibto rails by the sliding glass doo…" at bounding box center [694, 370] width 525 height 32
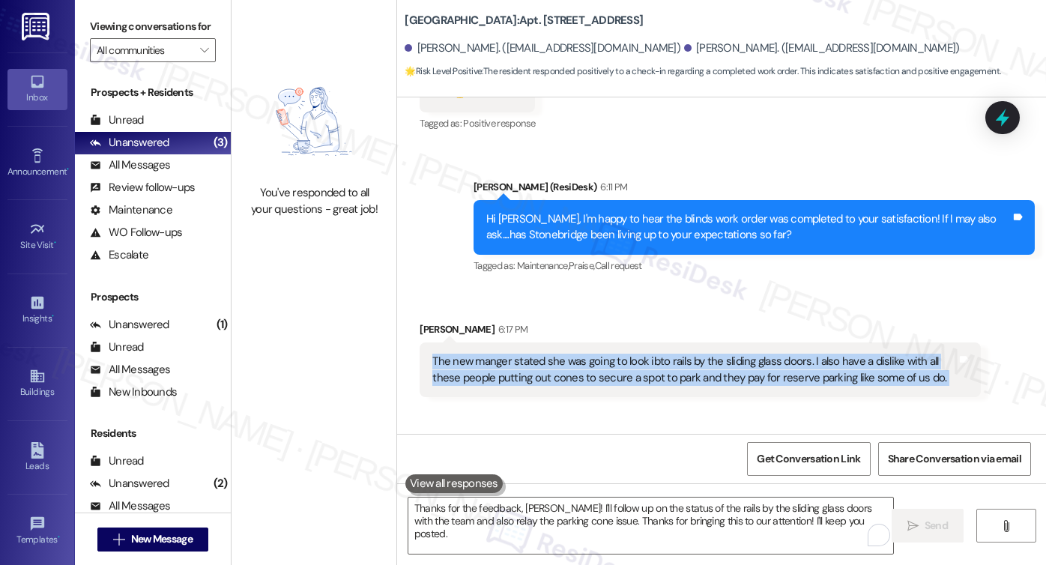
click at [671, 354] on div "The new manger stated she was going to look ibto rails by the sliding glass doo…" at bounding box center [694, 370] width 525 height 32
copy div "The new manger stated she was going to look ibto rails by the sliding glass doo…"
click at [139, 31] on label "Viewing conversations for" at bounding box center [153, 26] width 126 height 23
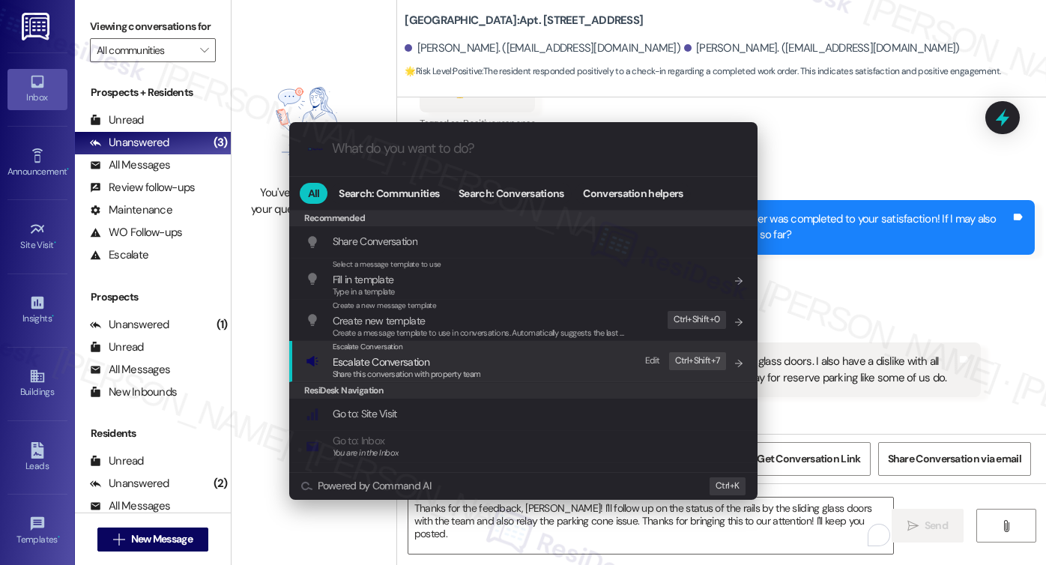
click at [453, 362] on span "Escalate Conversation" at bounding box center [407, 362] width 148 height 16
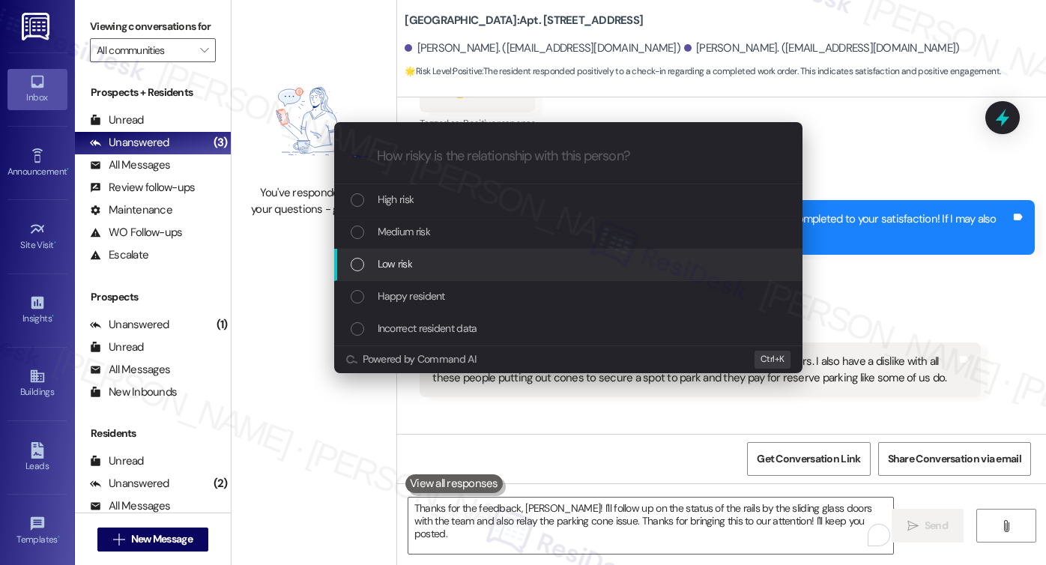
click at [424, 270] on div "Low risk" at bounding box center [570, 264] width 438 height 16
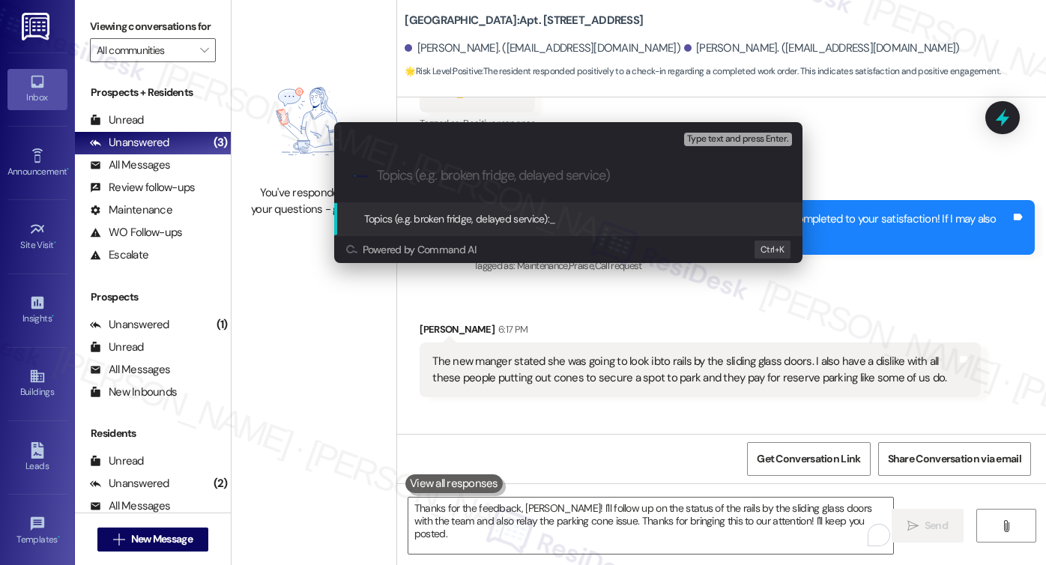
paste input "Request for Update on Rails and Parking Issues"
click at [531, 172] on input "Request for Update on Rails and Parking Issues" at bounding box center [574, 176] width 395 height 16
click at [602, 176] on input "Request for Update on Rails and Parking Issues" at bounding box center [574, 176] width 395 height 16
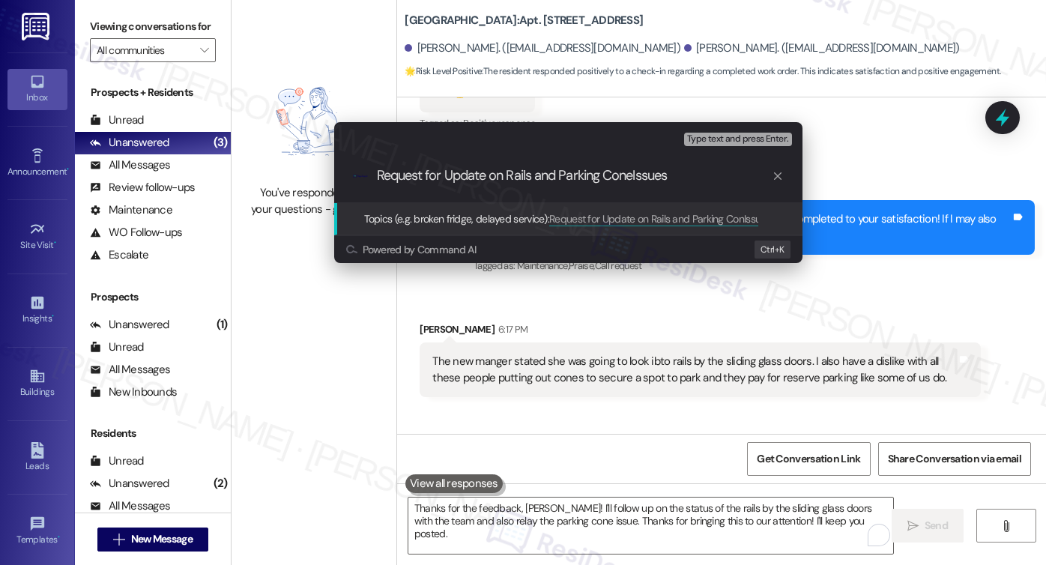
type input "Request for Update on Rails and Parking Cone Issues"
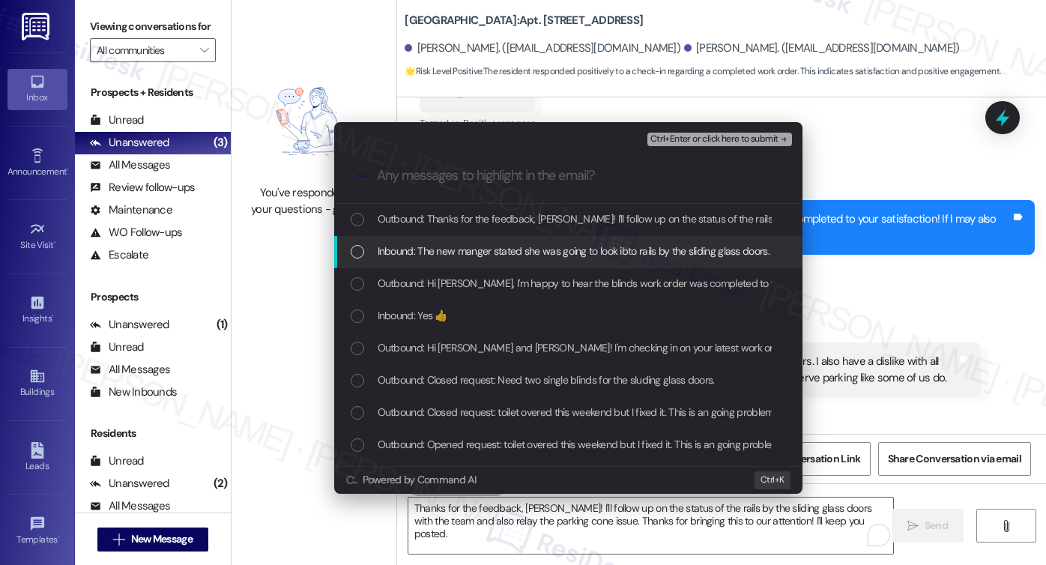
click at [555, 255] on span "Inbound: The new manger stated she was going to look ibto rails by the sliding …" at bounding box center [868, 251] width 980 height 16
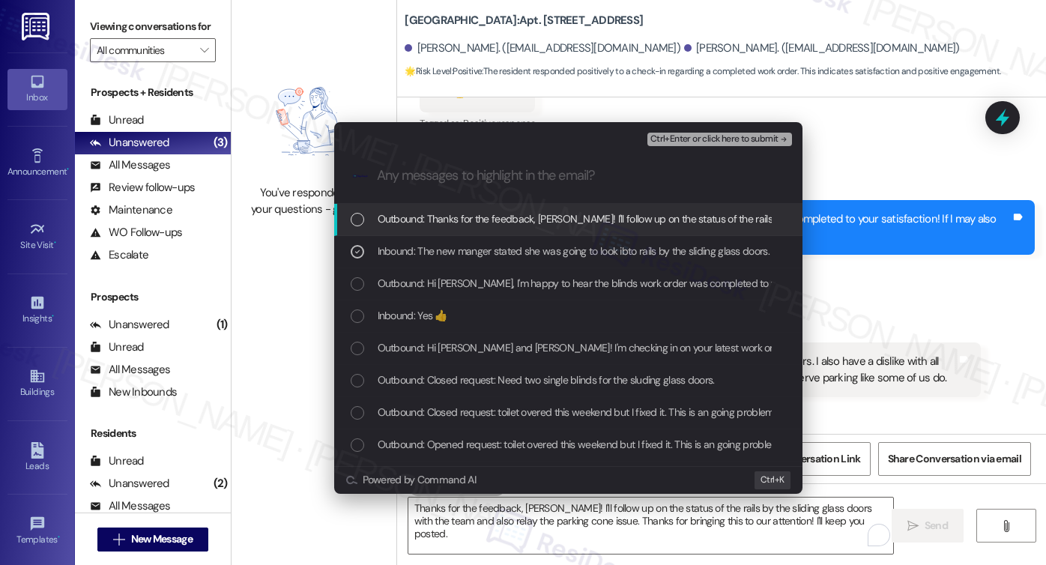
click at [723, 140] on span "Ctrl+Enter or click here to submit" at bounding box center [714, 139] width 128 height 10
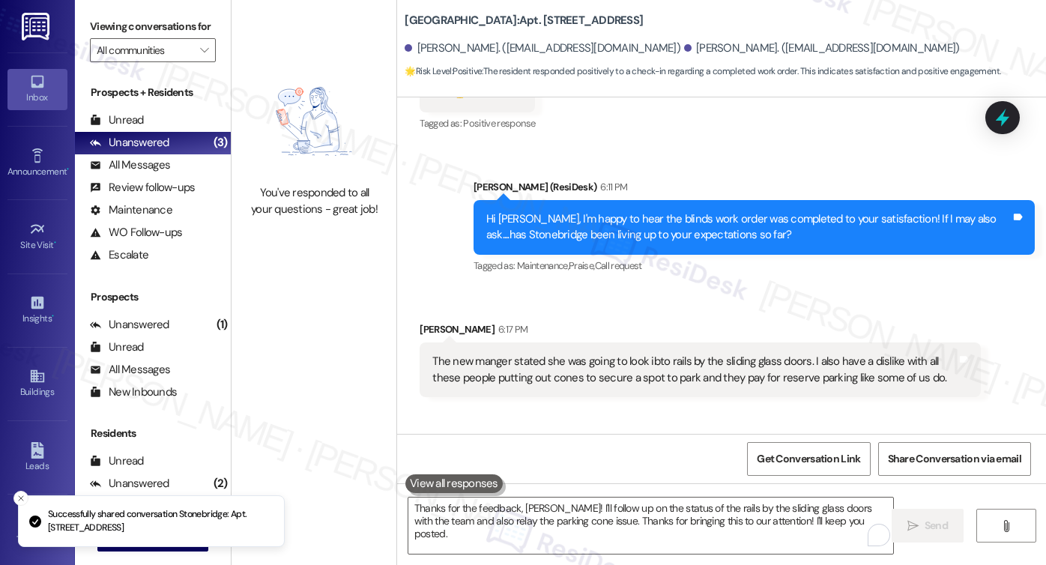
scroll to position [0, 0]
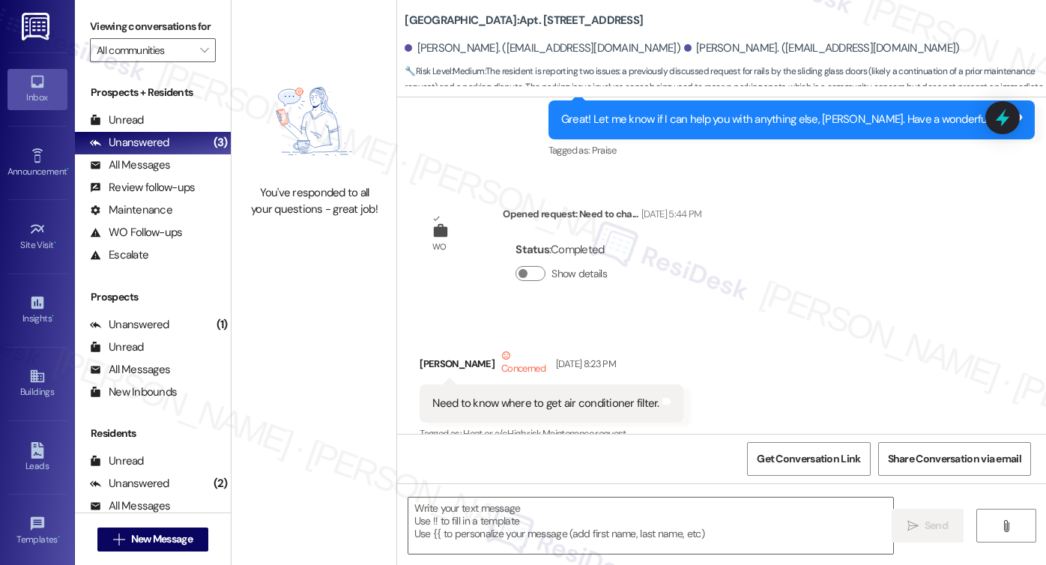
type textarea "Fetching suggested responses. Please feel free to read through the conversation…"
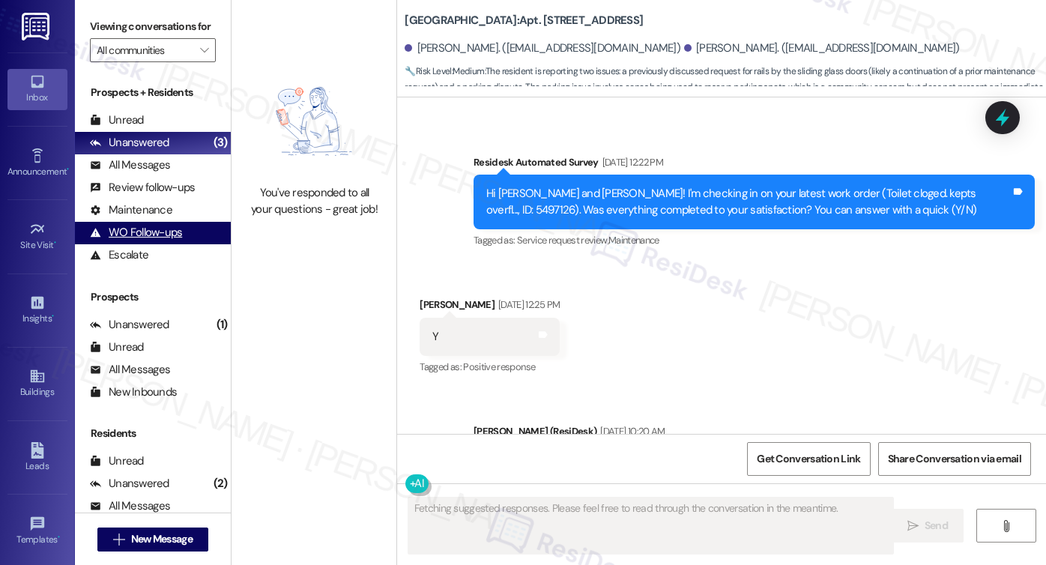
scroll to position [11996, 0]
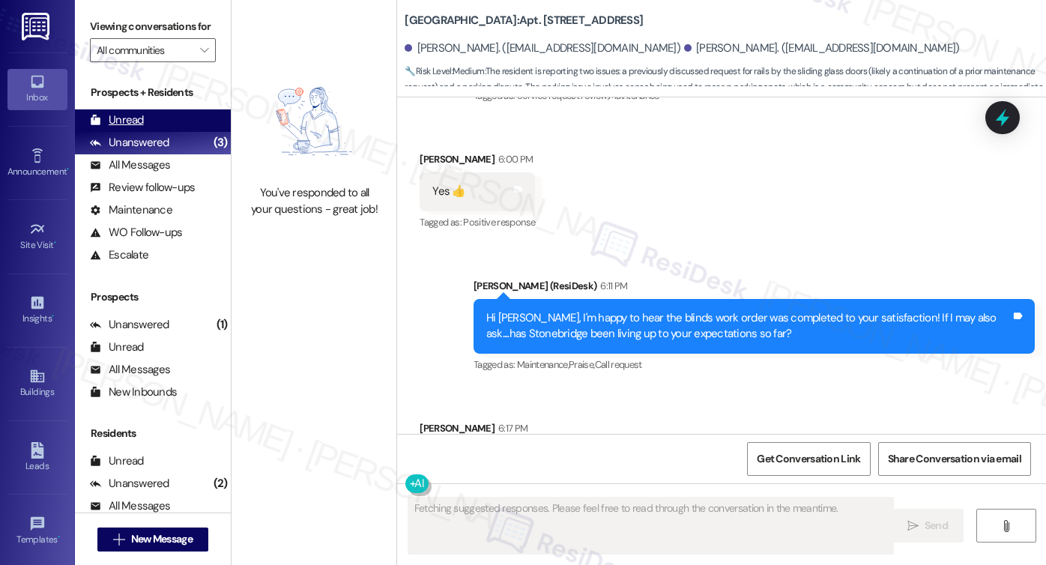
click at [147, 128] on div "Unread (0)" at bounding box center [153, 120] width 156 height 22
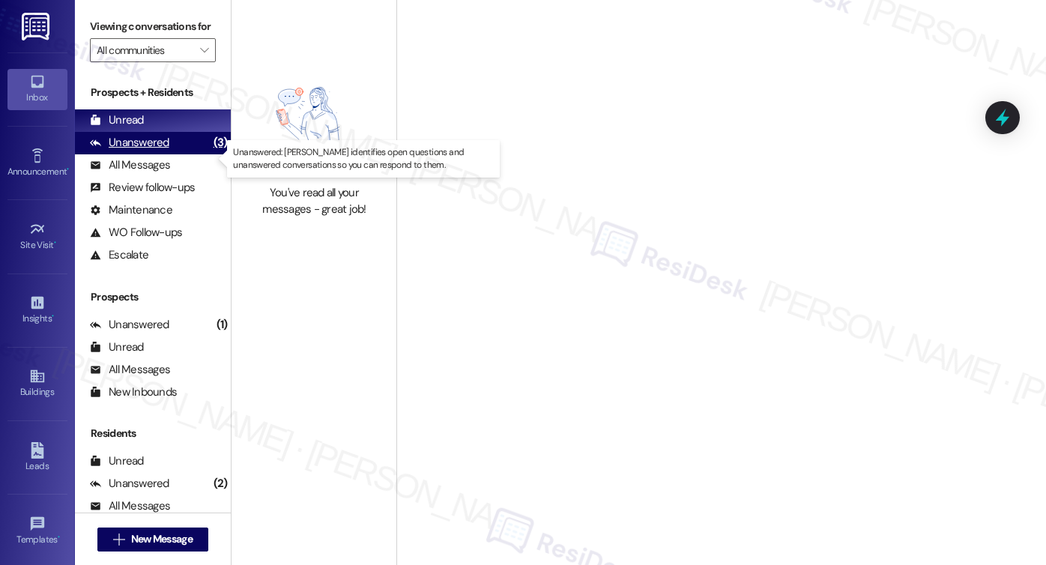
click at [158, 151] on div "Unanswered" at bounding box center [129, 143] width 79 height 16
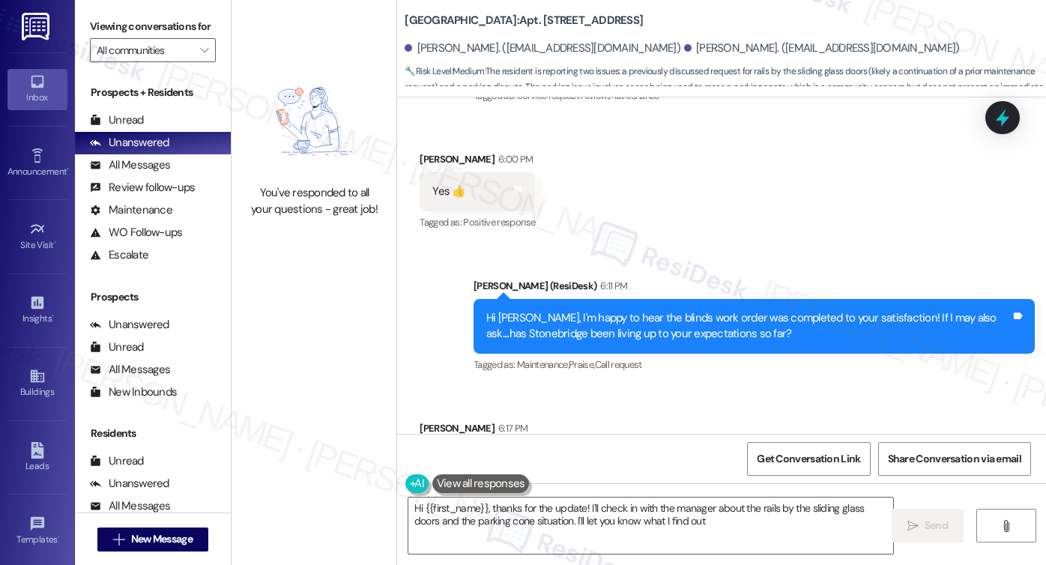
type textarea "Hi {{first_name}}, thanks for the update! I'll check in with the manager about …"
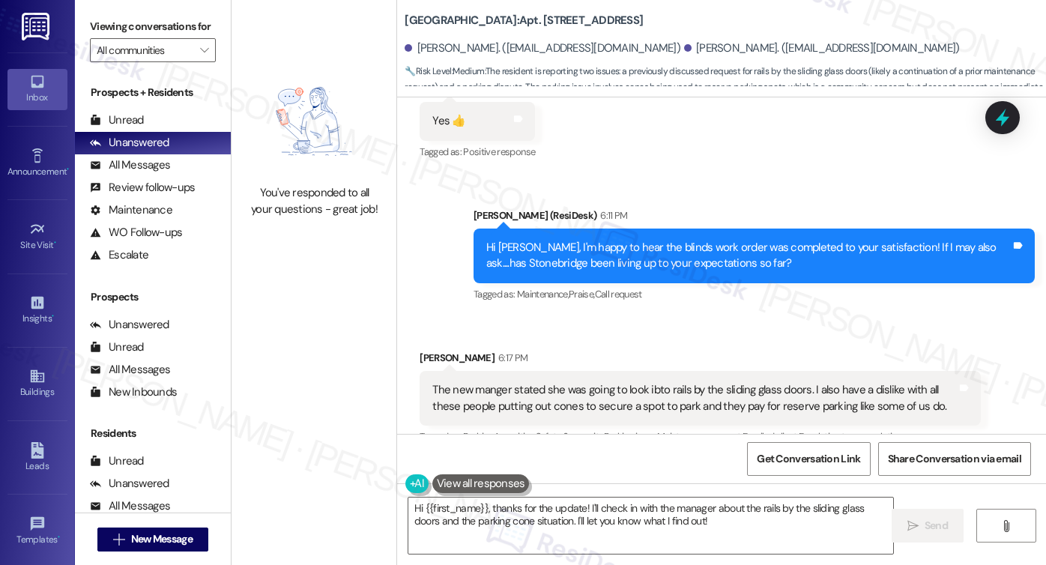
scroll to position [12139, 0]
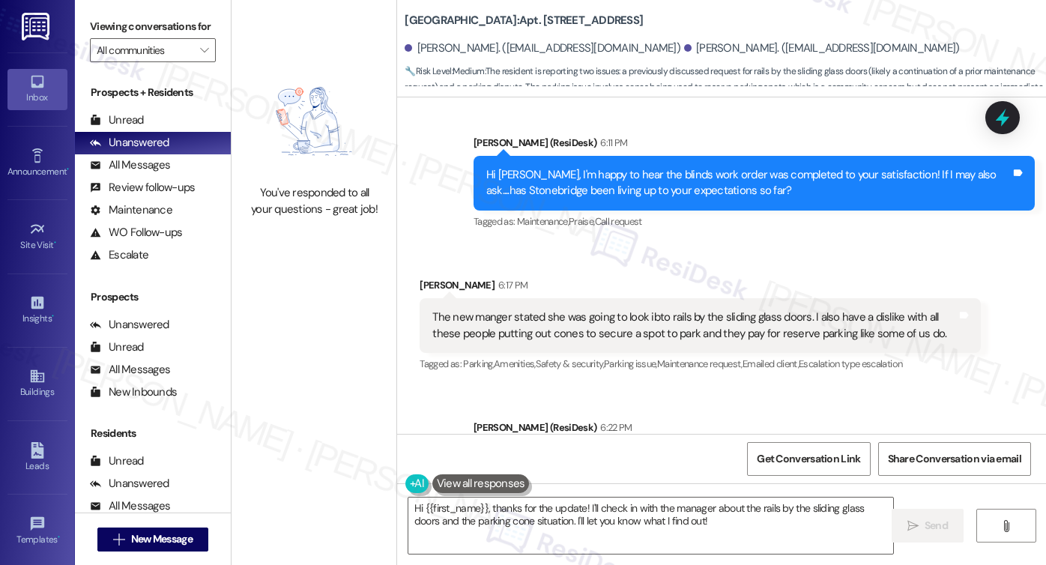
click at [597, 452] on div "Thanks for the feedback, [PERSON_NAME]! I'll follow up on the status of the rai…" at bounding box center [748, 468] width 525 height 32
click at [598, 452] on div "Thanks for the feedback, [PERSON_NAME]! I'll follow up on the status of the rai…" at bounding box center [748, 468] width 525 height 32
